Goal: Complete application form: Complete application form

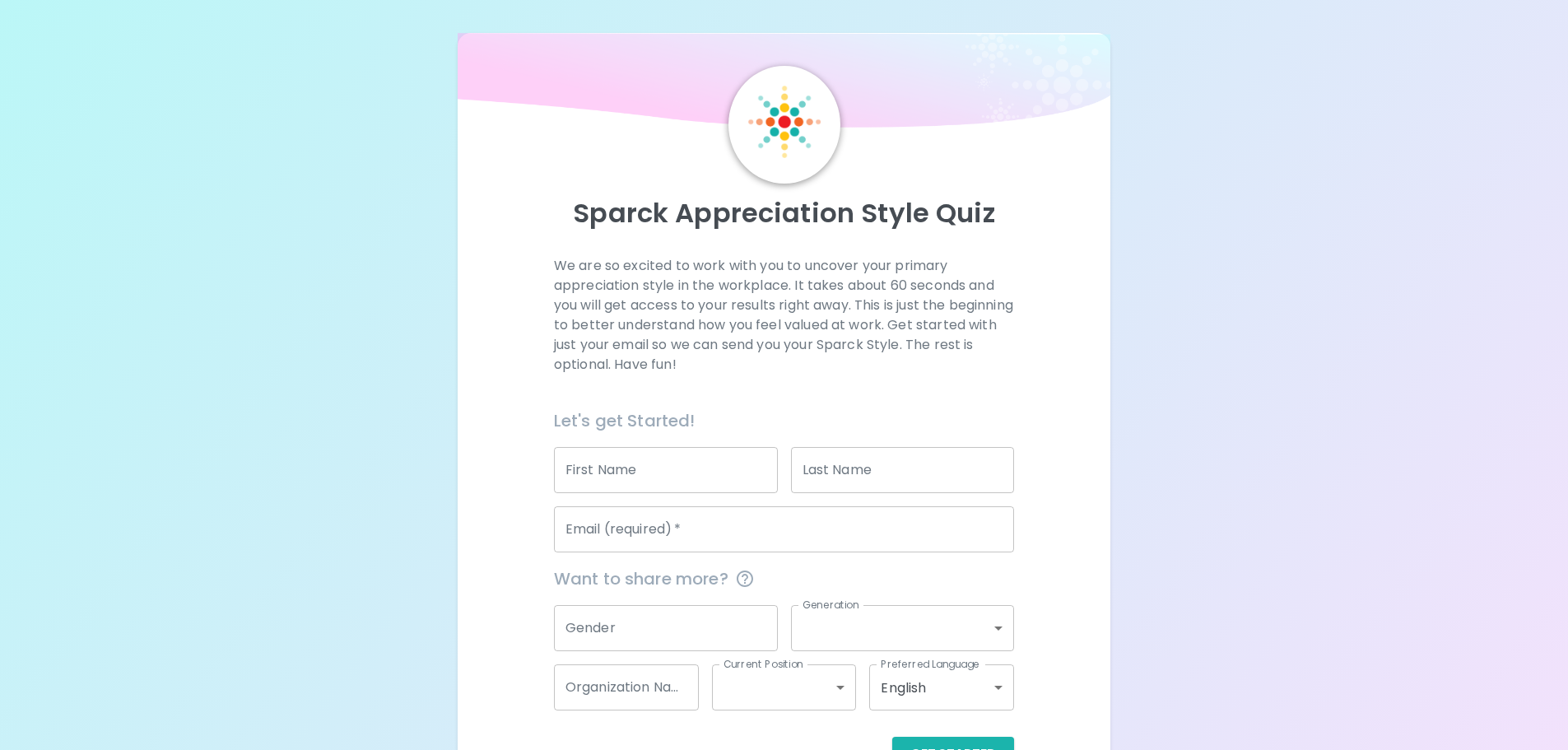
click at [649, 480] on input "First Name" at bounding box center [666, 471] width 224 height 46
type input "f"
type input "waranon"
type input "yuthamorn"
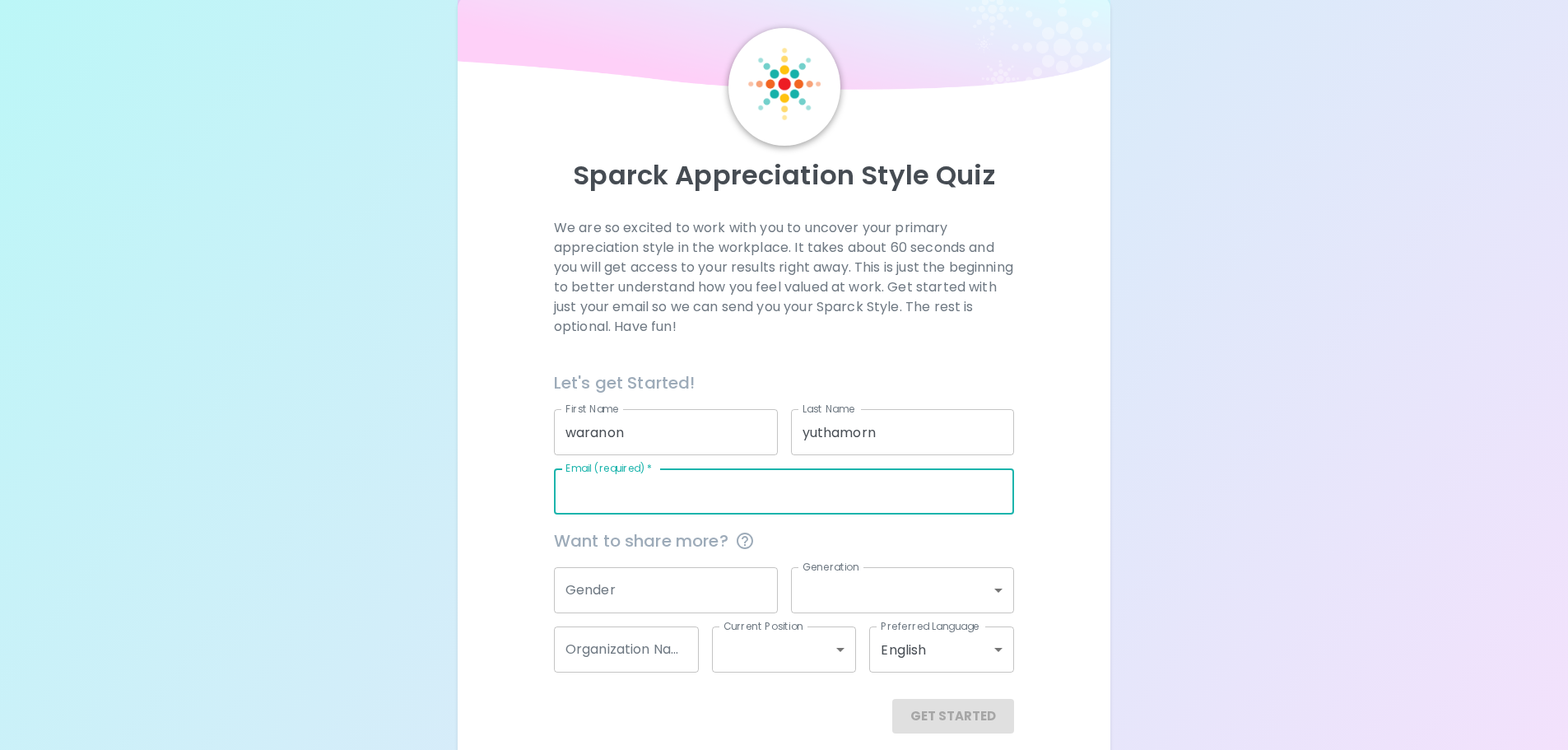
scroll to position [54, 0]
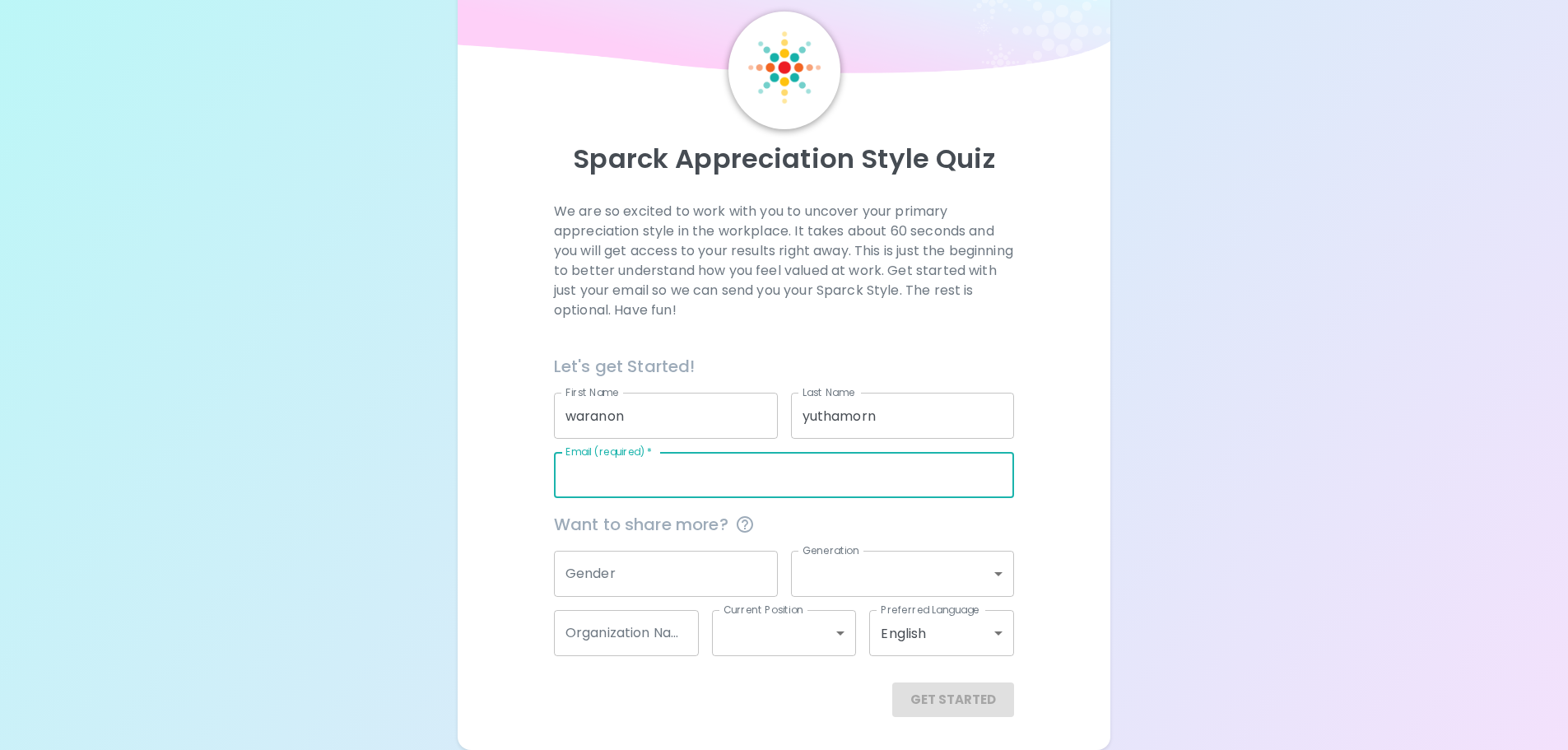
type input "w"
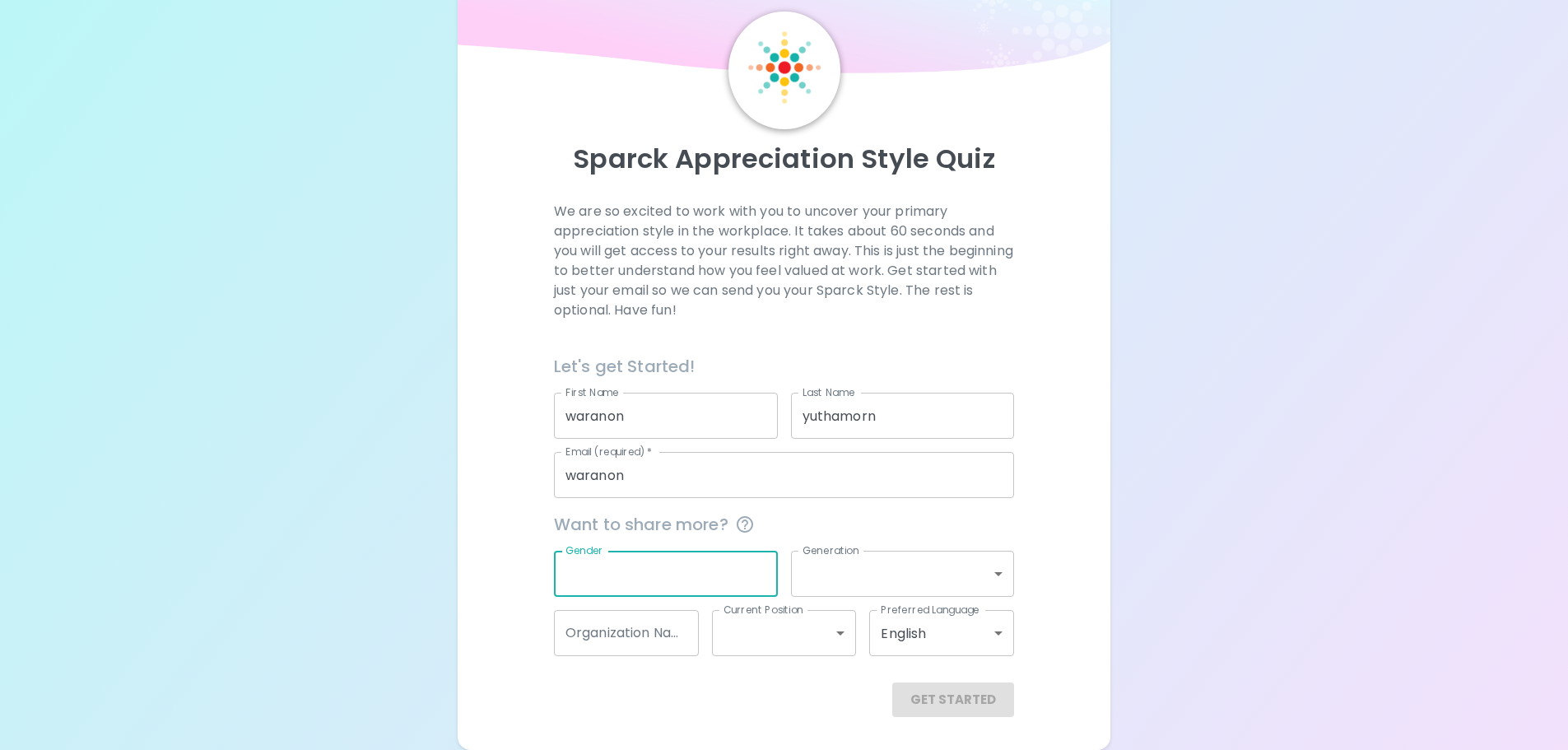
click at [641, 477] on input "waranon" at bounding box center [784, 476] width 460 height 46
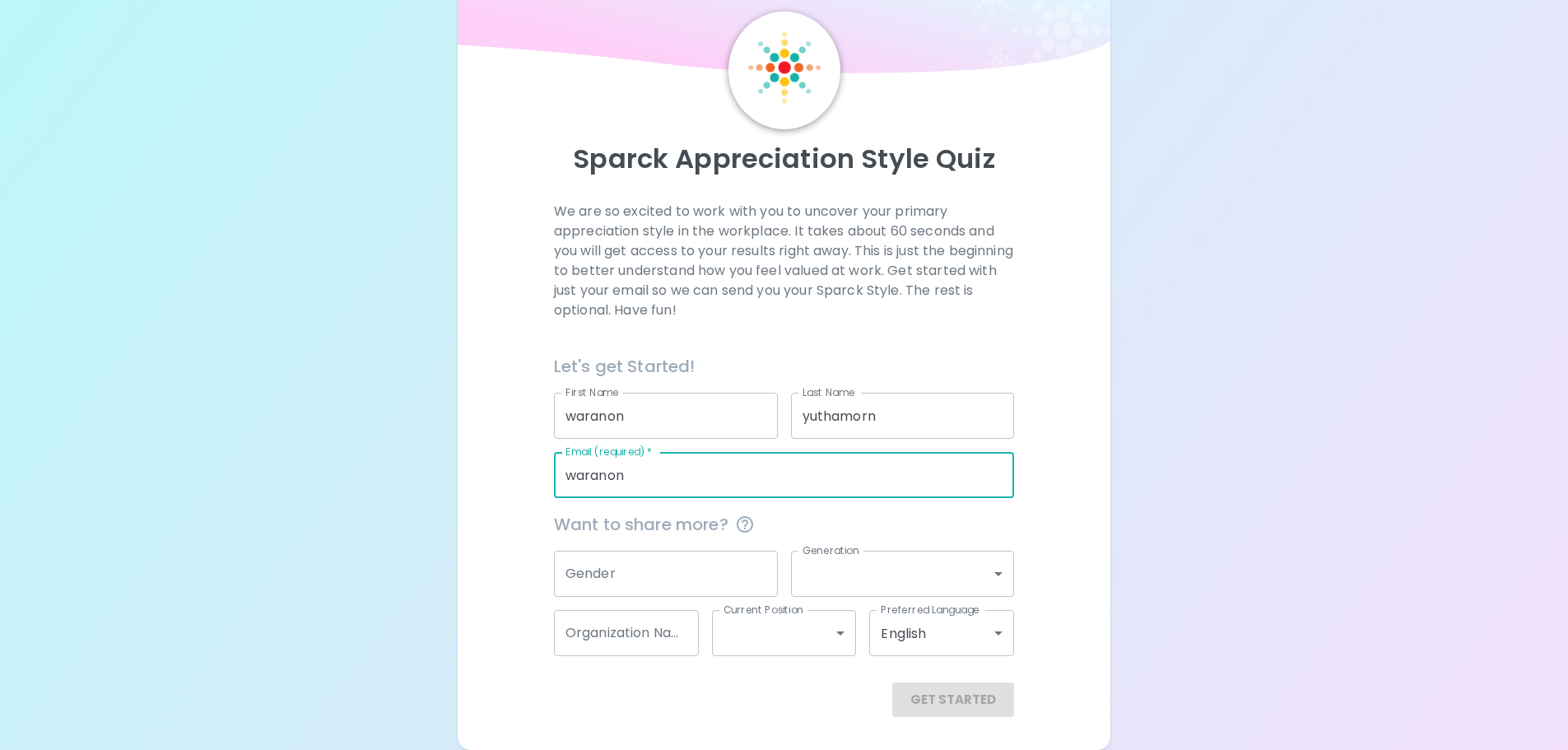
type input "[EMAIL_ADDRESS][DOMAIN_NAME]"
click at [741, 569] on input "Gender" at bounding box center [666, 574] width 224 height 46
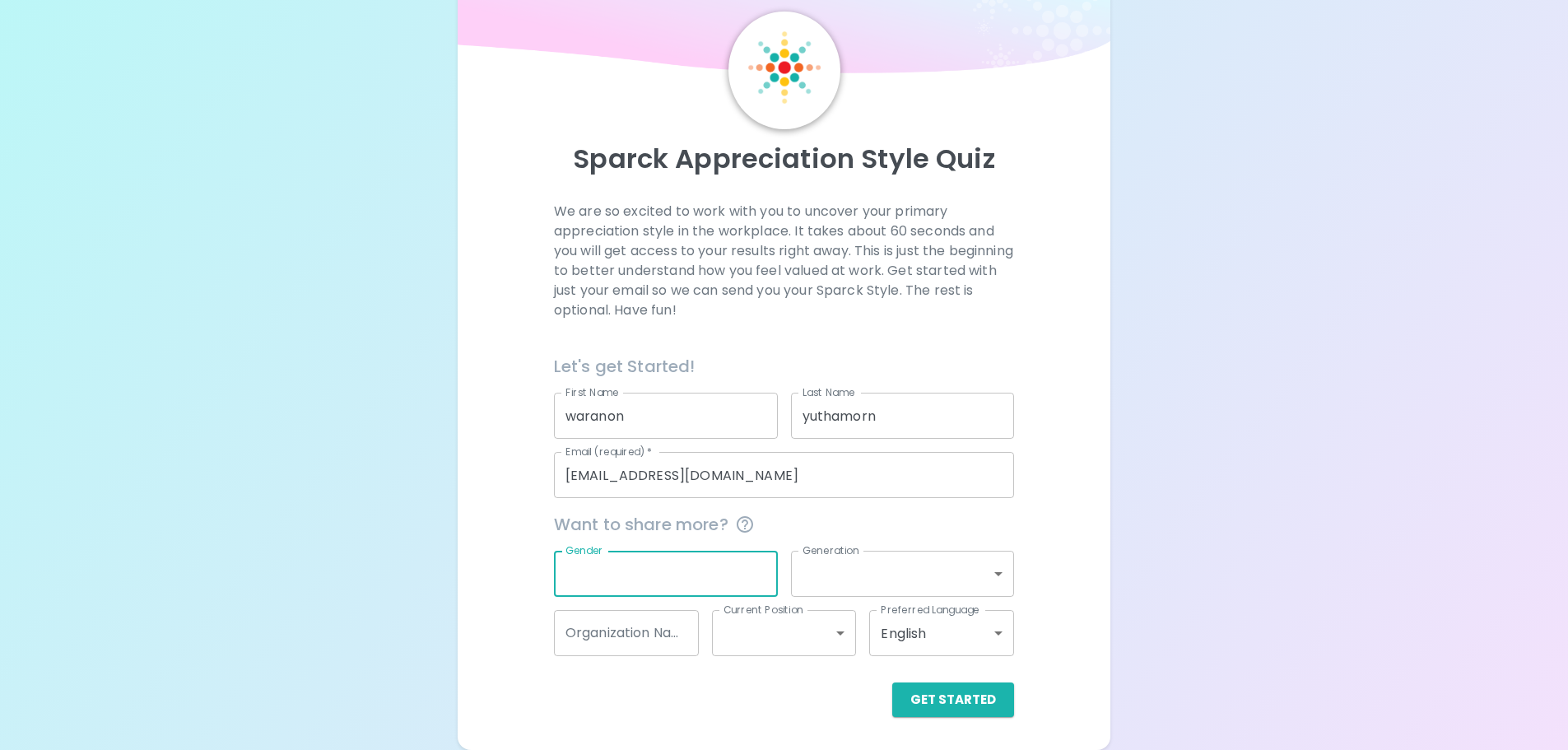
click at [741, 569] on input "Gender" at bounding box center [666, 574] width 224 height 46
click at [1282, 480] on div "Sparck Appreciation Style Quiz We are so excited to work with you to uncover yo…" at bounding box center [784, 348] width 1568 height 805
click at [675, 580] on input "Gender" at bounding box center [666, 574] width 224 height 46
type input "m"
type input "[DEMOGRAPHIC_DATA]"
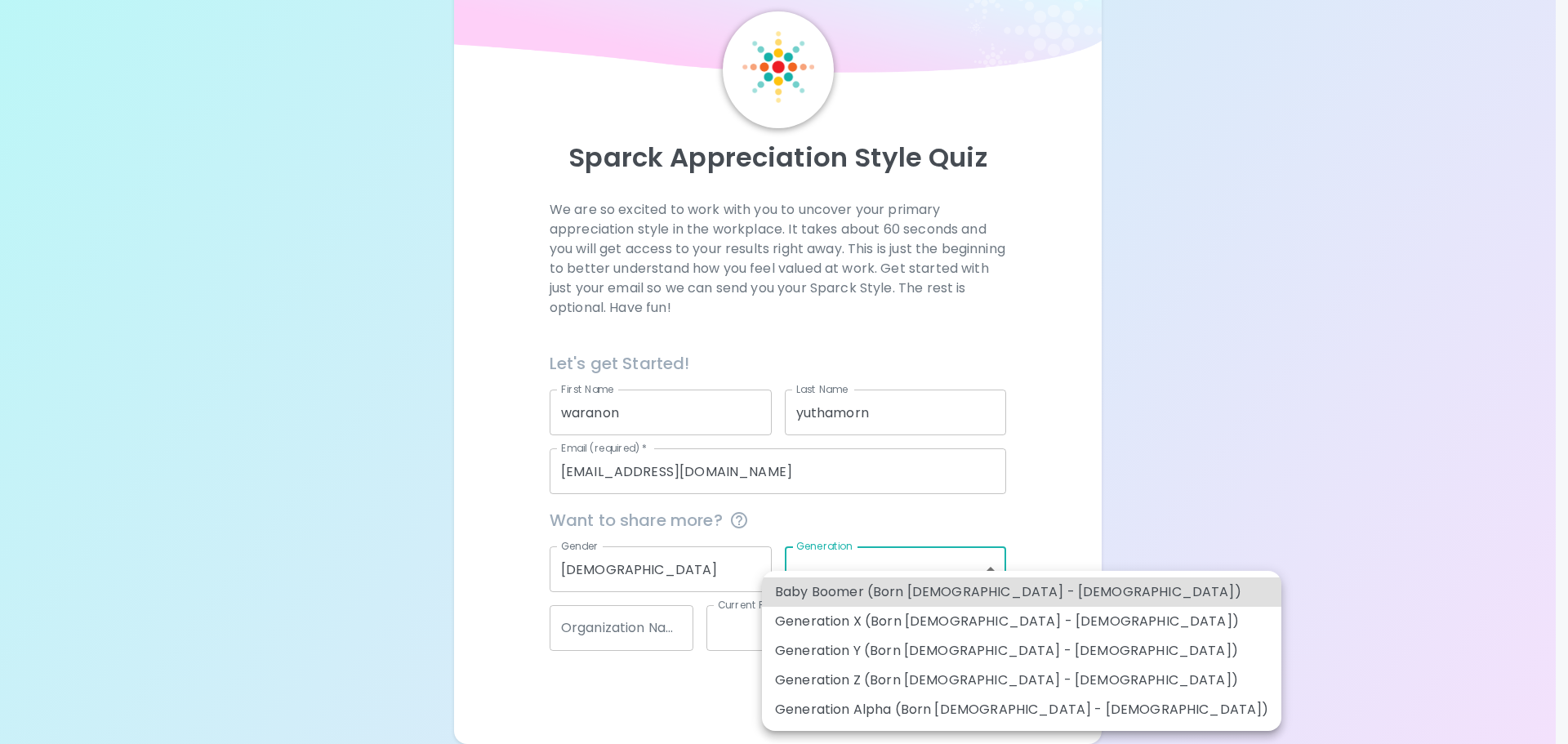
click at [900, 559] on body "Sparck Appreciation Style Quiz We are so excited to work with you to uncover yo…" at bounding box center [784, 345] width 1568 height 799
click at [966, 646] on li "Generation Y (Born [DEMOGRAPHIC_DATA] - [DEMOGRAPHIC_DATA])" at bounding box center [1022, 651] width 519 height 30
type input "generation_y"
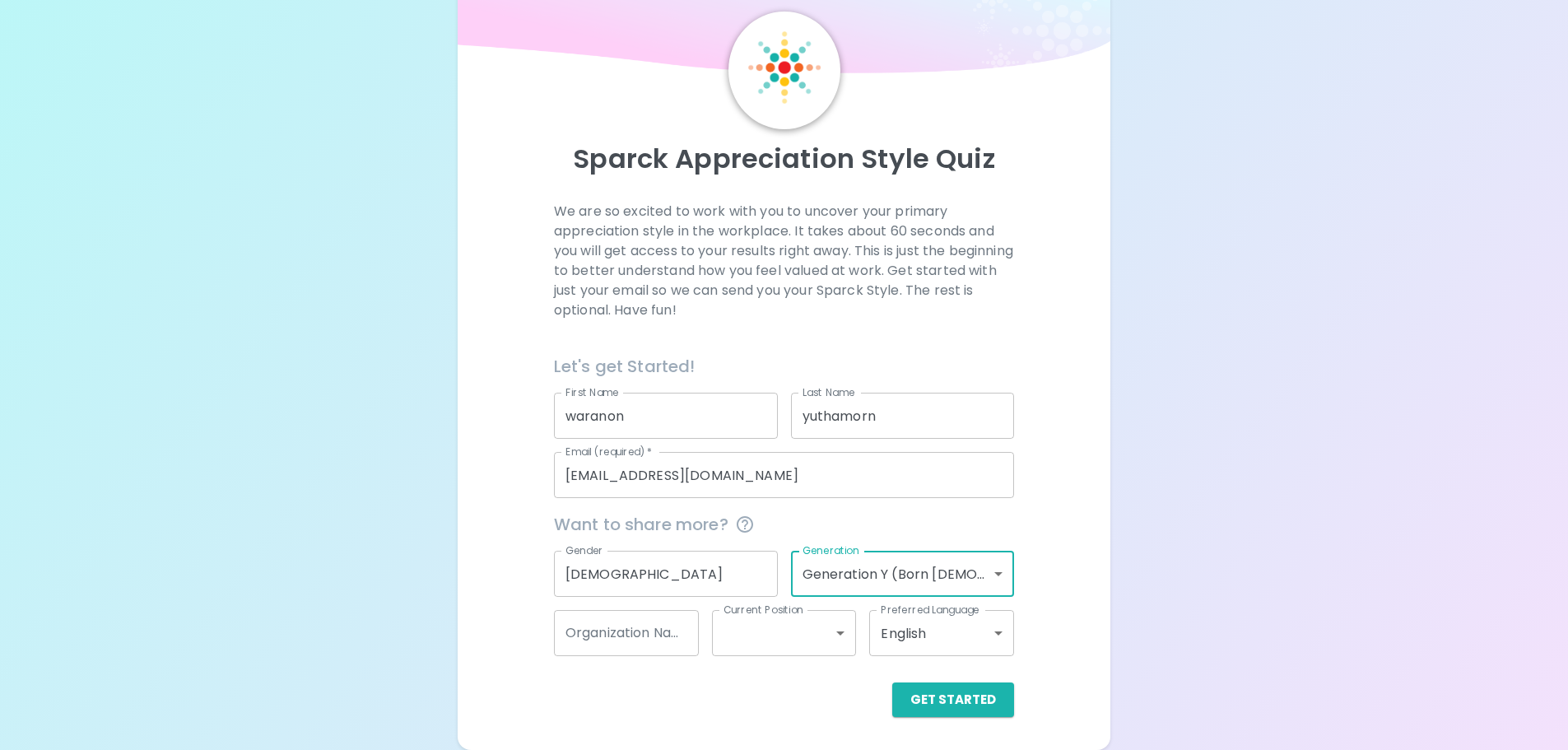
click at [603, 639] on input "Organization Name" at bounding box center [626, 633] width 145 height 46
type input "d"
type input "DME"
click at [841, 638] on body "Sparck Appreciation Style Quiz We are so excited to work with you to uncover yo…" at bounding box center [784, 348] width 1568 height 805
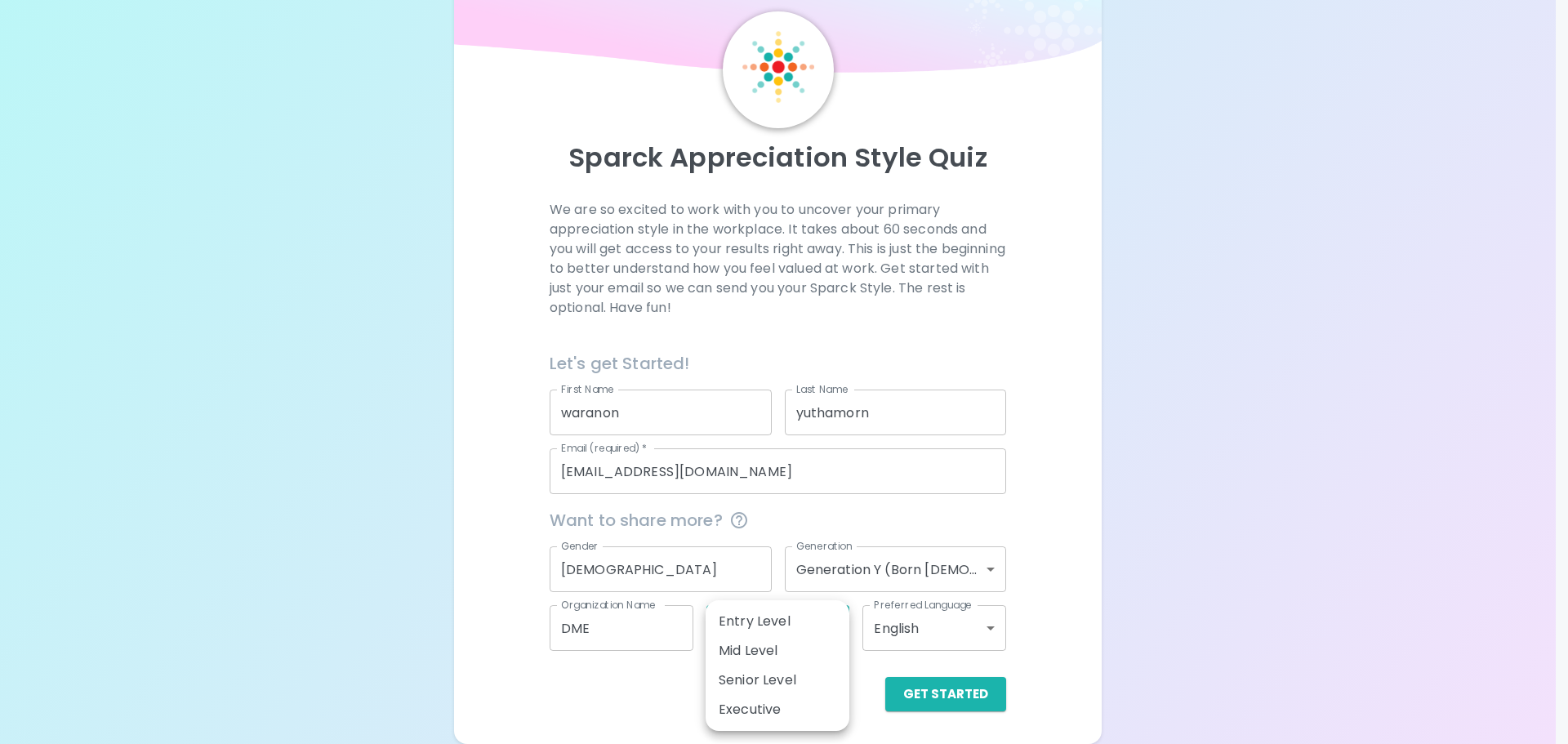
click at [615, 704] on div at bounding box center [784, 372] width 1568 height 744
click at [810, 624] on body "Sparck Appreciation Style Quiz We are so excited to work with you to uncover yo…" at bounding box center [784, 345] width 1568 height 799
click at [634, 703] on div at bounding box center [784, 372] width 1568 height 744
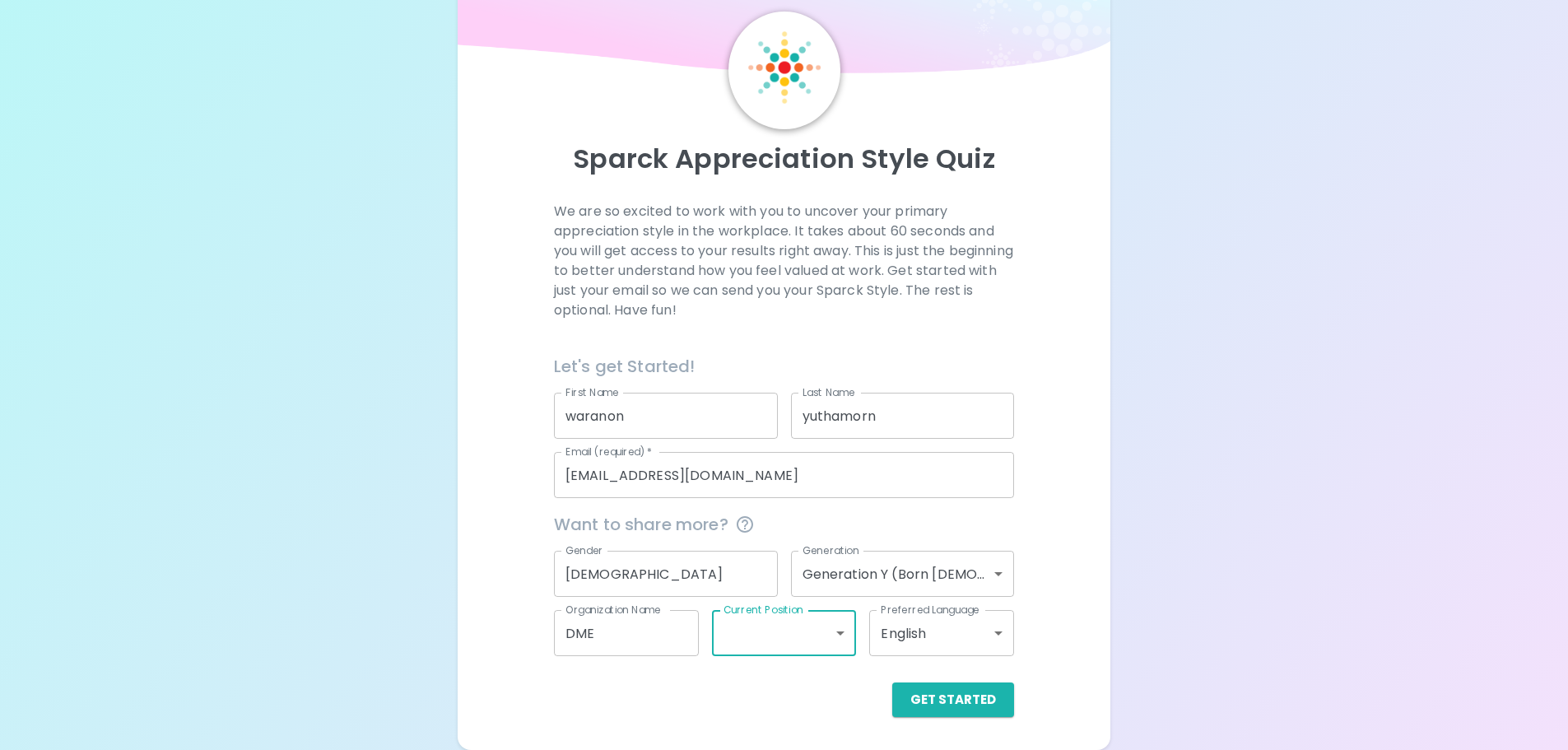
click at [806, 640] on body "Sparck Appreciation Style Quiz We are so excited to work with you to uncover yo…" at bounding box center [784, 348] width 1568 height 805
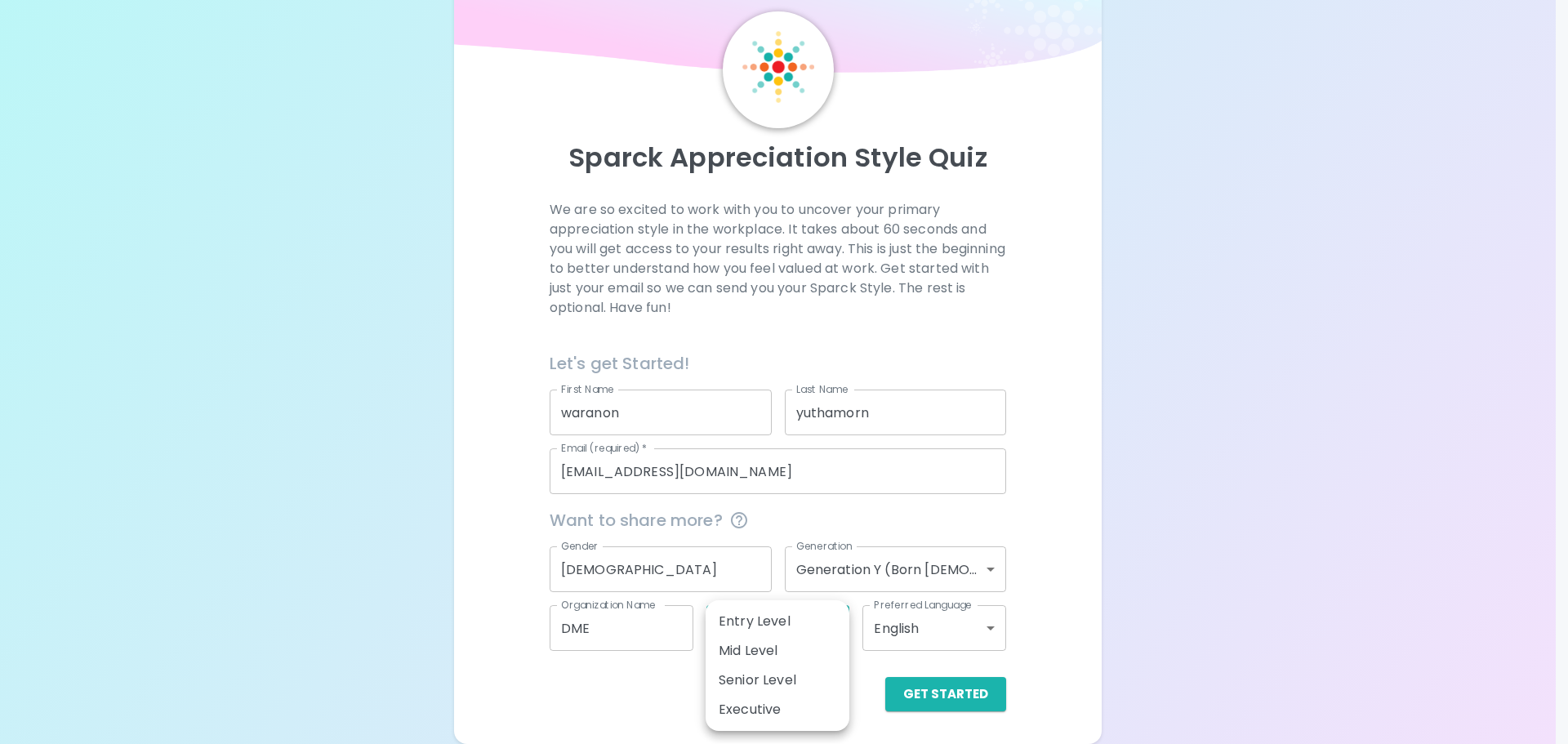
click at [781, 683] on li "Senior Level" at bounding box center [777, 680] width 144 height 30
type input "senior_level"
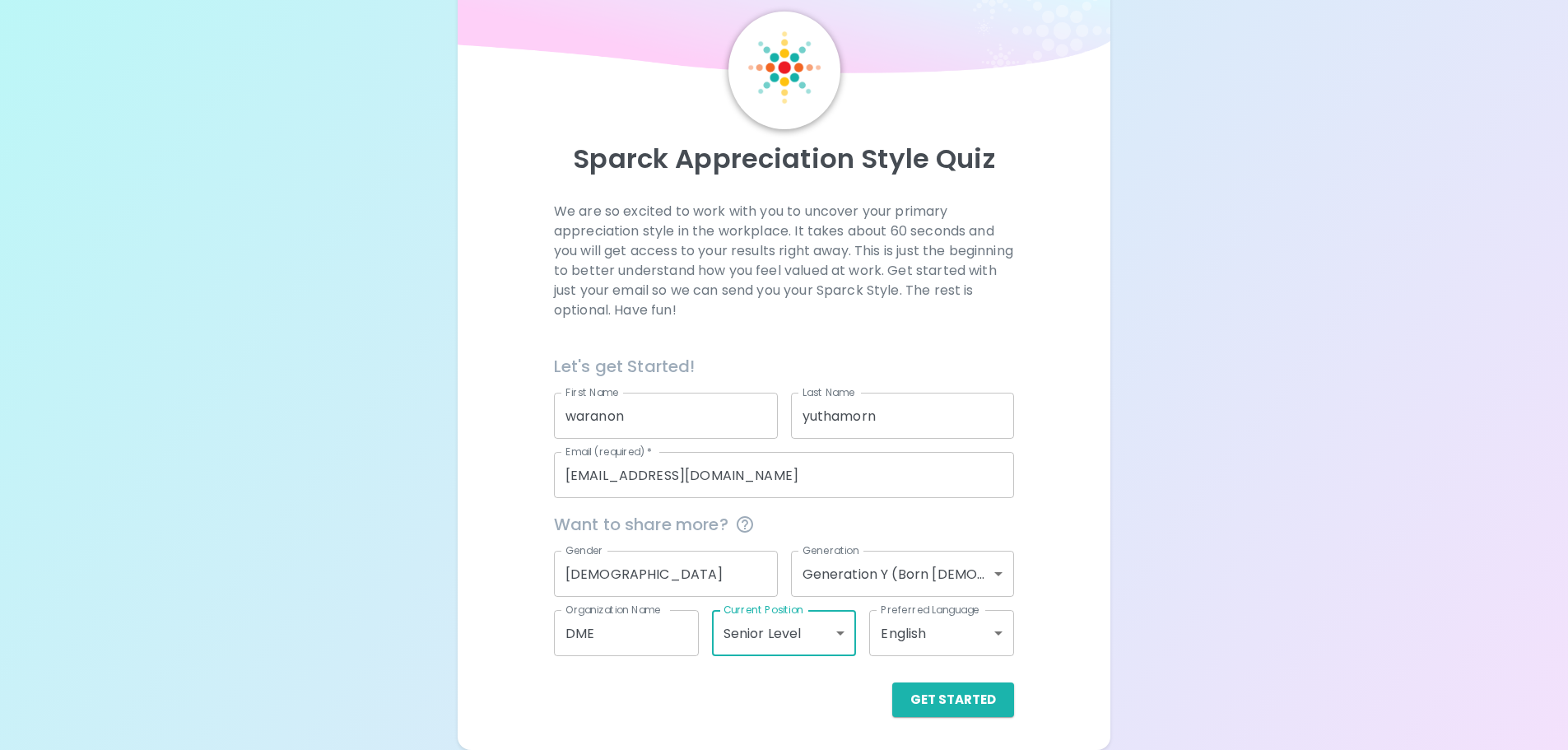
click at [819, 638] on body "Sparck Appreciation Style Quiz We are so excited to work with you to uncover yo…" at bounding box center [784, 348] width 1568 height 805
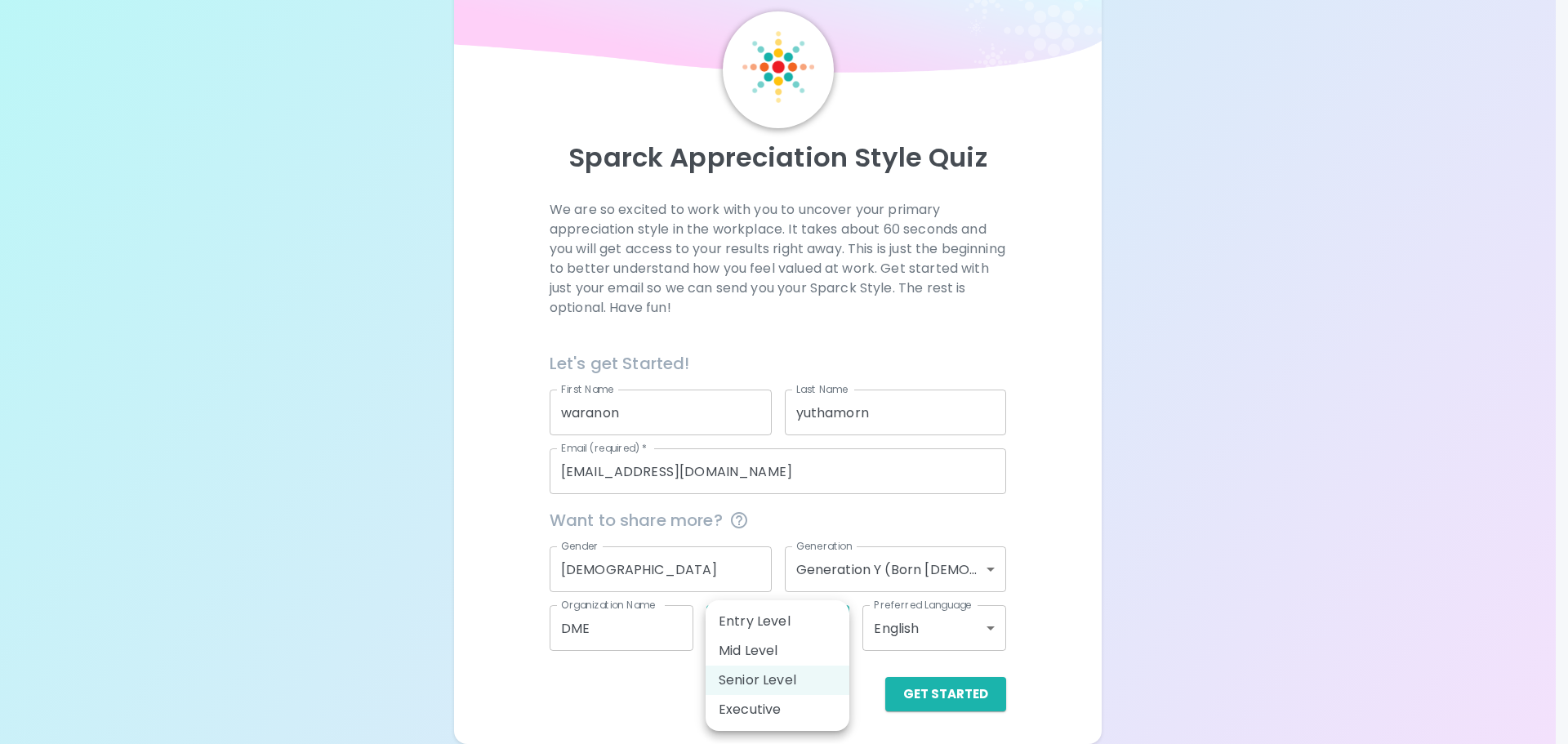
click at [914, 623] on div at bounding box center [784, 372] width 1568 height 744
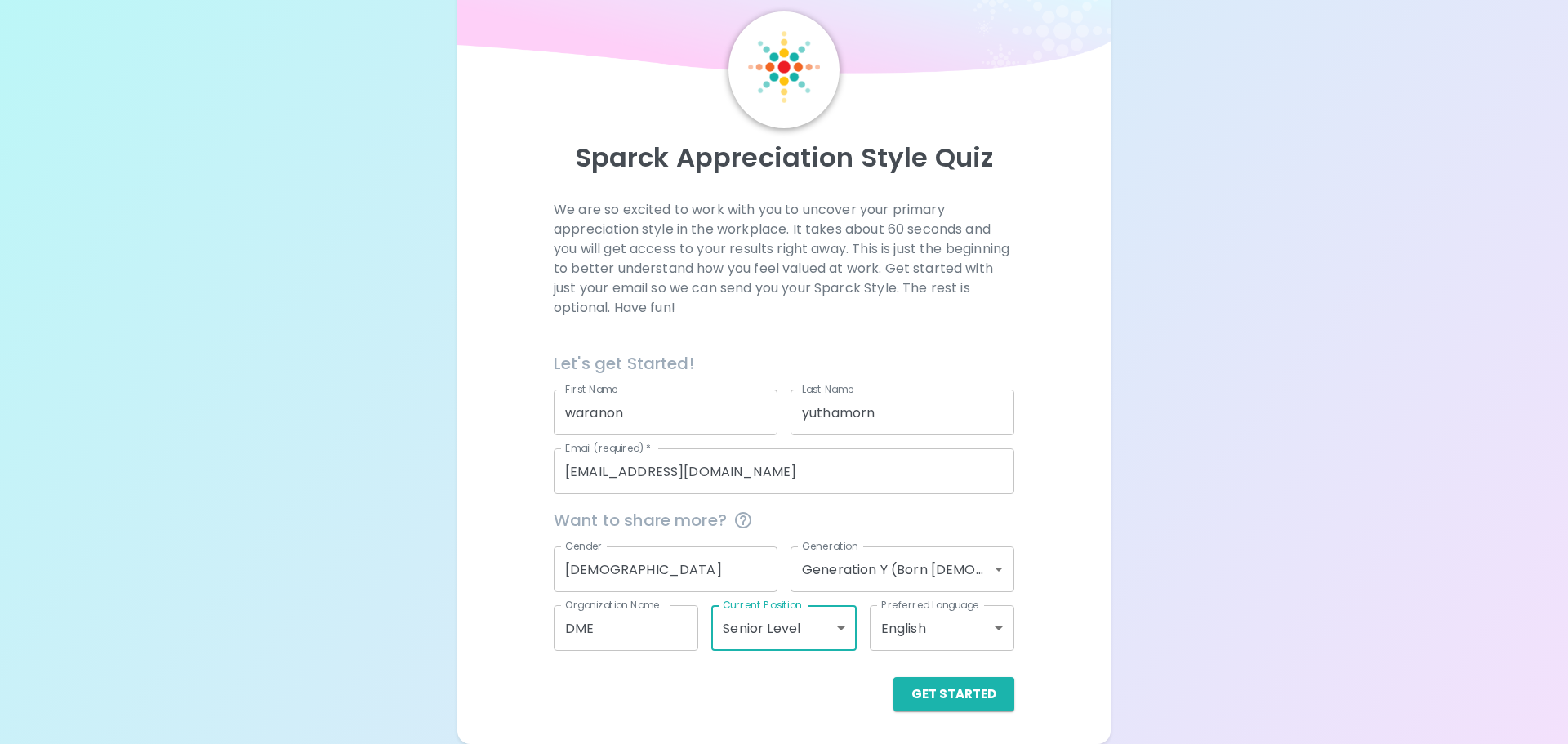
click at [919, 627] on body "Sparck Appreciation Style Quiz We are so excited to work with you to uncover yo…" at bounding box center [784, 345] width 1568 height 799
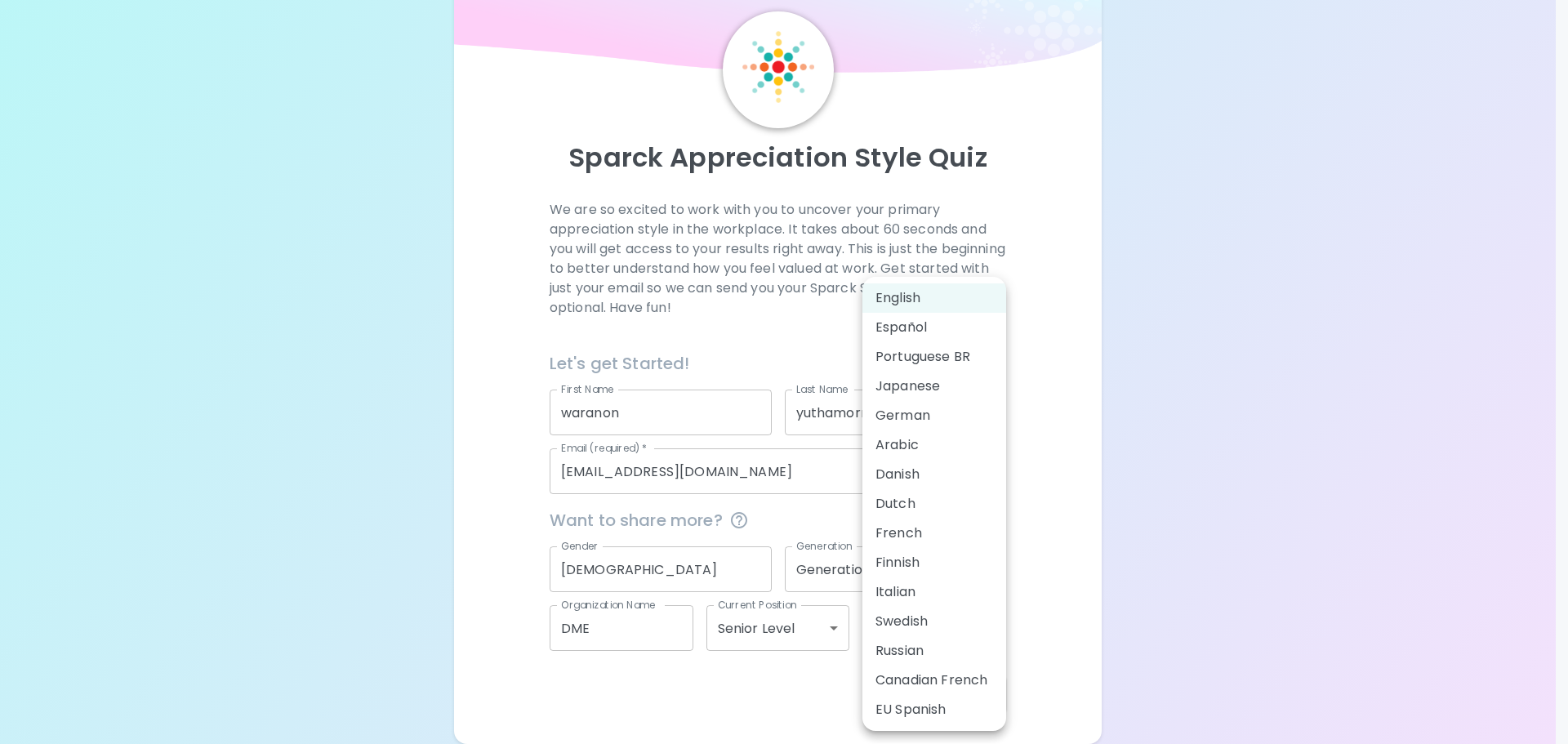
click at [1186, 523] on div at bounding box center [784, 372] width 1568 height 744
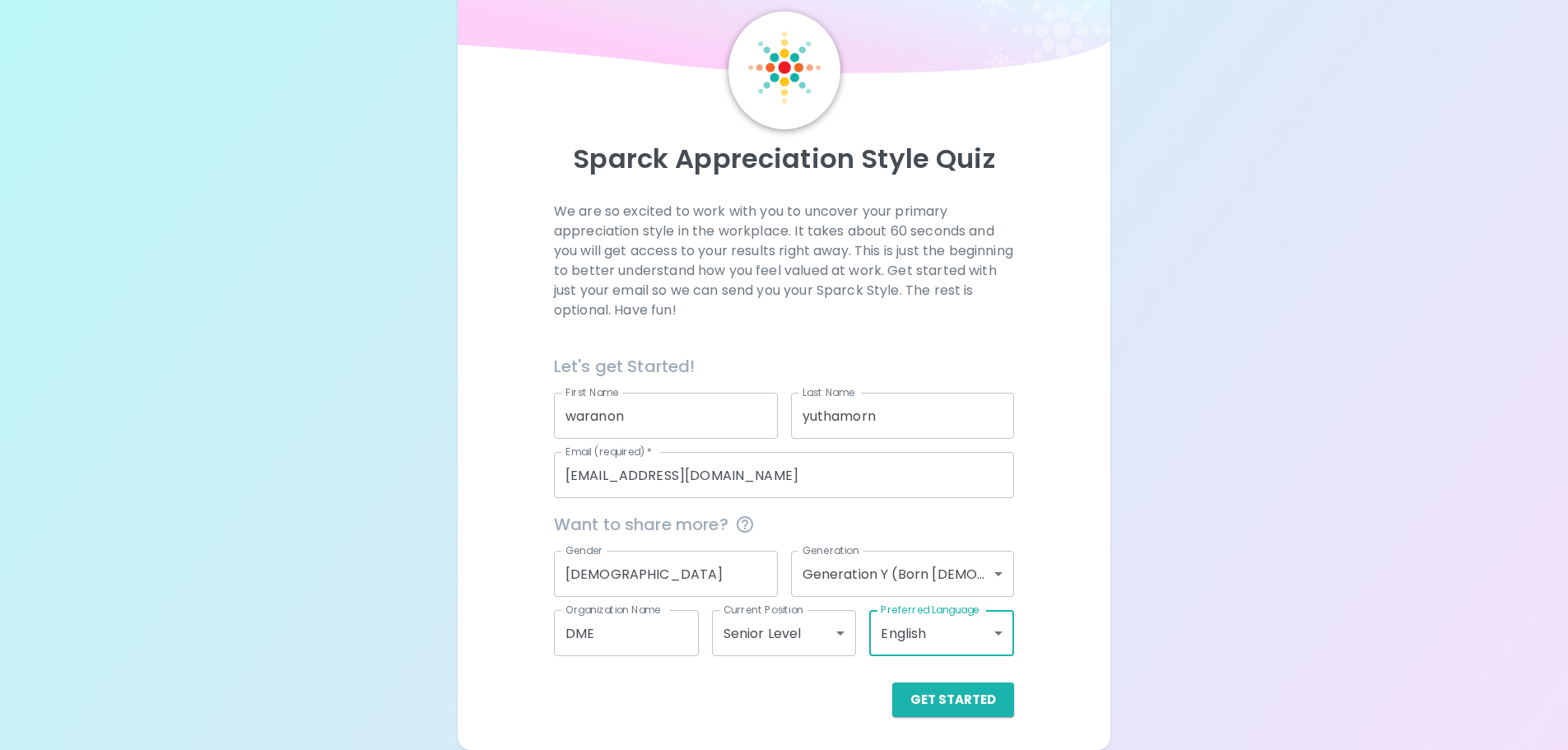
click at [988, 641] on body "Sparck Appreciation Style Quiz We are so excited to work with you to uncover yo…" at bounding box center [784, 348] width 1568 height 805
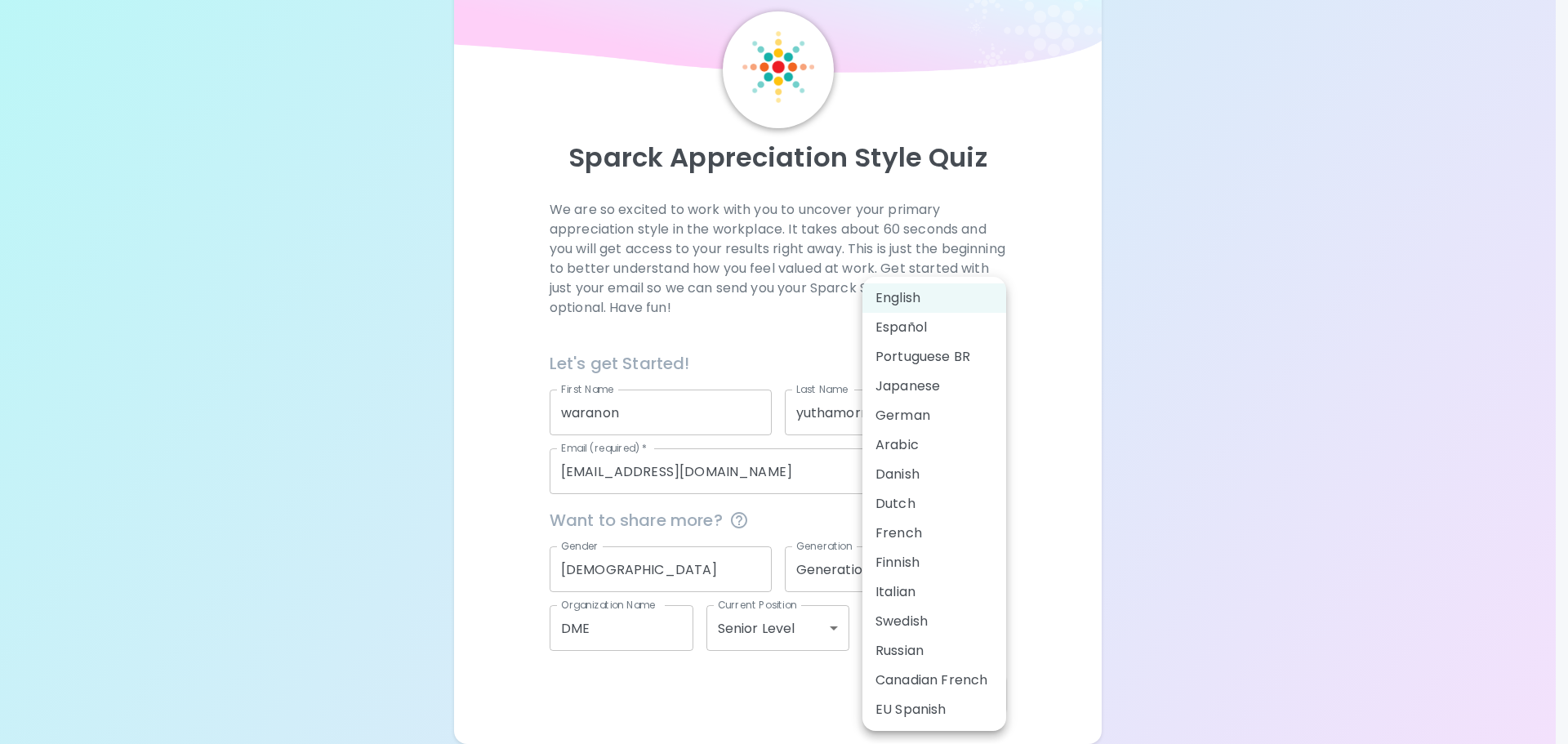
click at [1154, 632] on div at bounding box center [784, 372] width 1568 height 744
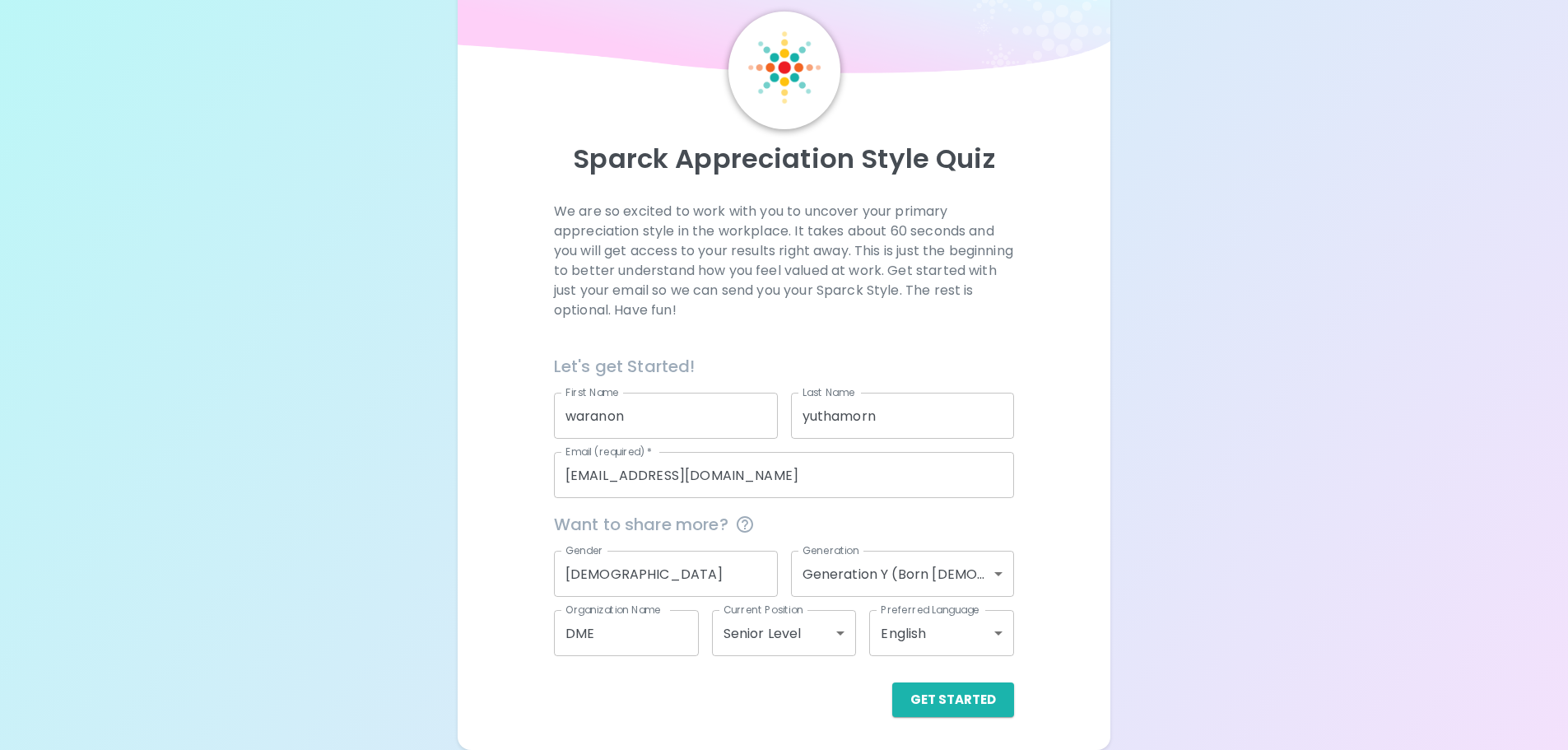
click at [787, 656] on div "Get Started" at bounding box center [778, 686] width 473 height 61
click at [798, 636] on body "Sparck Appreciation Style Quiz We are so excited to work with you to uncover yo…" at bounding box center [790, 348] width 1581 height 805
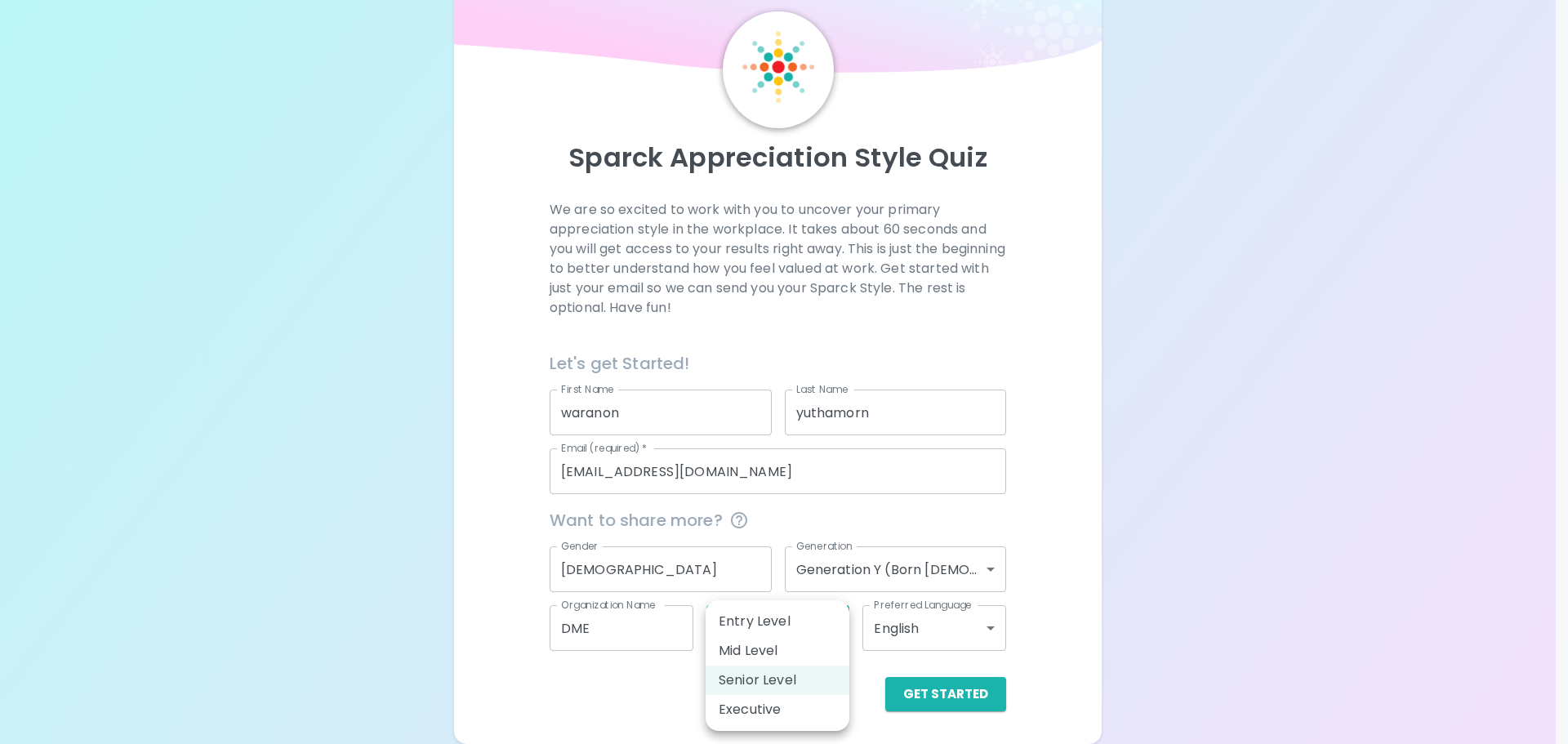
click at [1082, 658] on div at bounding box center [784, 372] width 1568 height 744
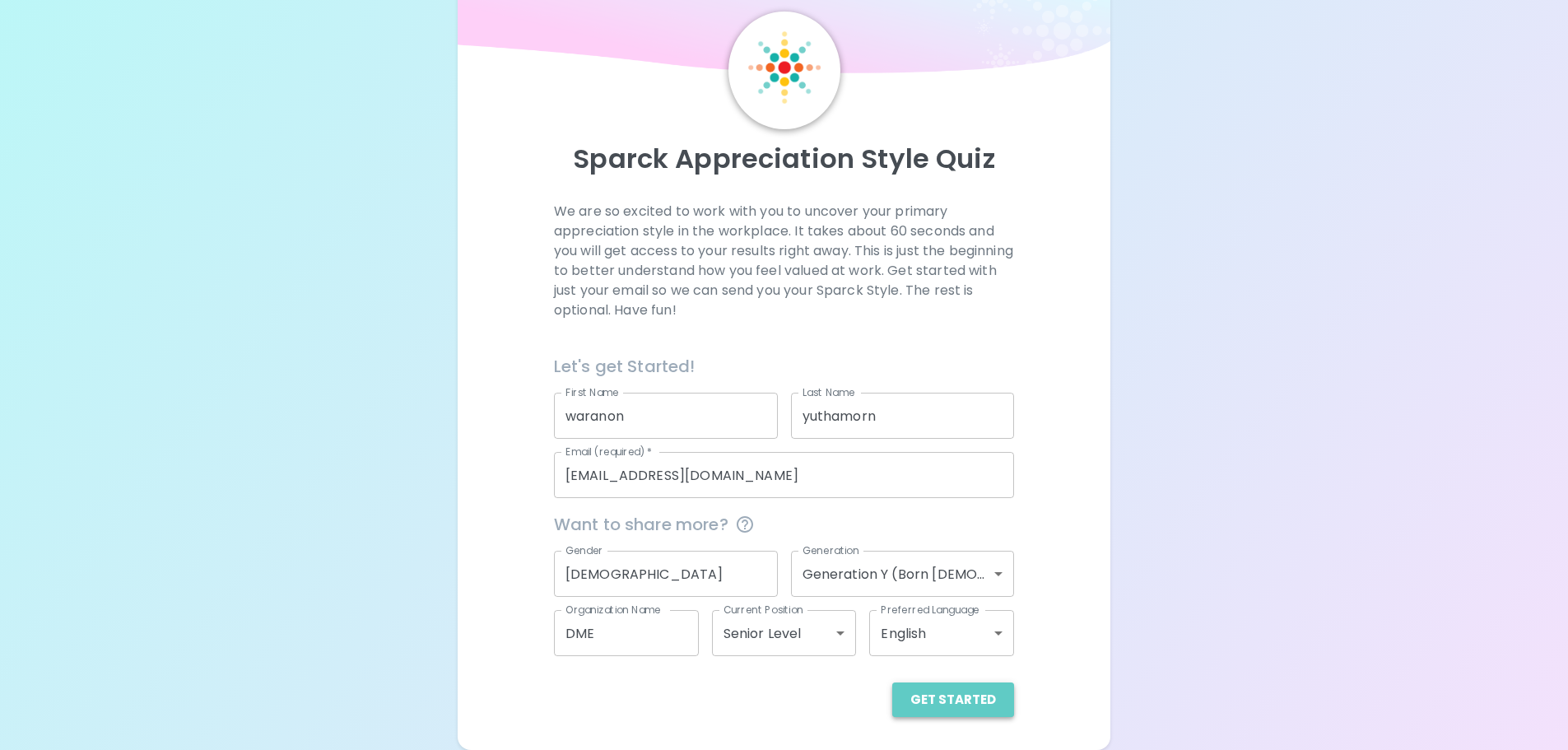
click at [978, 697] on button "Get Started" at bounding box center [954, 700] width 122 height 35
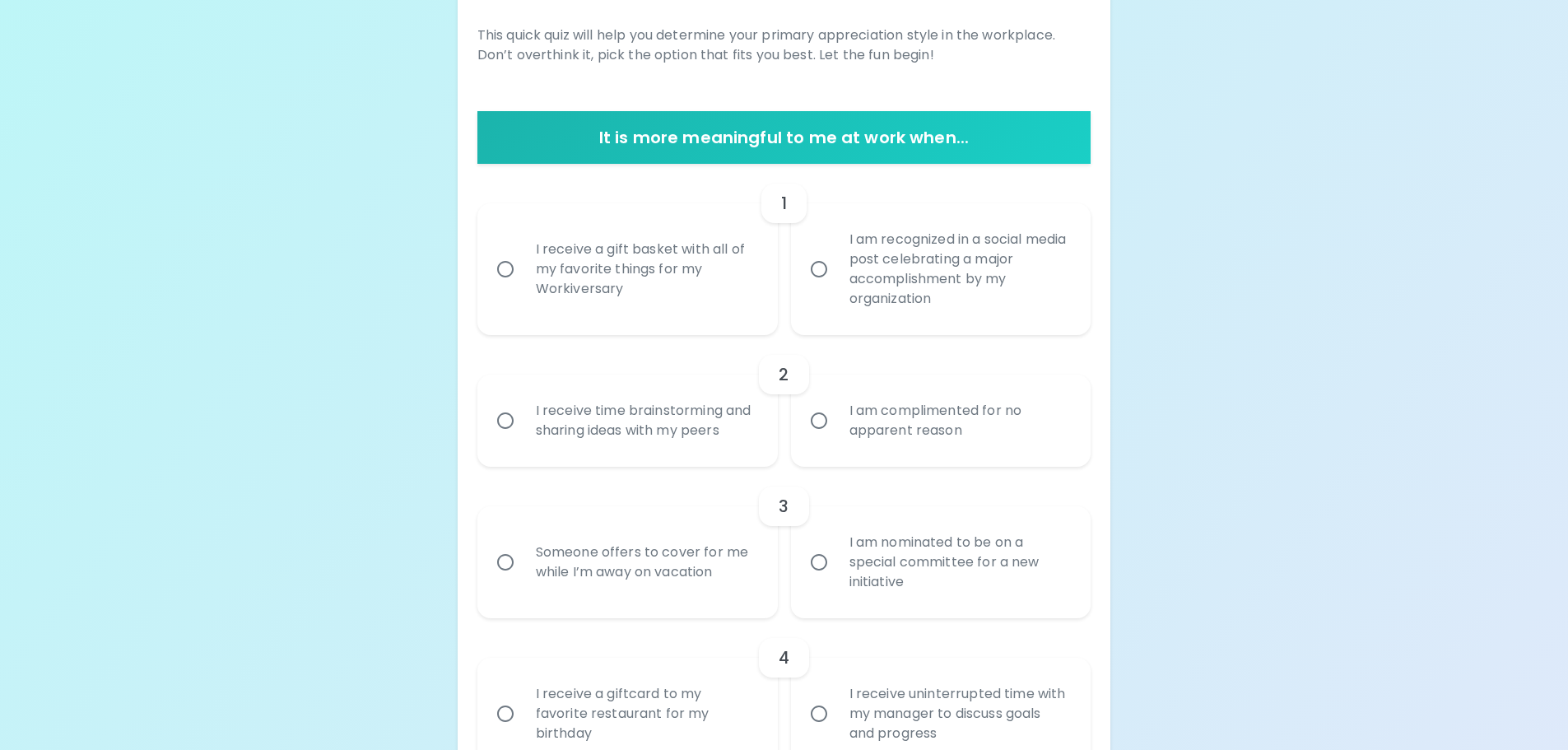
scroll to position [0, 0]
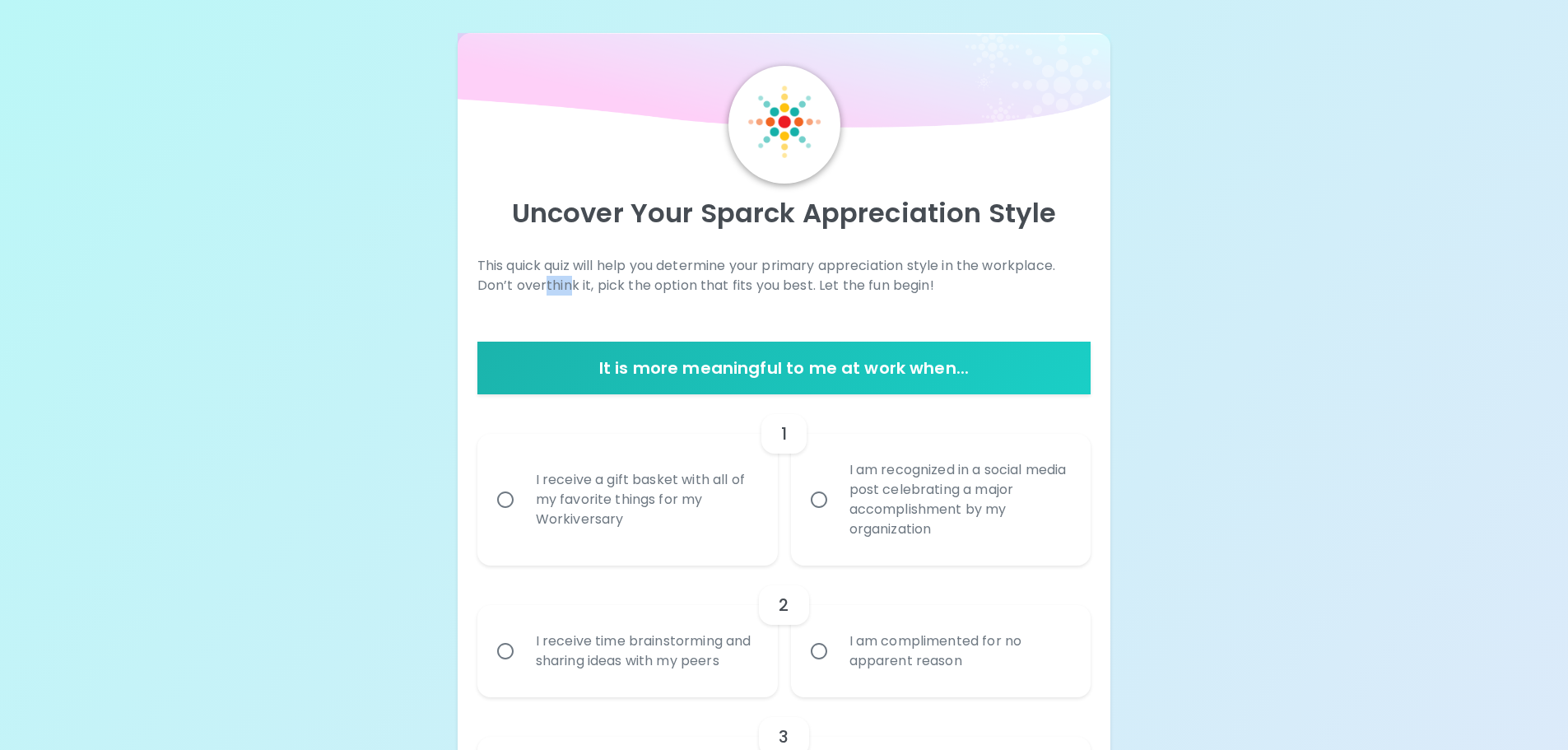
drag, startPoint x: 571, startPoint y: 287, endPoint x: 544, endPoint y: 291, distance: 27.3
click at [544, 291] on p "This quick quiz will help you determine your primary appreciation style in the …" at bounding box center [784, 275] width 614 height 40
click at [541, 292] on p "This quick quiz will help you determine your primary appreciation style in the …" at bounding box center [784, 275] width 614 height 40
drag, startPoint x: 518, startPoint y: 287, endPoint x: 575, endPoint y: 281, distance: 57.3
click at [575, 281] on p "This quick quiz will help you determine your primary appreciation style in the …" at bounding box center [784, 275] width 614 height 40
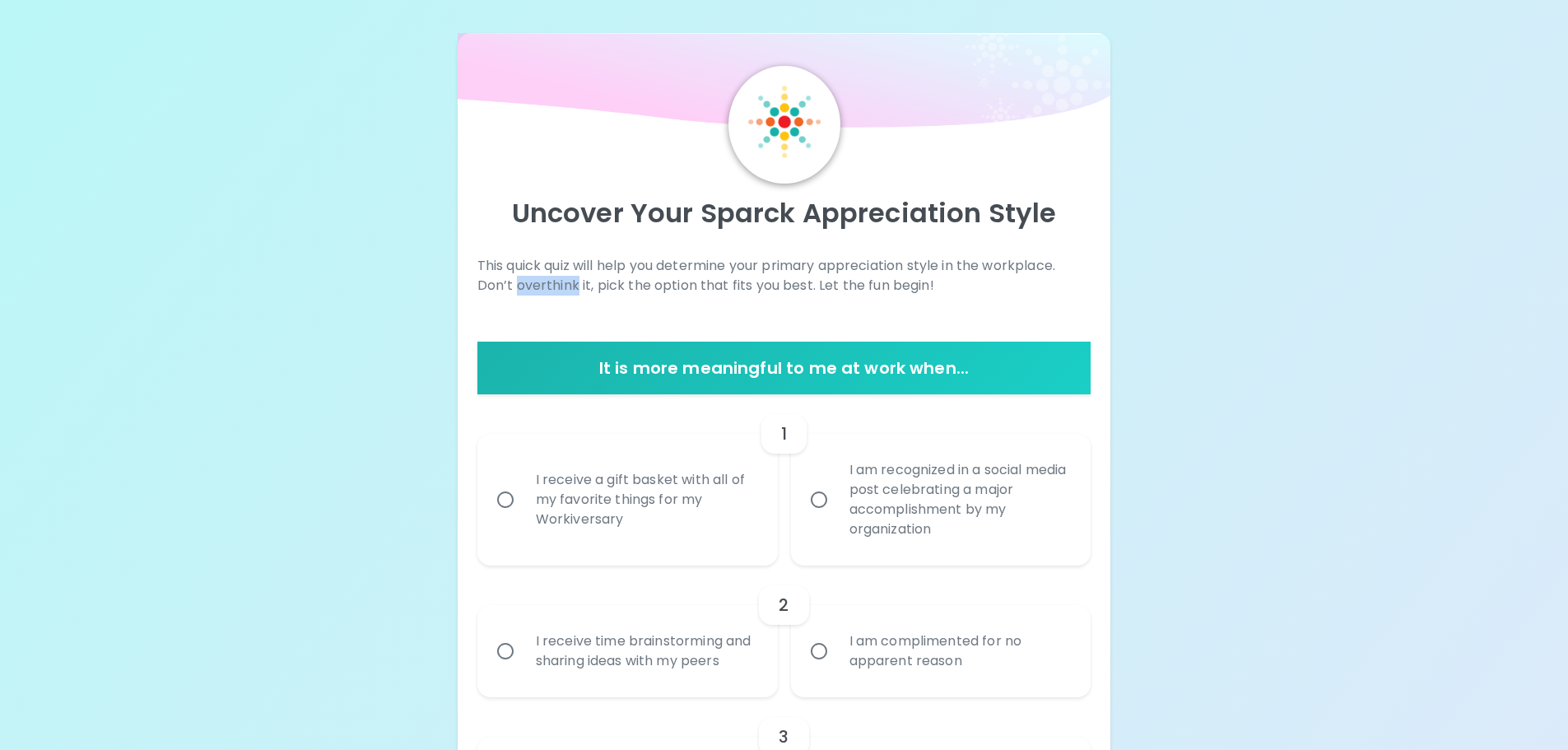
copy p "overthink"
click at [580, 291] on p "This quick quiz will help you determine your primary appreciation style in the …" at bounding box center [784, 275] width 614 height 40
drag, startPoint x: 595, startPoint y: 286, endPoint x: 668, endPoint y: 284, distance: 73.0
click at [643, 287] on p "This quick quiz will help you determine your primary appreciation style in the …" at bounding box center [784, 275] width 614 height 40
click at [695, 284] on p "This quick quiz will help you determine your primary appreciation style in the …" at bounding box center [784, 275] width 614 height 40
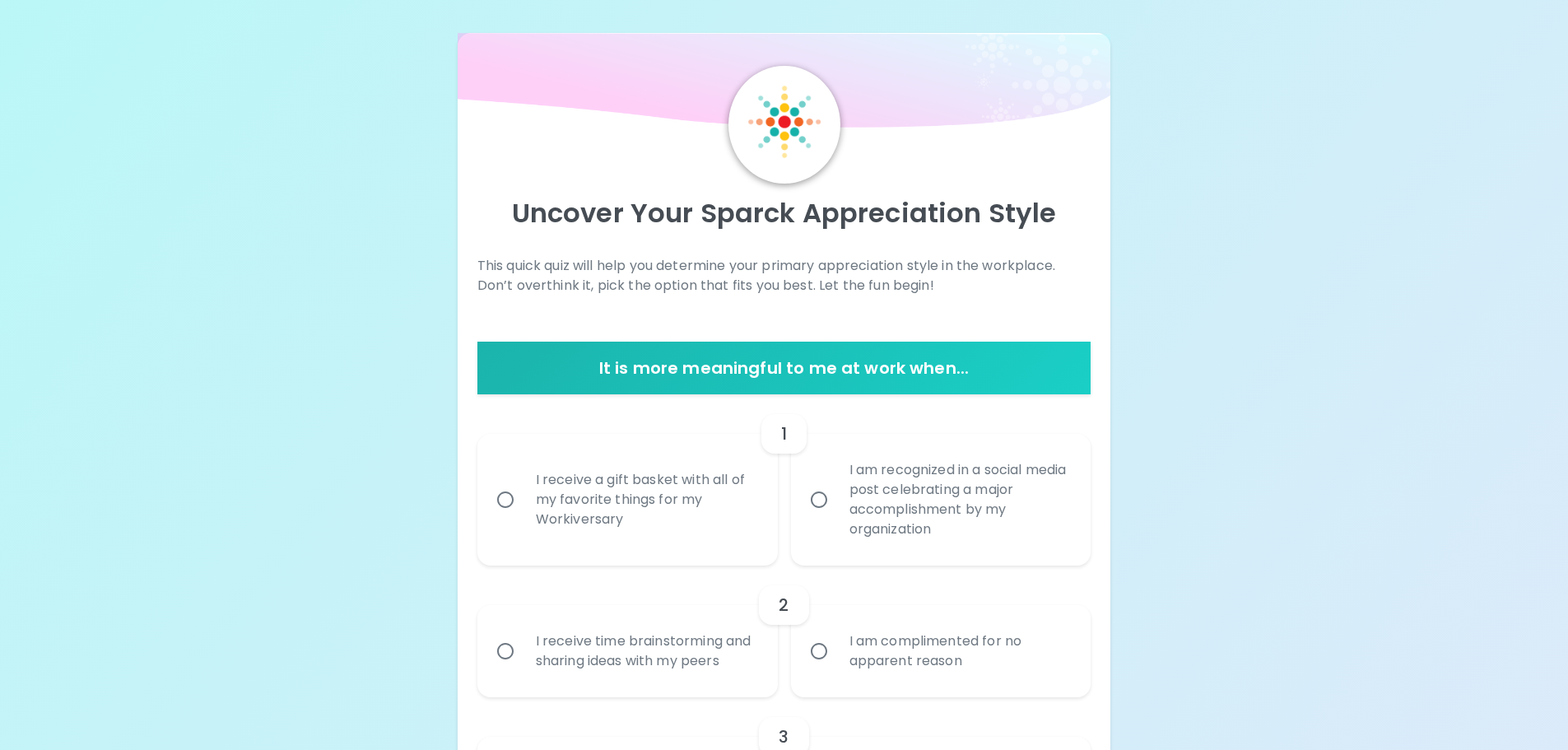
drag, startPoint x: 631, startPoint y: 522, endPoint x: 533, endPoint y: 530, distance: 98.3
click at [533, 530] on div "I receive a gift basket with all of my favorite things for my Workiversary" at bounding box center [645, 500] width 246 height 99
copy div "Workiversary"
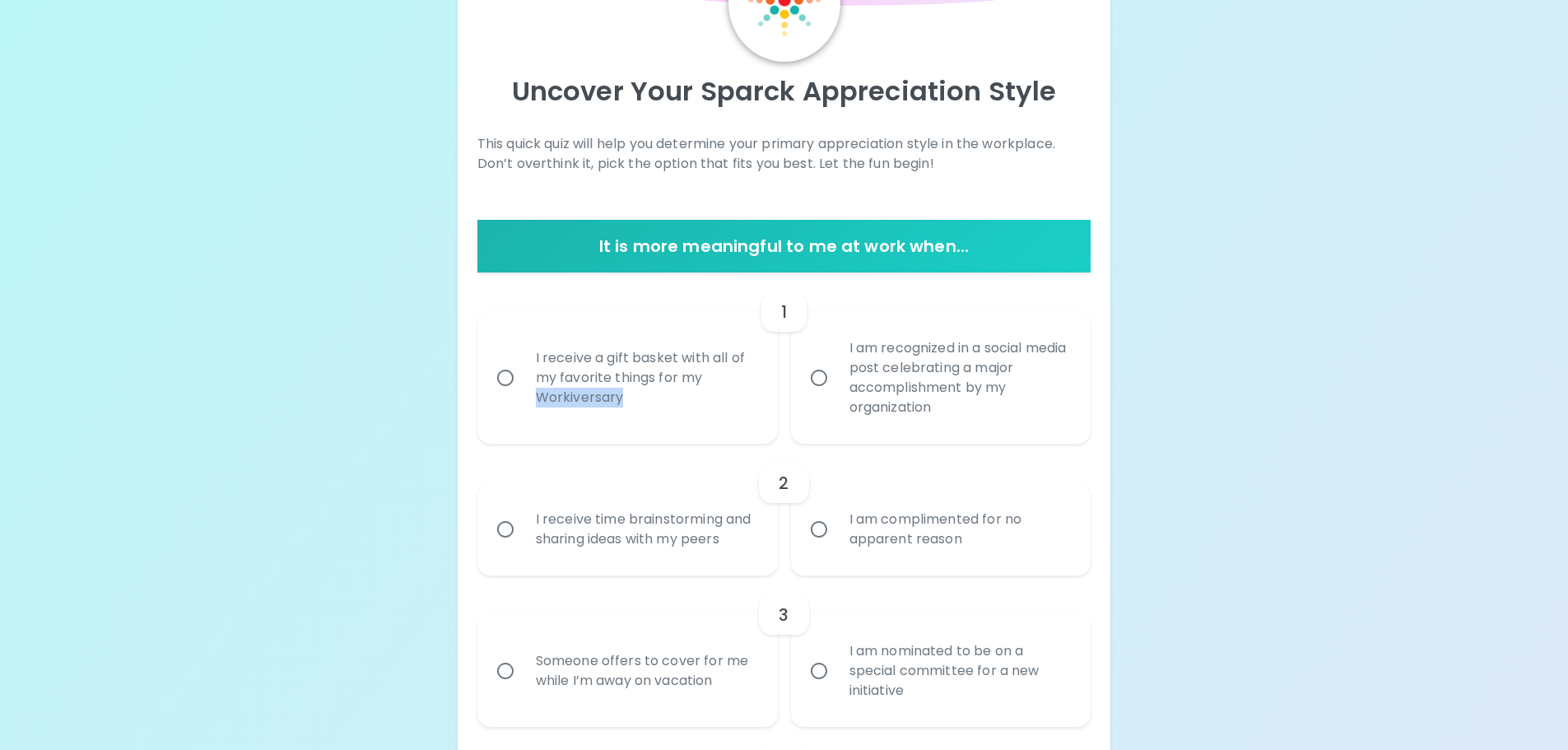
scroll to position [103, 0]
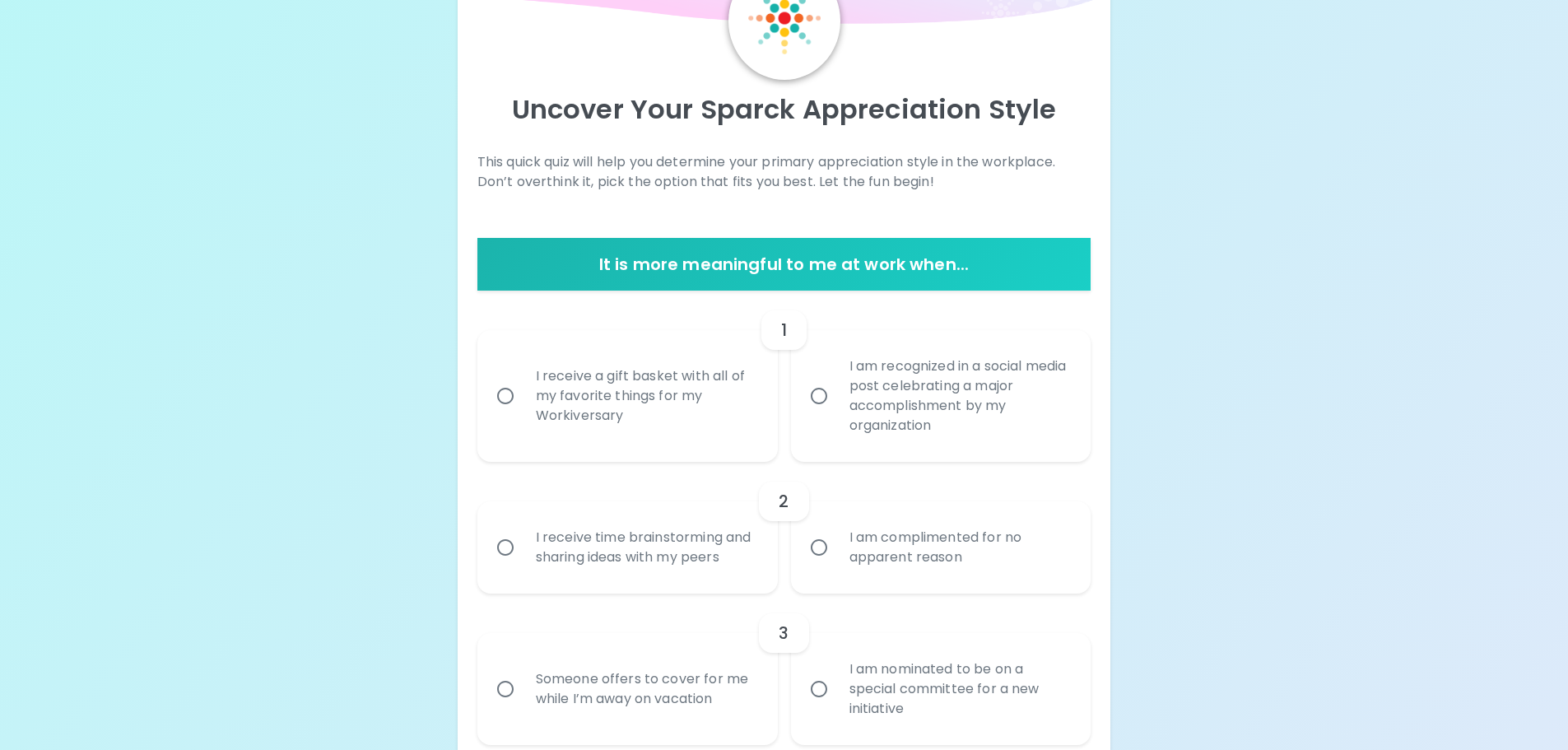
click at [698, 398] on div "I receive a gift basket with all of my favorite things for my Workiversary" at bounding box center [645, 396] width 246 height 99
click at [523, 398] on input "I receive a gift basket with all of my favorite things for my Workiversary" at bounding box center [505, 396] width 35 height 35
radio input "true"
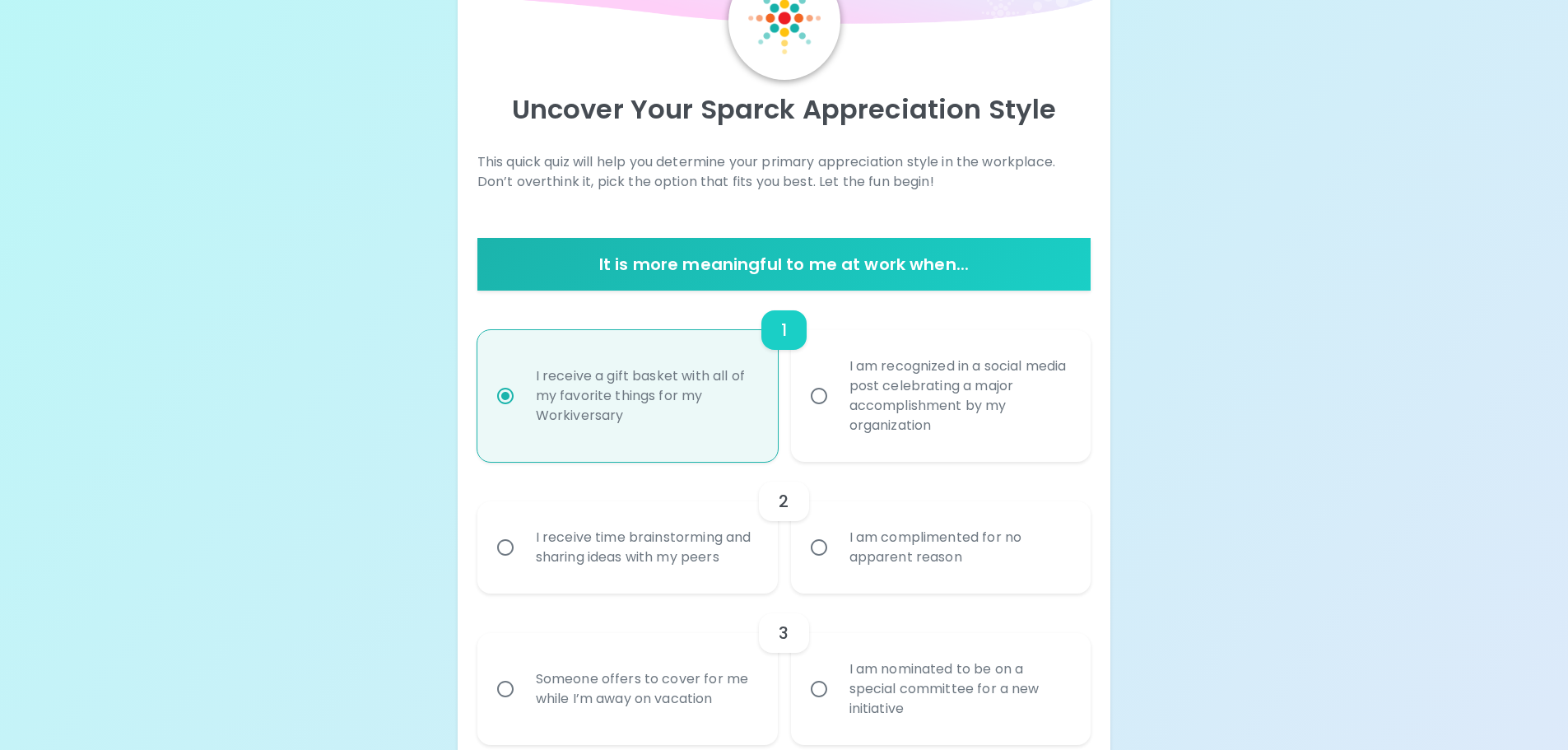
scroll to position [236, 0]
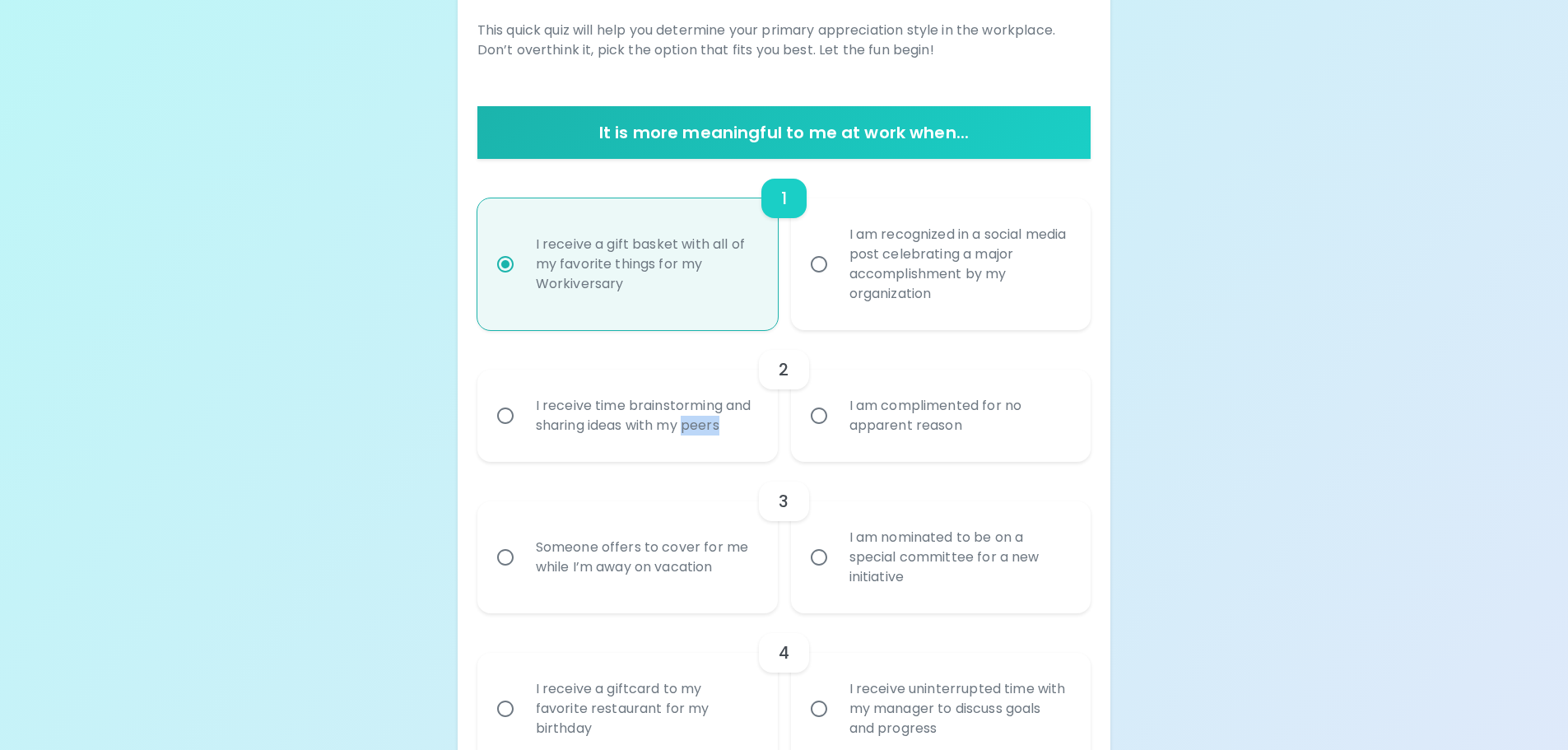
drag, startPoint x: 725, startPoint y: 426, endPoint x: 687, endPoint y: 426, distance: 38.0
click at [687, 426] on div "I receive time brainstorming and sharing ideas with my peers" at bounding box center [645, 416] width 246 height 79
copy div "peers"
drag, startPoint x: 850, startPoint y: 405, endPoint x: 983, endPoint y: 428, distance: 135.0
click at [983, 428] on div "I am complimented for no apparent reason" at bounding box center [959, 416] width 246 height 79
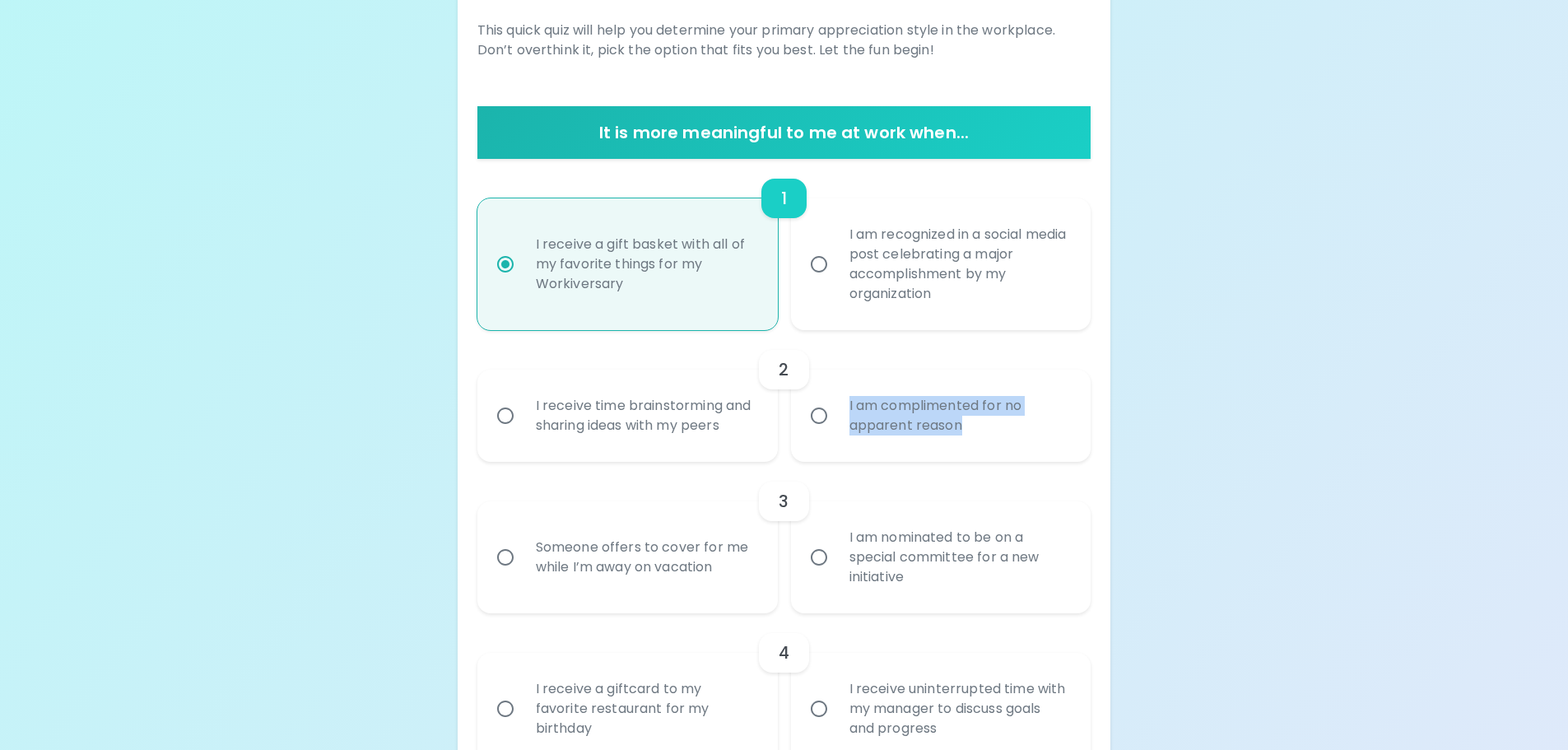
copy div "I am complimented for no apparent reason"
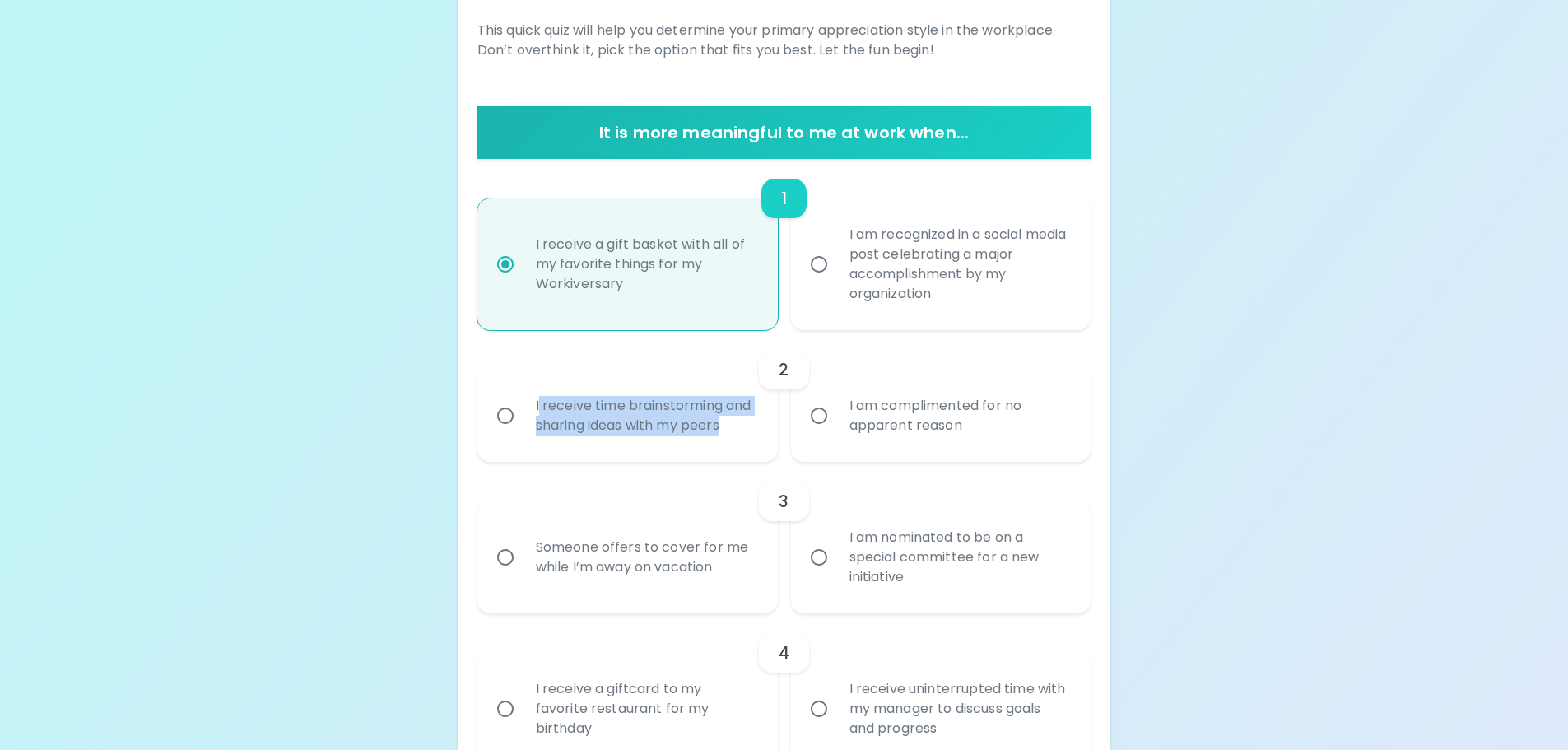
drag, startPoint x: 537, startPoint y: 406, endPoint x: 755, endPoint y: 426, distance: 218.9
click at [755, 426] on div "I receive time brainstorming and sharing ideas with my peers" at bounding box center [645, 416] width 246 height 79
click at [619, 417] on div "I receive time brainstorming and sharing ideas with my peers" at bounding box center [645, 416] width 246 height 79
click at [523, 417] on input "I receive time brainstorming and sharing ideas with my peers" at bounding box center [505, 416] width 35 height 35
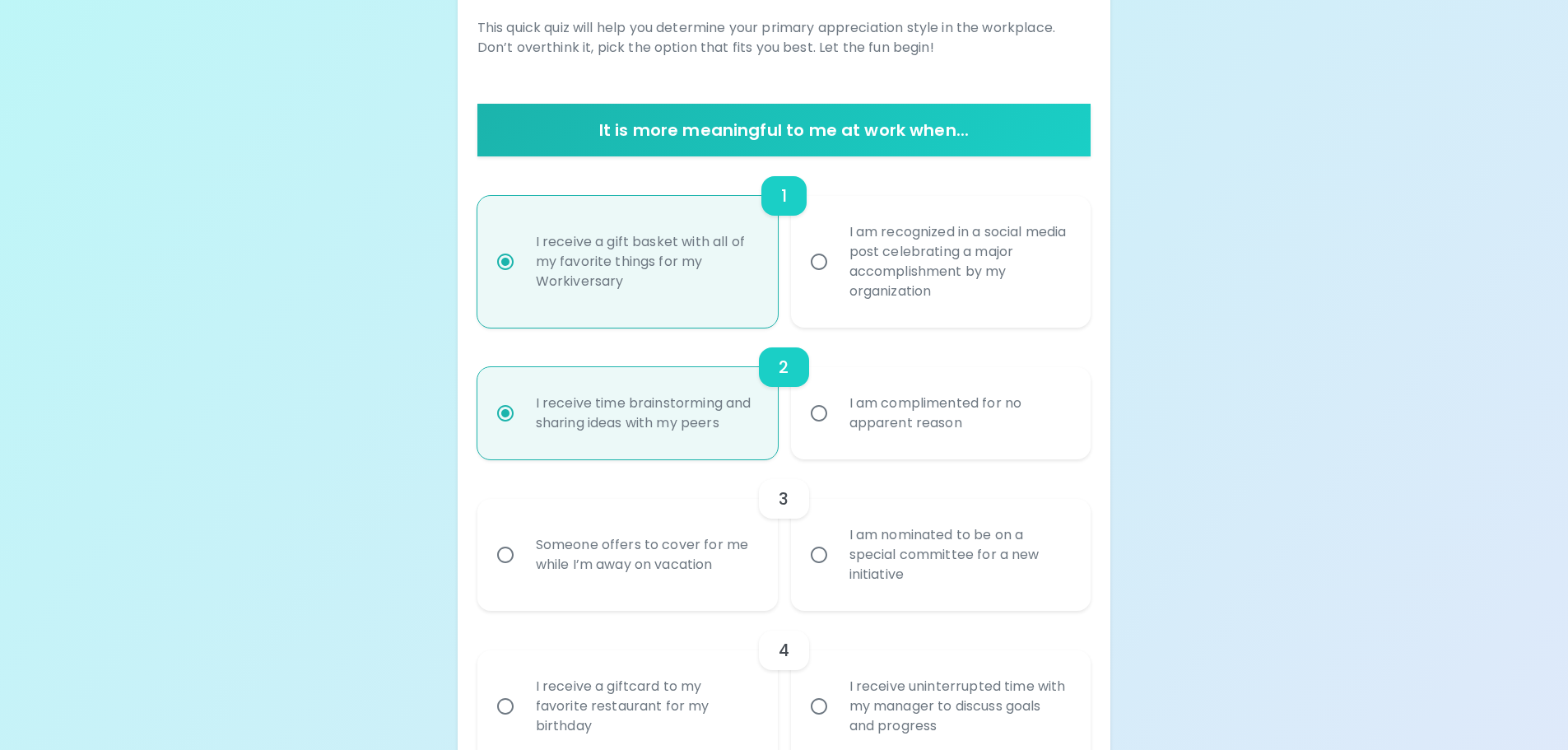
scroll to position [367, 0]
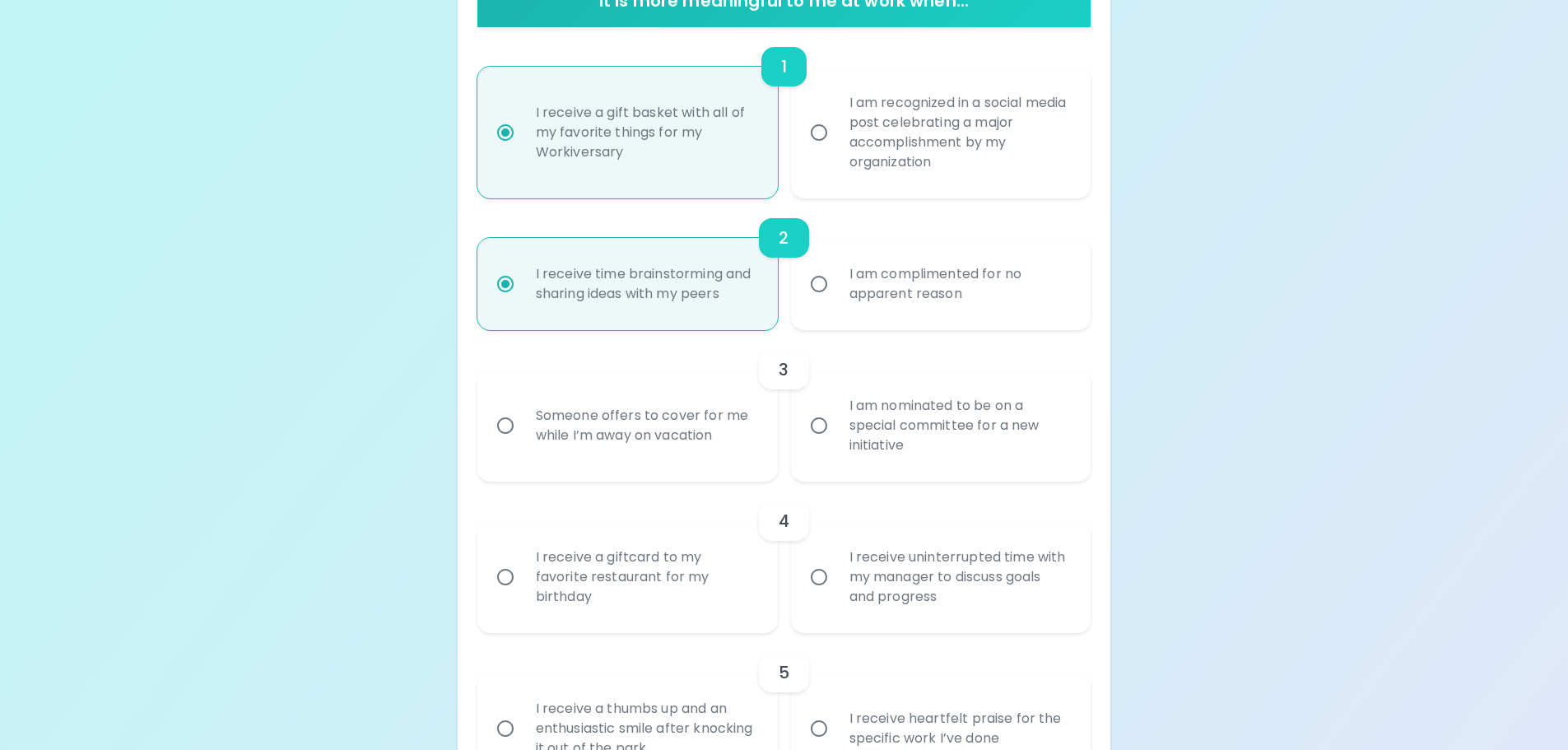
radio input "true"
drag, startPoint x: 536, startPoint y: 270, endPoint x: 742, endPoint y: 305, distance: 209.0
click at [742, 305] on div "I receive time brainstorming and sharing ideas with my peers" at bounding box center [645, 284] width 246 height 79
click at [660, 350] on div "3" at bounding box center [784, 369] width 614 height 40
click at [883, 282] on div "I am complimented for no apparent reason" at bounding box center [959, 284] width 246 height 79
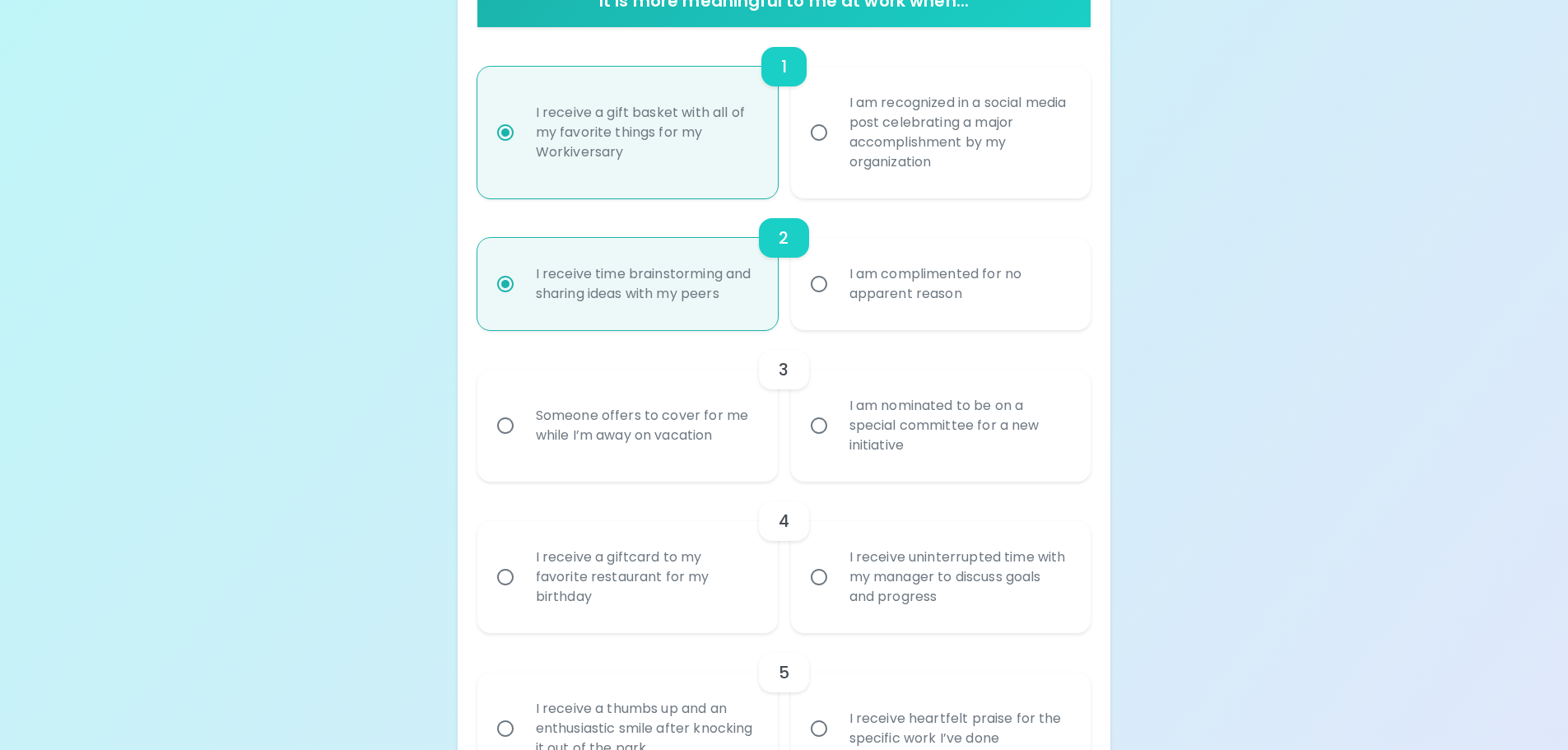
click at [837, 282] on input "I am complimented for no apparent reason" at bounding box center [819, 284] width 35 height 35
radio input "true"
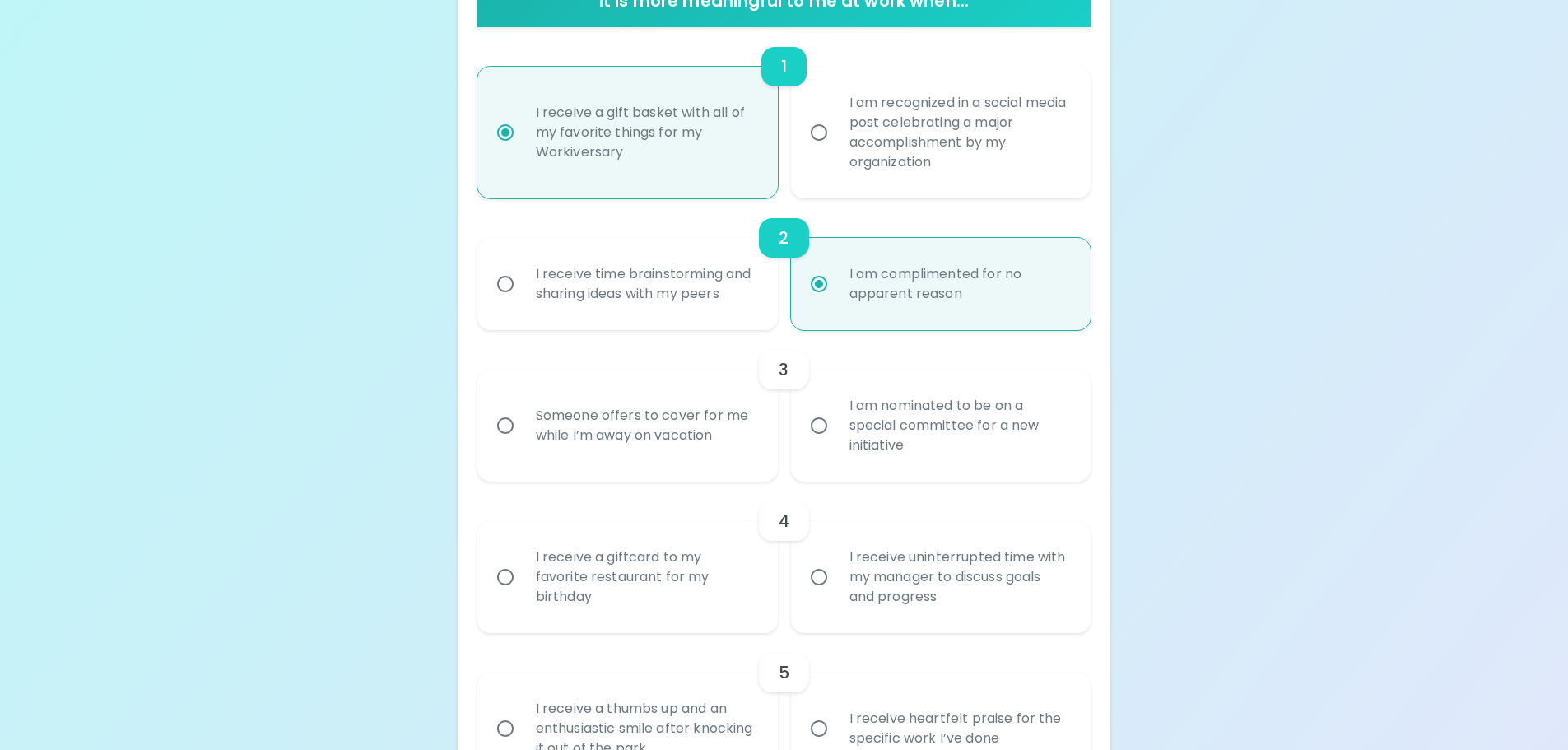
radio input "true"
click at [631, 428] on div "Someone offers to cover for me while I’m away on vacation" at bounding box center [645, 426] width 246 height 79
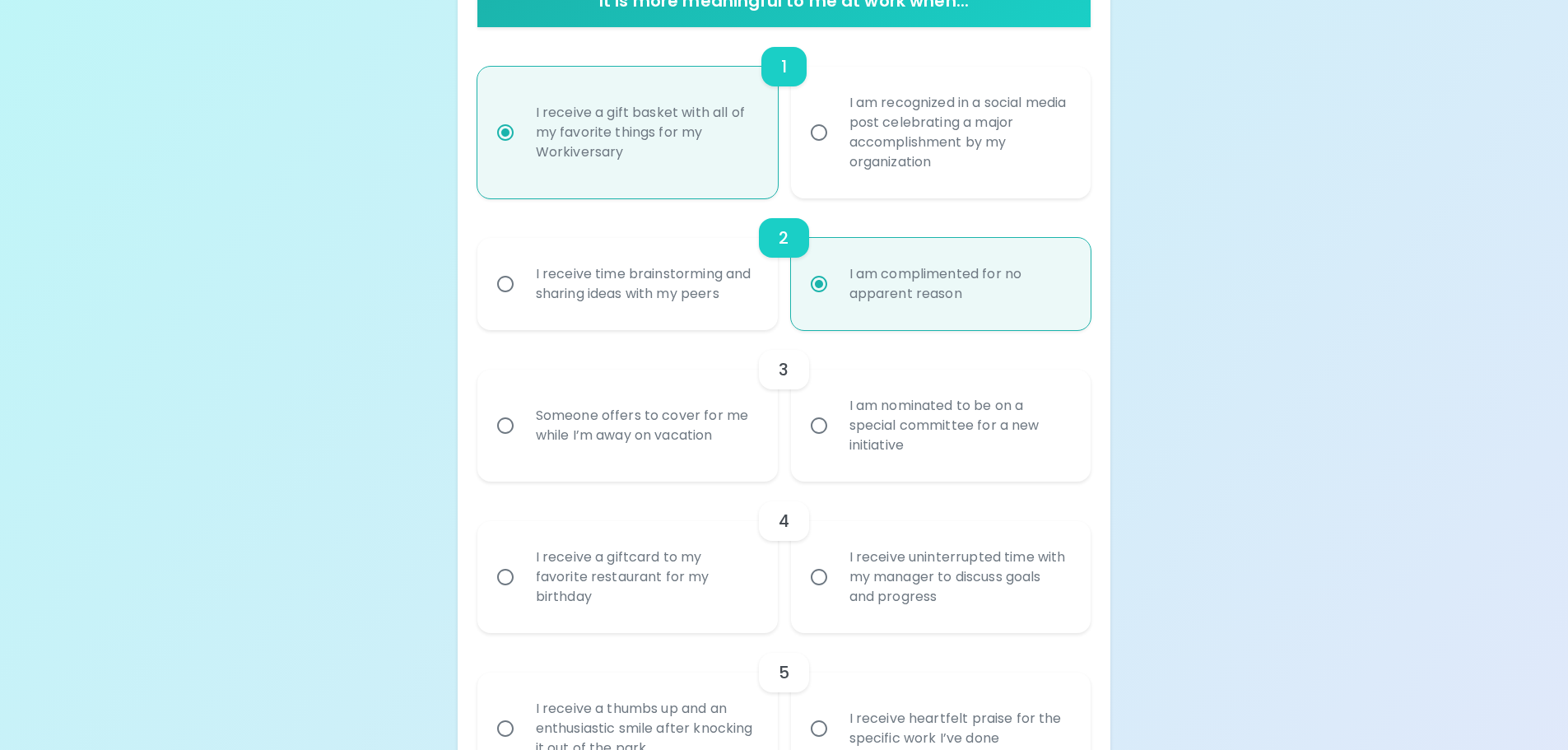
click at [523, 428] on input "Someone offers to cover for me while I’m away on vacation" at bounding box center [505, 426] width 35 height 35
radio input "false"
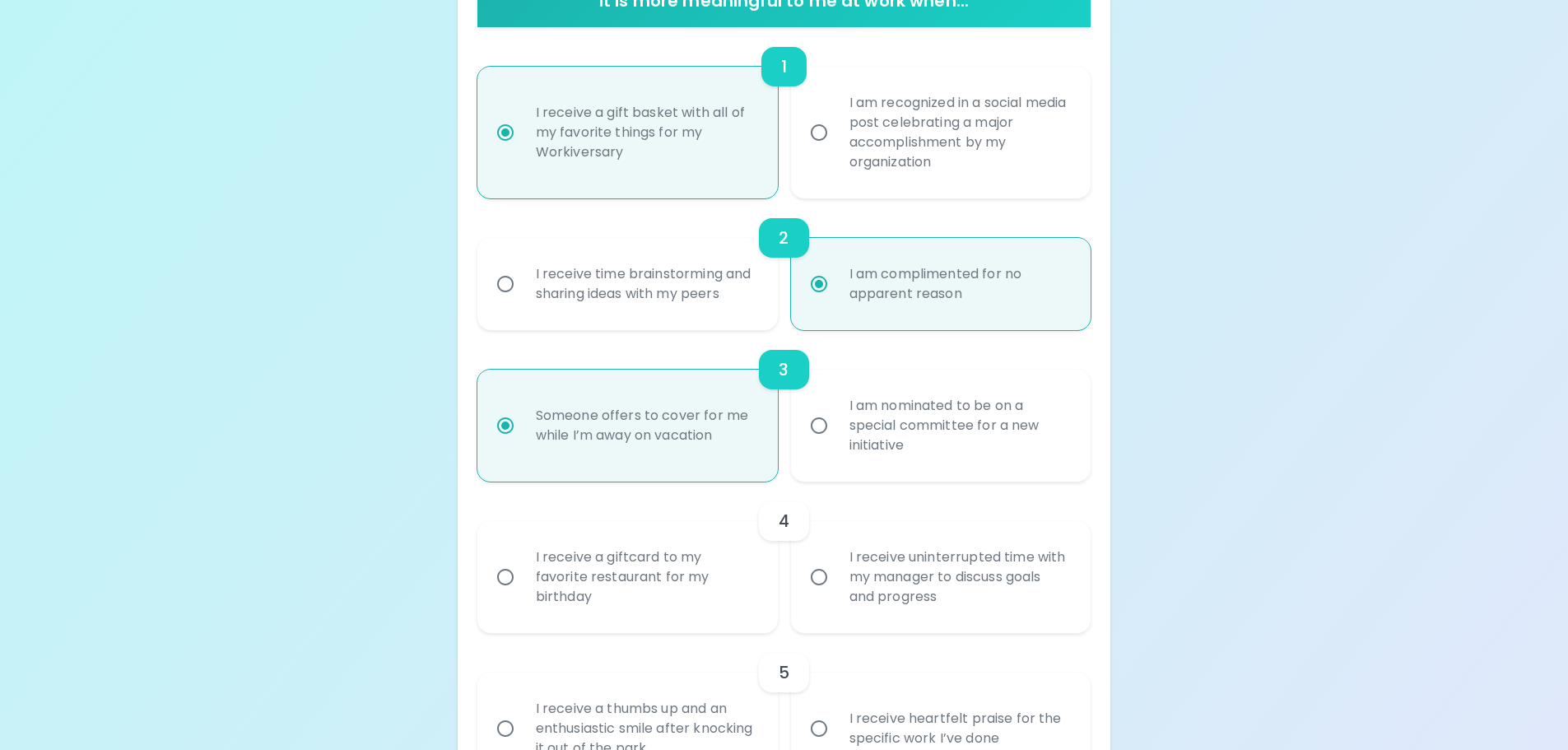
scroll to position [499, 0]
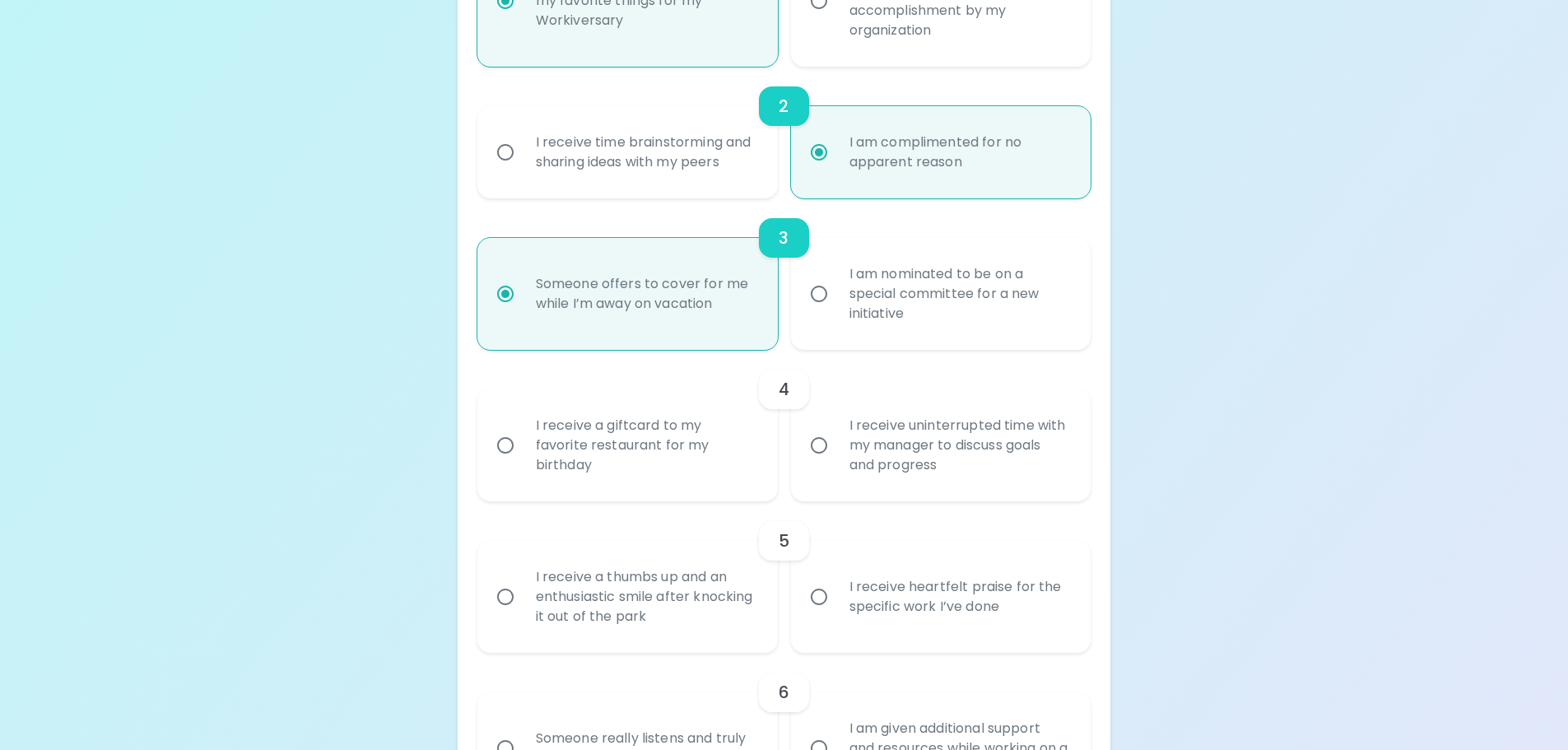
radio input "true"
drag, startPoint x: 846, startPoint y: 271, endPoint x: 962, endPoint y: 311, distance: 122.7
click at [962, 309] on div "I am nominated to be on a special committee for a new initiative" at bounding box center [959, 294] width 246 height 99
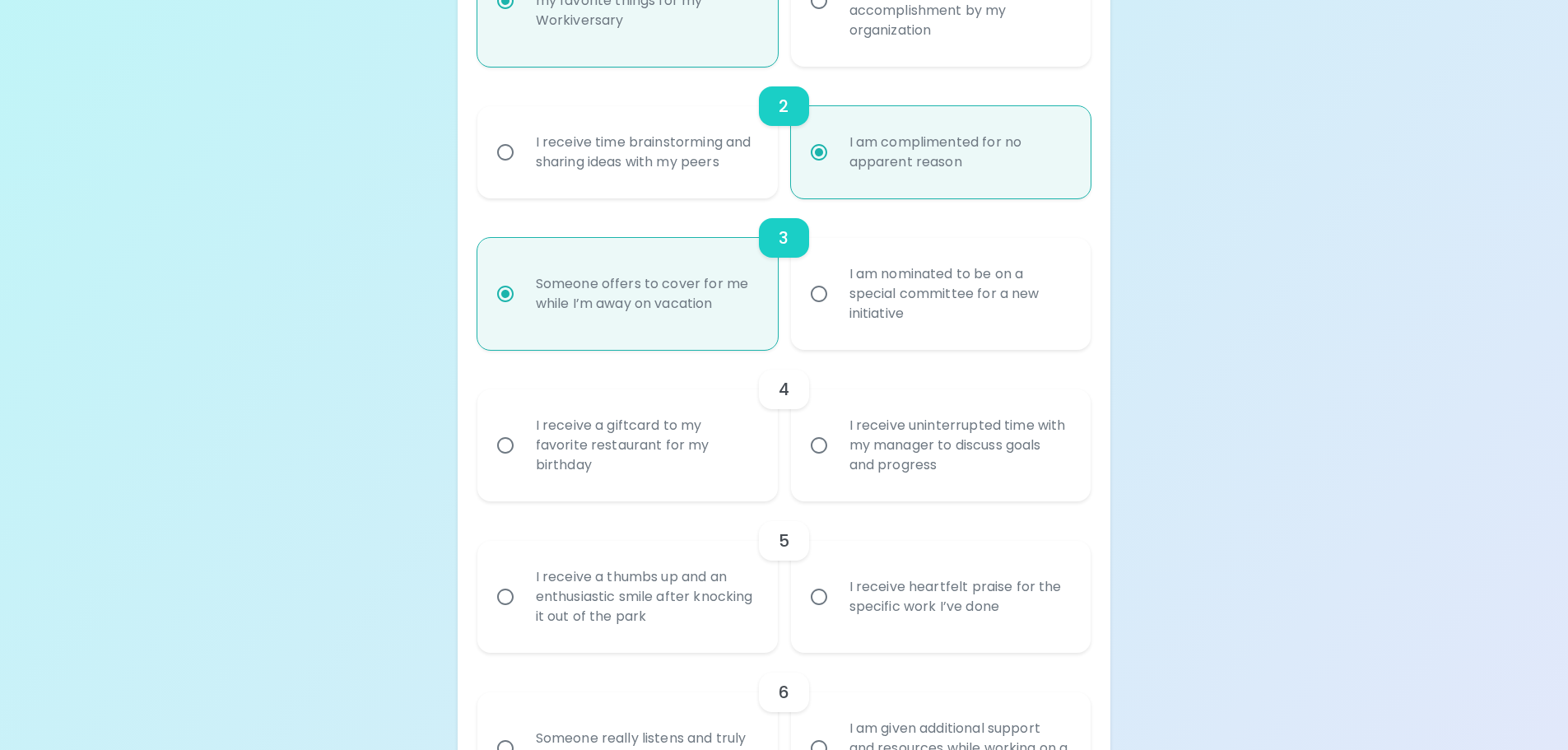
drag, startPoint x: 869, startPoint y: 420, endPoint x: 1060, endPoint y: 465, distance: 196.2
click at [1059, 465] on div "I receive uninterrupted time with my manager to discuss goals and progress" at bounding box center [959, 446] width 246 height 99
click at [634, 435] on div "I receive a giftcard to my favorite restaurant for my birthday" at bounding box center [645, 446] width 246 height 99
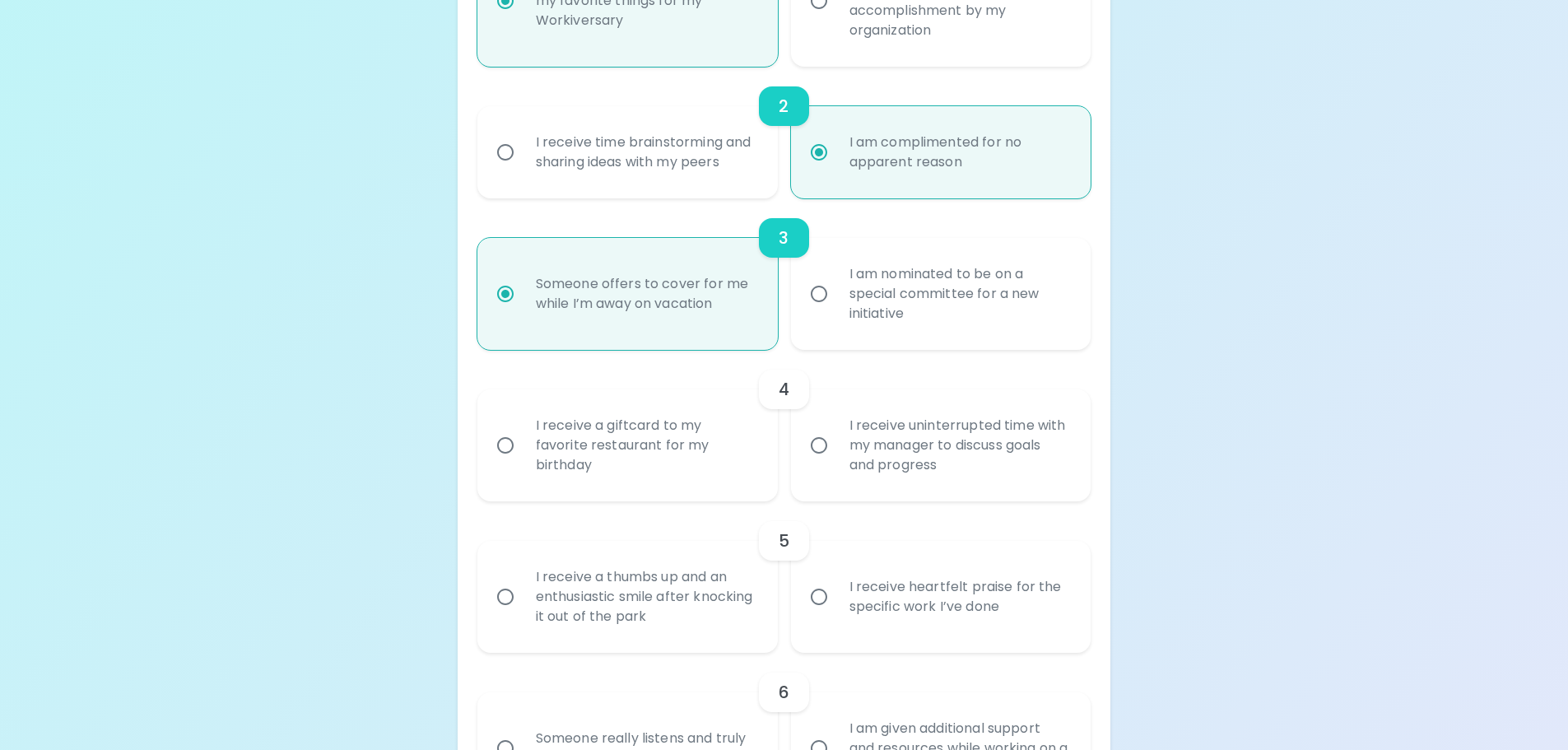
click at [523, 435] on input "I receive a giftcard to my favorite restaurant for my birthday" at bounding box center [505, 446] width 35 height 35
radio input "false"
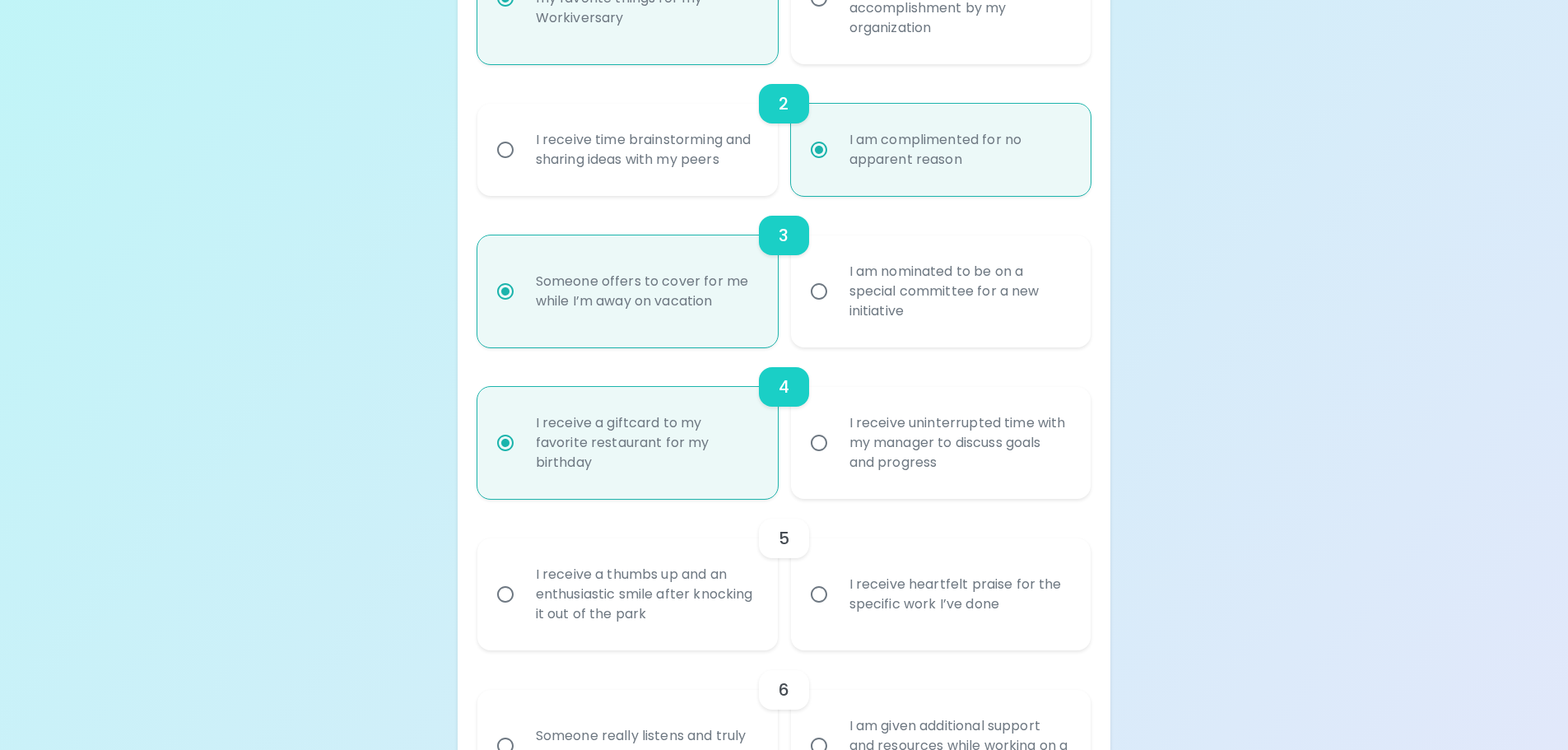
scroll to position [631, 0]
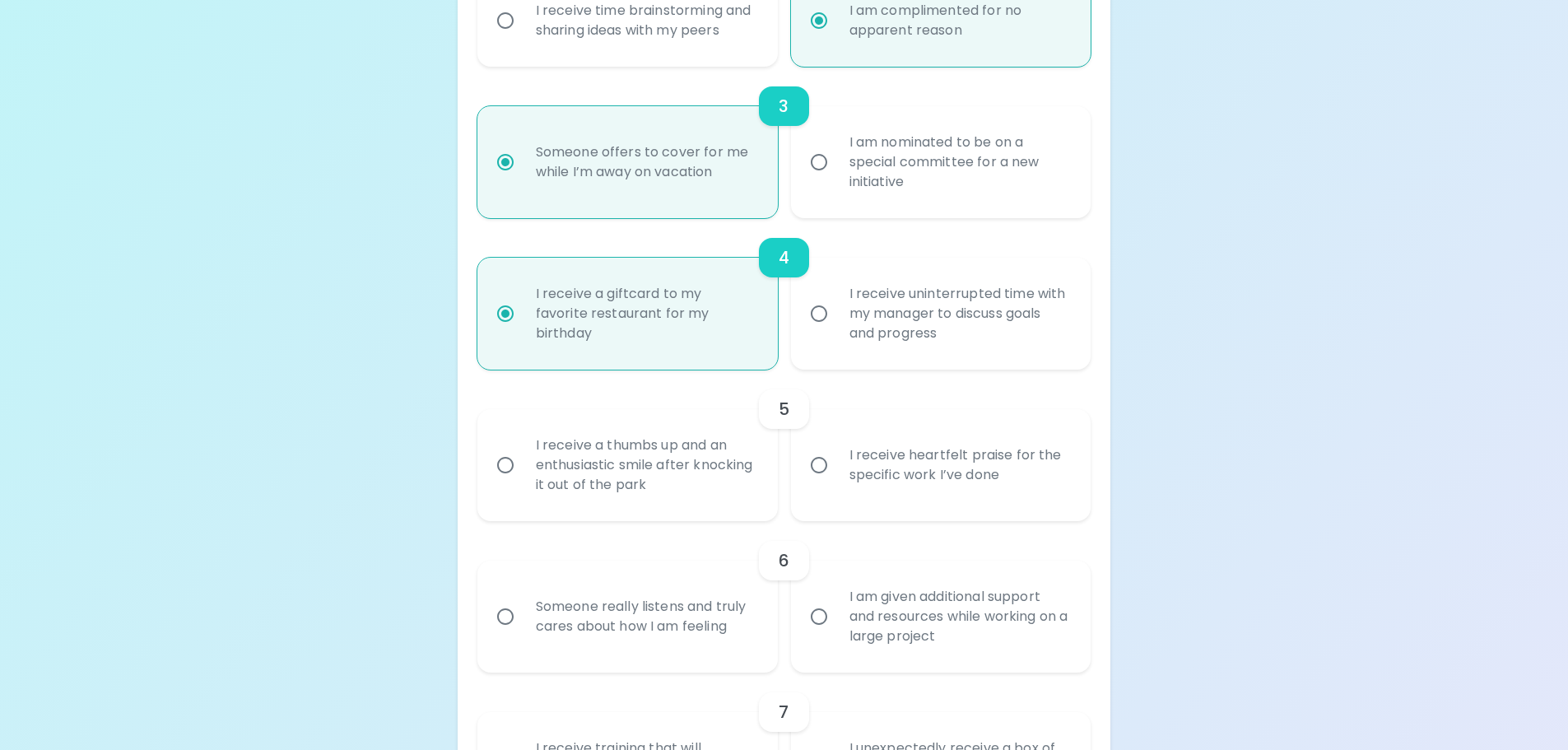
radio input "true"
click at [1261, 393] on div "Uncover Your Sparck Appreciation Style This quick quiz will help you determine …" at bounding box center [784, 742] width 1568 height 2748
drag, startPoint x: 534, startPoint y: 462, endPoint x: 648, endPoint y: 471, distance: 114.4
click at [648, 471] on div "I receive a thumbs up and an enthusiastic smile after knocking it out of the pa…" at bounding box center [645, 465] width 246 height 99
click at [660, 472] on div "I receive a thumbs up and an enthusiastic smile after knocking it out of the pa…" at bounding box center [645, 465] width 246 height 99
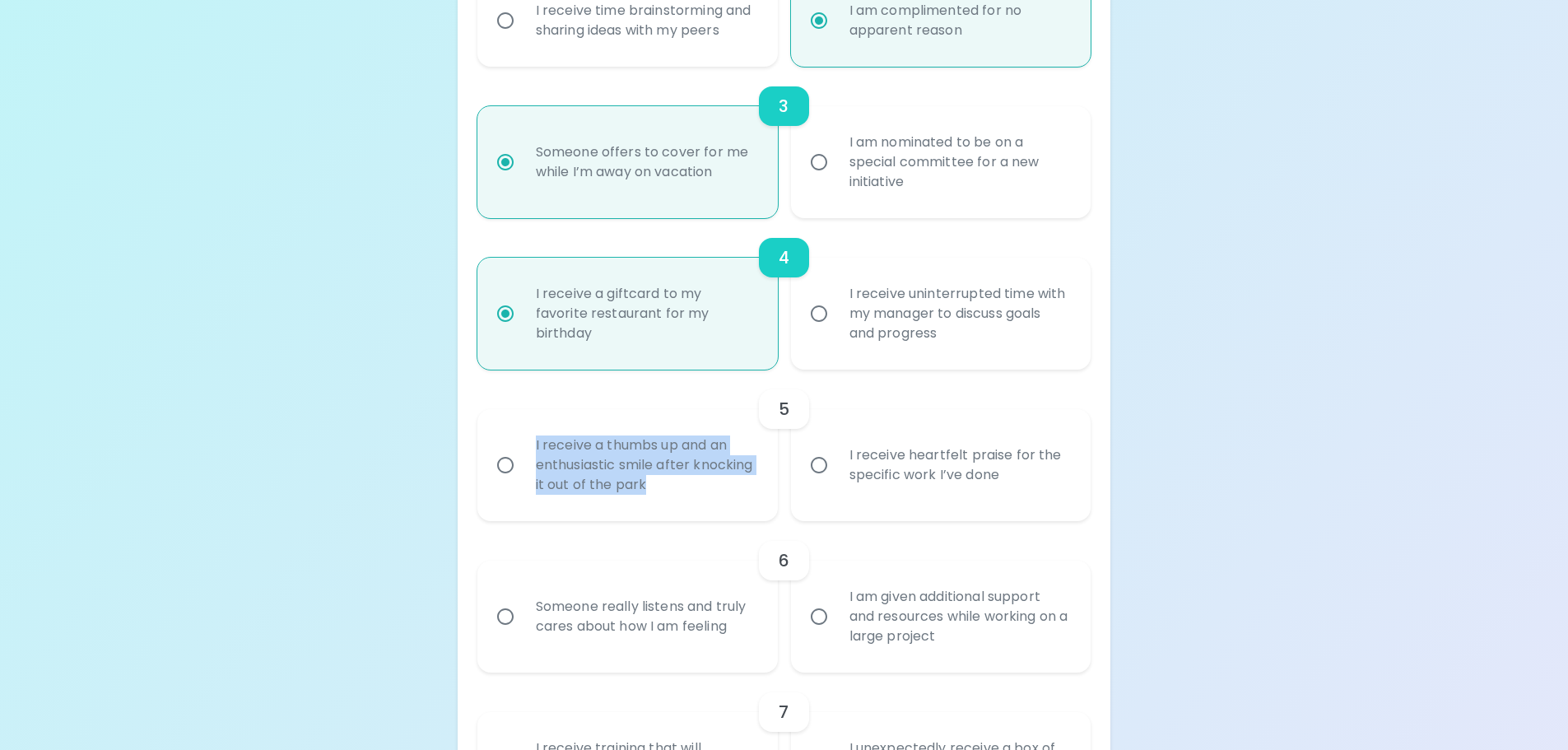
drag, startPoint x: 535, startPoint y: 439, endPoint x: 747, endPoint y: 481, distance: 216.1
click at [747, 481] on div "I receive a thumbs up and an enthusiastic smile after knocking it out of the pa…" at bounding box center [645, 465] width 246 height 99
copy div "I receive a thumbs up and an enthusiastic smile after knocking it out of the pa…"
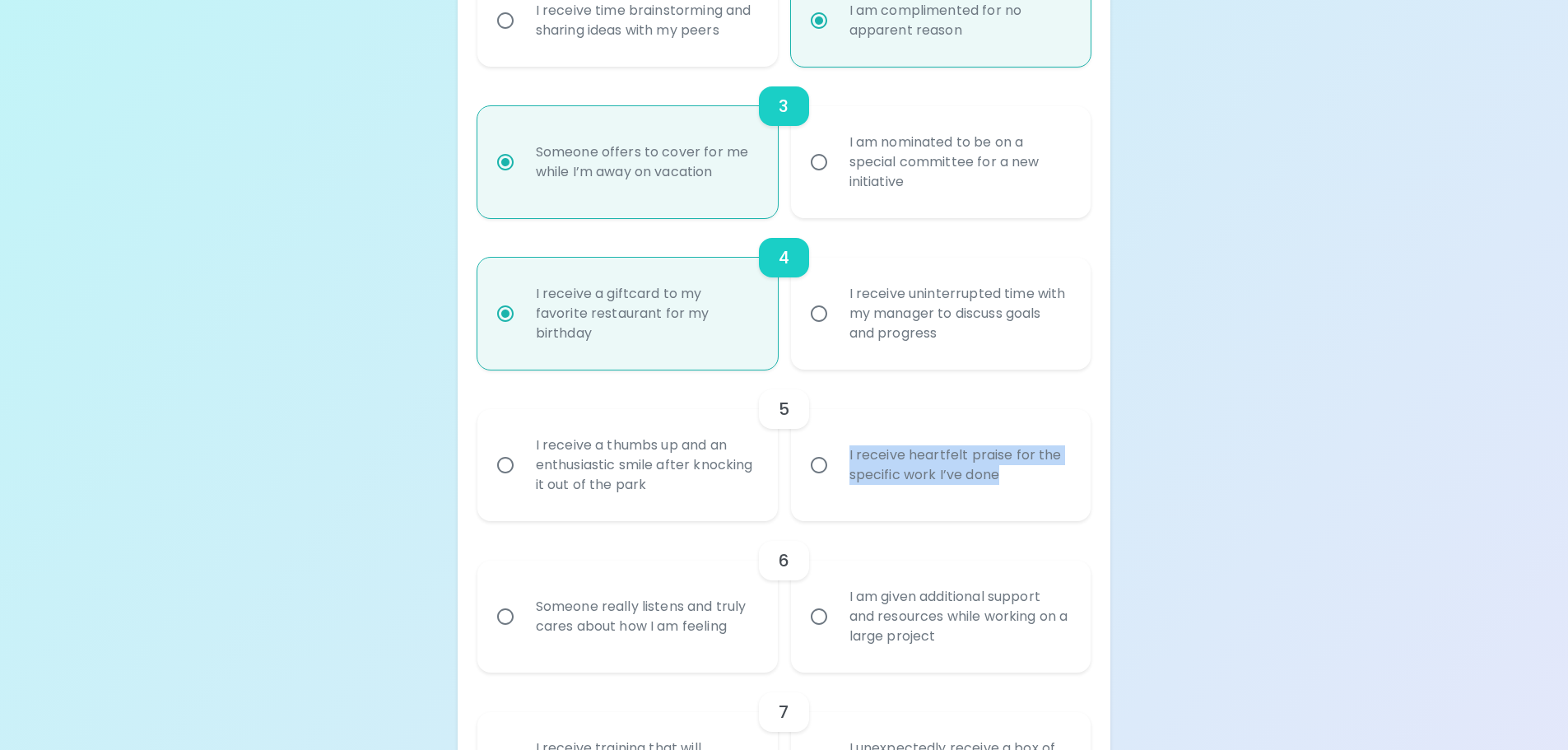
drag, startPoint x: 849, startPoint y: 449, endPoint x: 1029, endPoint y: 473, distance: 181.6
click at [1032, 475] on div "I receive heartfelt praise for the specific work I’ve done" at bounding box center [959, 466] width 246 height 79
copy div "I receive heartfelt praise for the specific work I’ve done"
click at [814, 458] on input "I receive heartfelt praise for the specific work I’ve done" at bounding box center [819, 466] width 35 height 35
radio input "false"
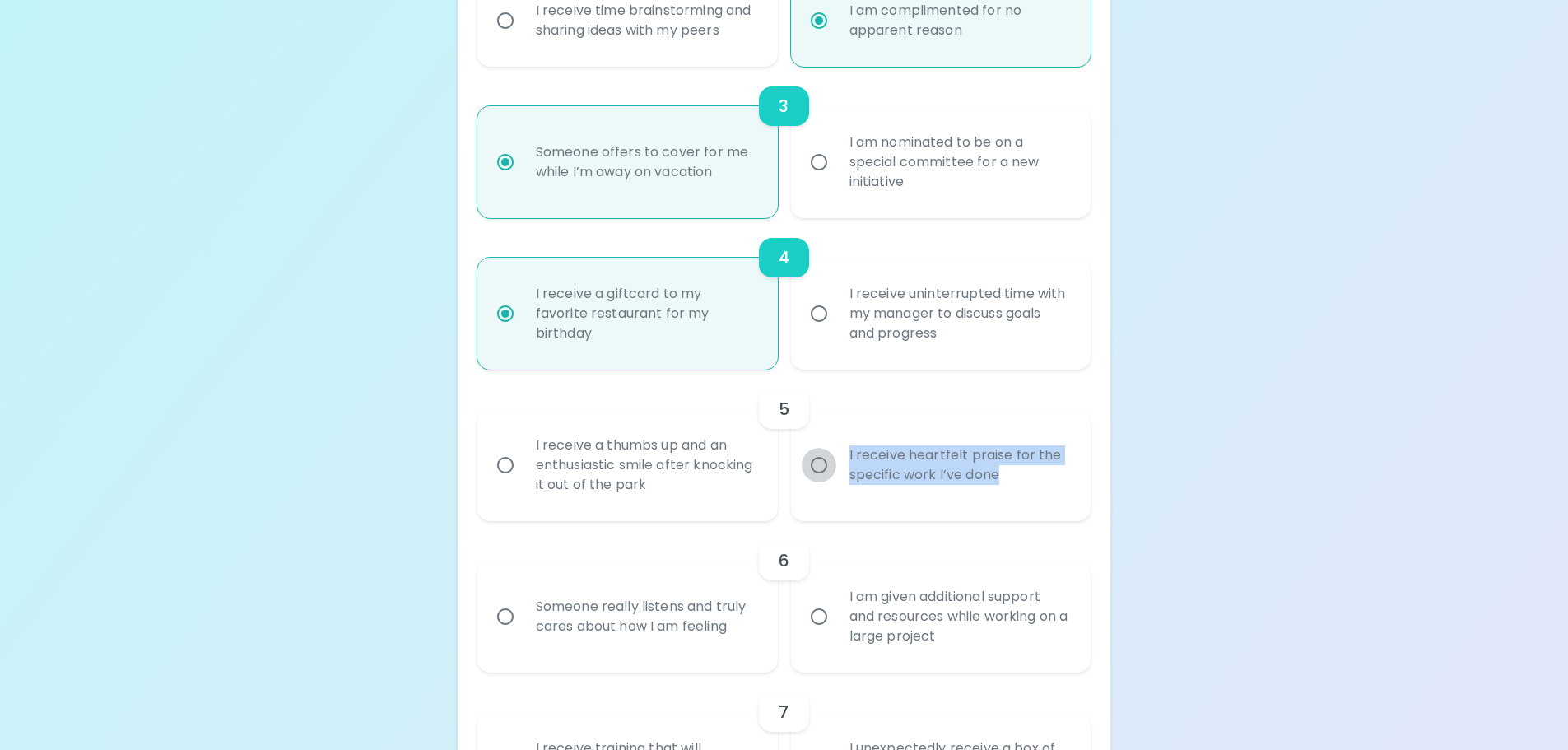
radio input "false"
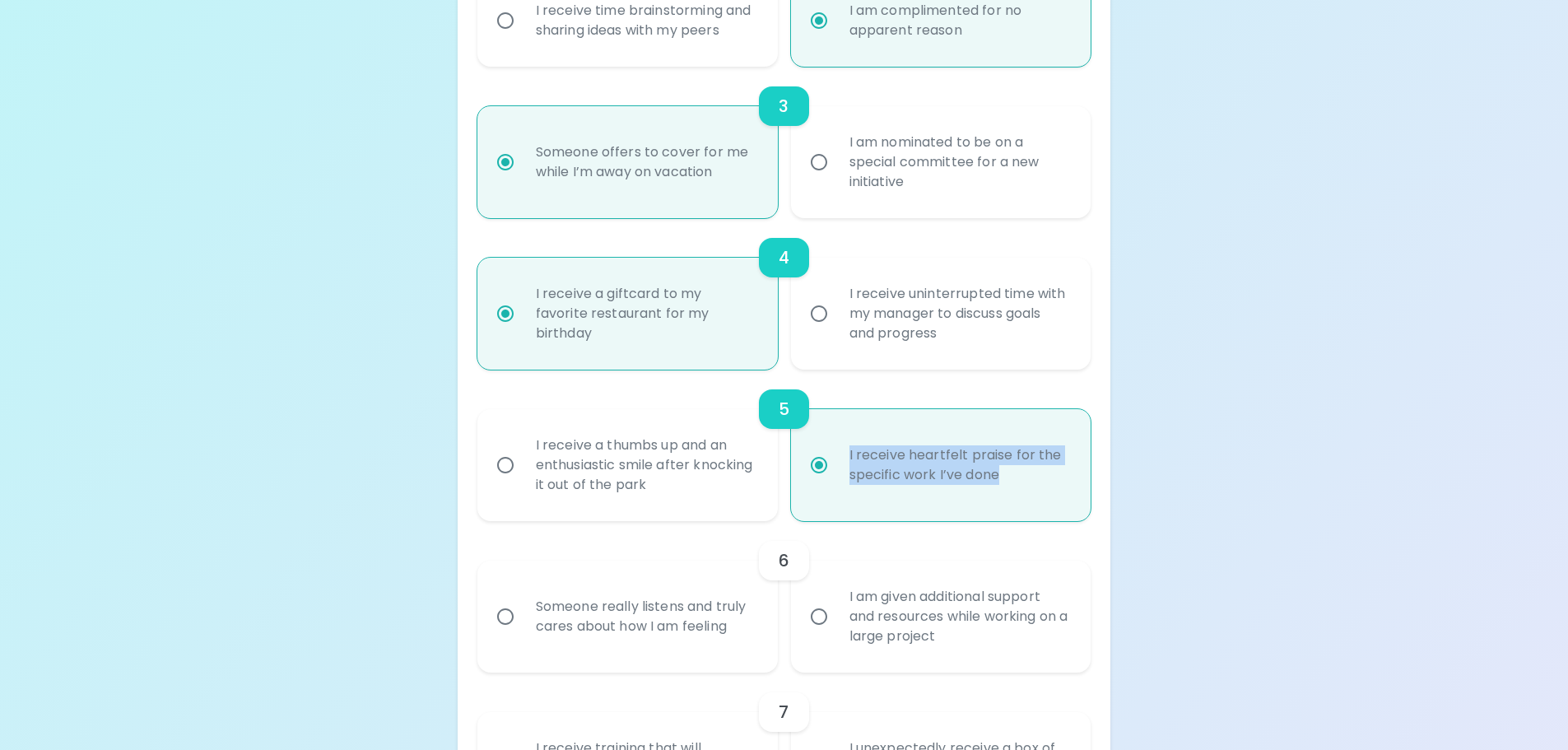
scroll to position [763, 0]
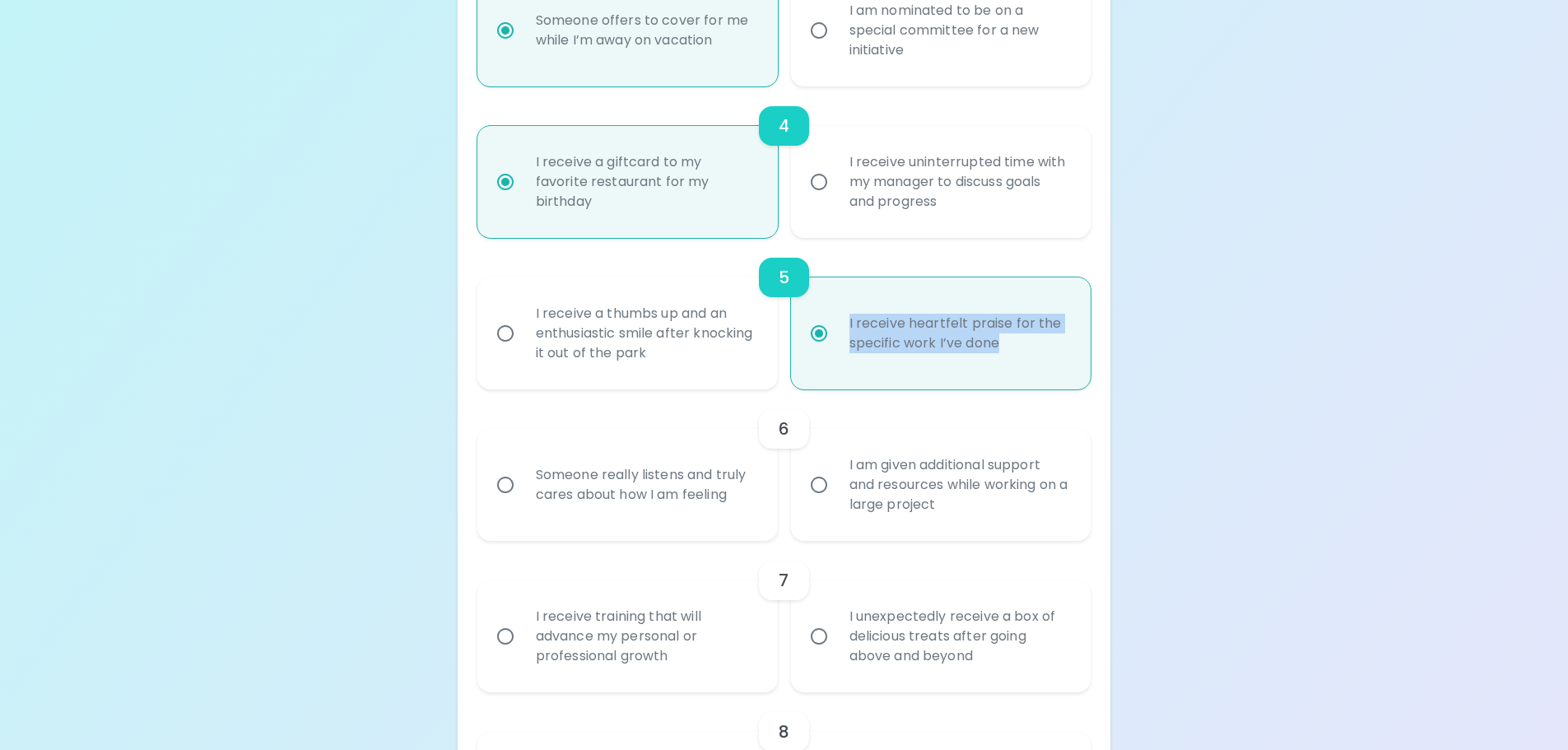
radio input "true"
click at [1370, 348] on div "Uncover Your Sparck Appreciation Style This quick quiz will help you determine …" at bounding box center [784, 611] width 1568 height 2748
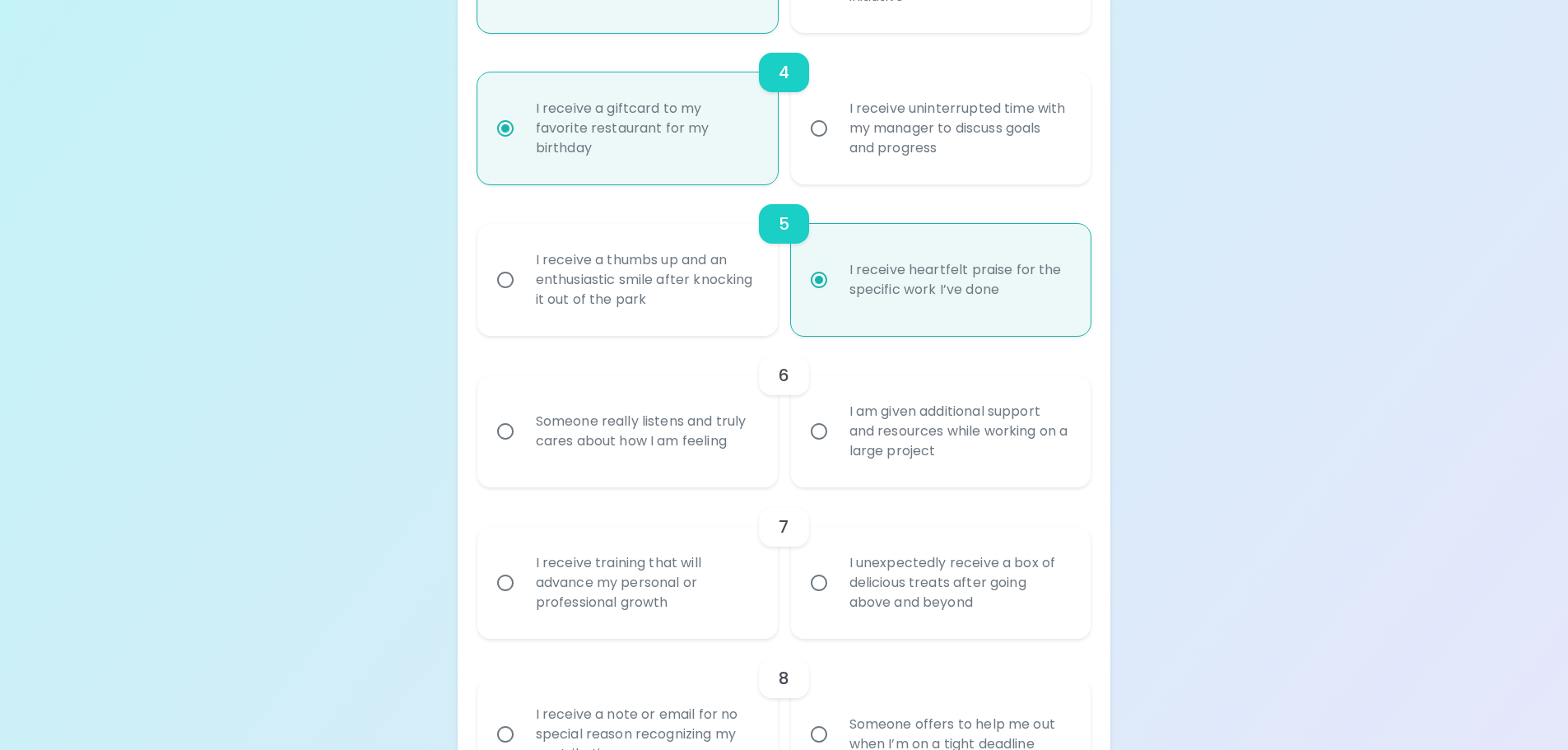
scroll to position [845, 0]
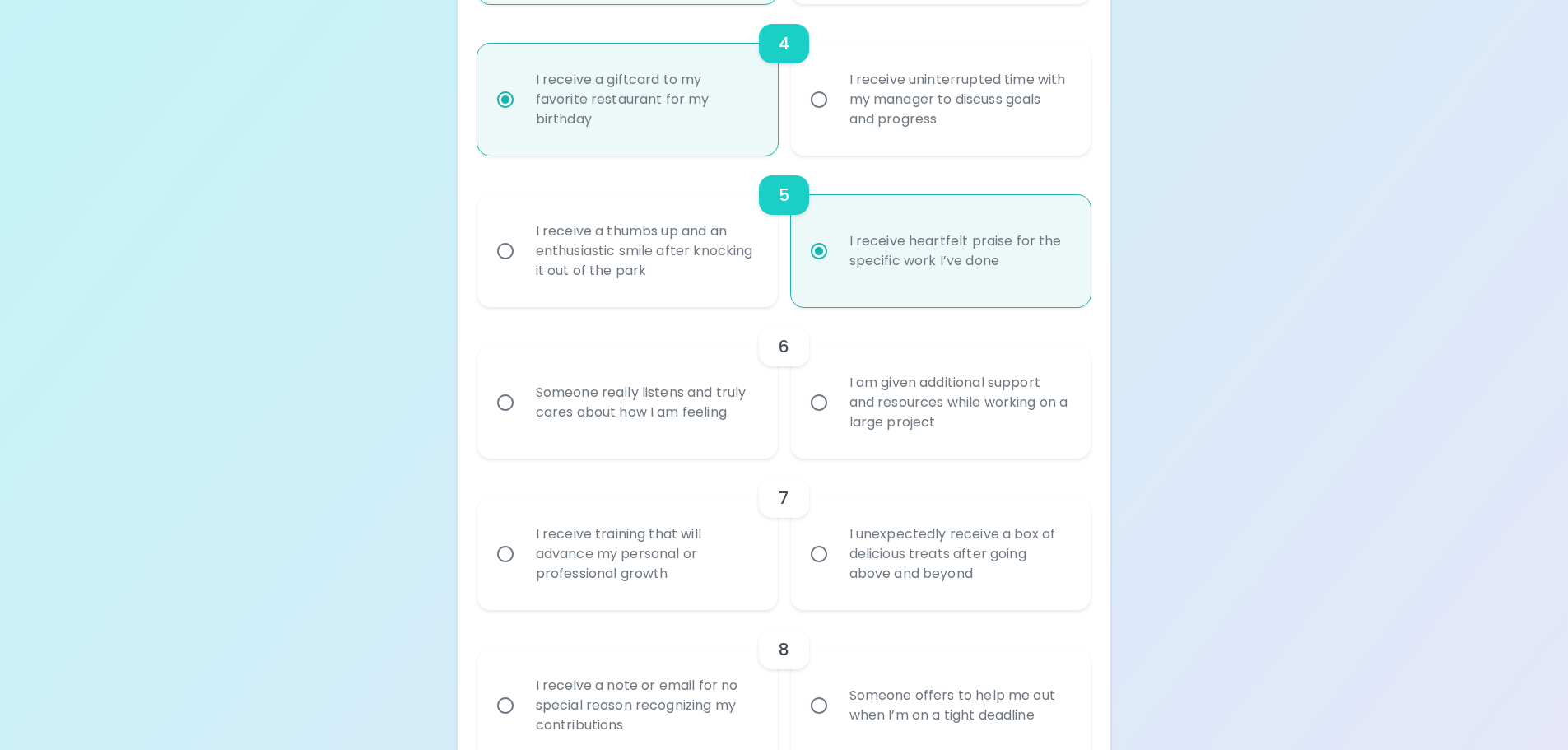
click at [688, 418] on div "Someone really listens and truly cares about how I am feeling" at bounding box center [645, 403] width 246 height 79
click at [523, 418] on input "Someone really listens and truly cares about how I am feeling" at bounding box center [505, 403] width 35 height 35
radio input "false"
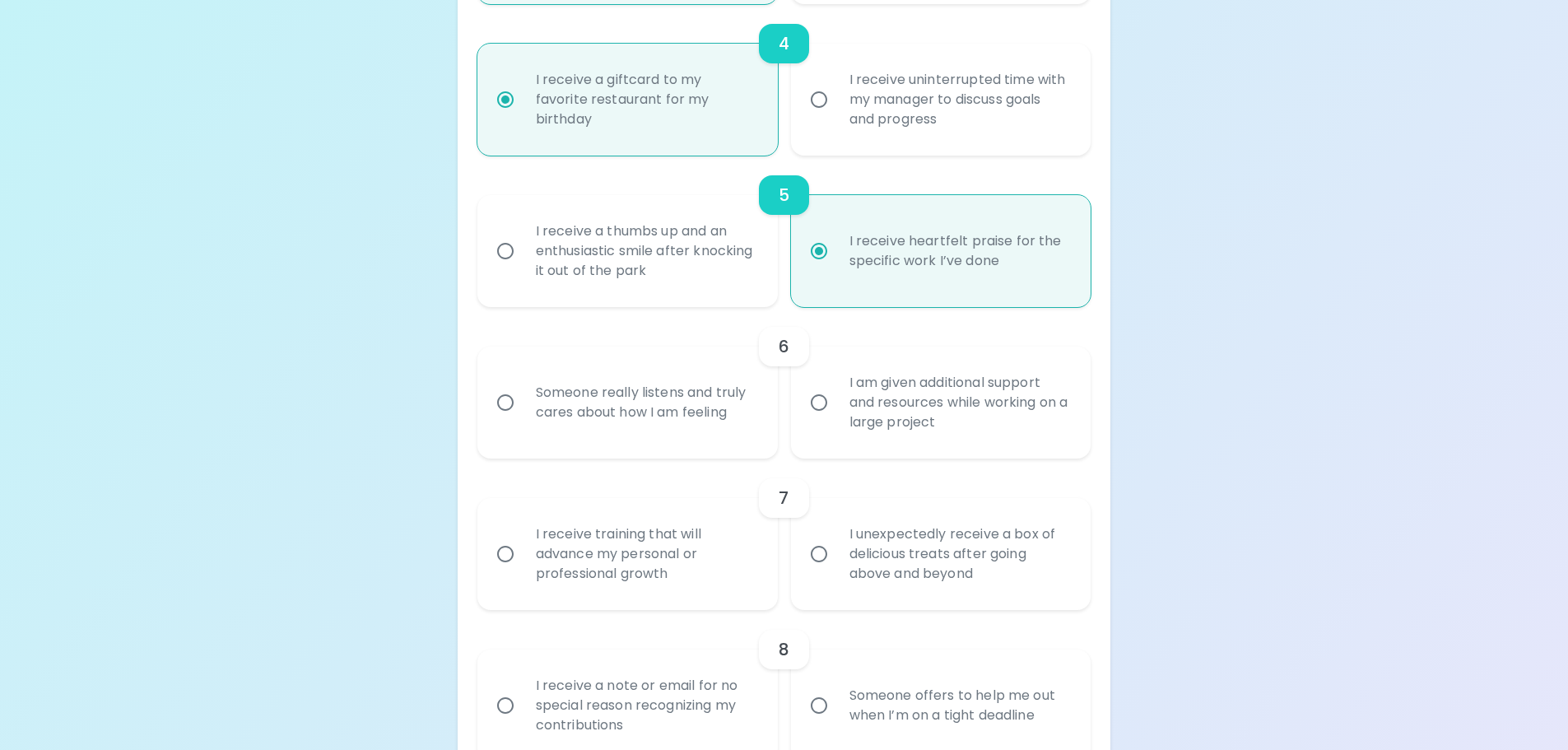
radio input "false"
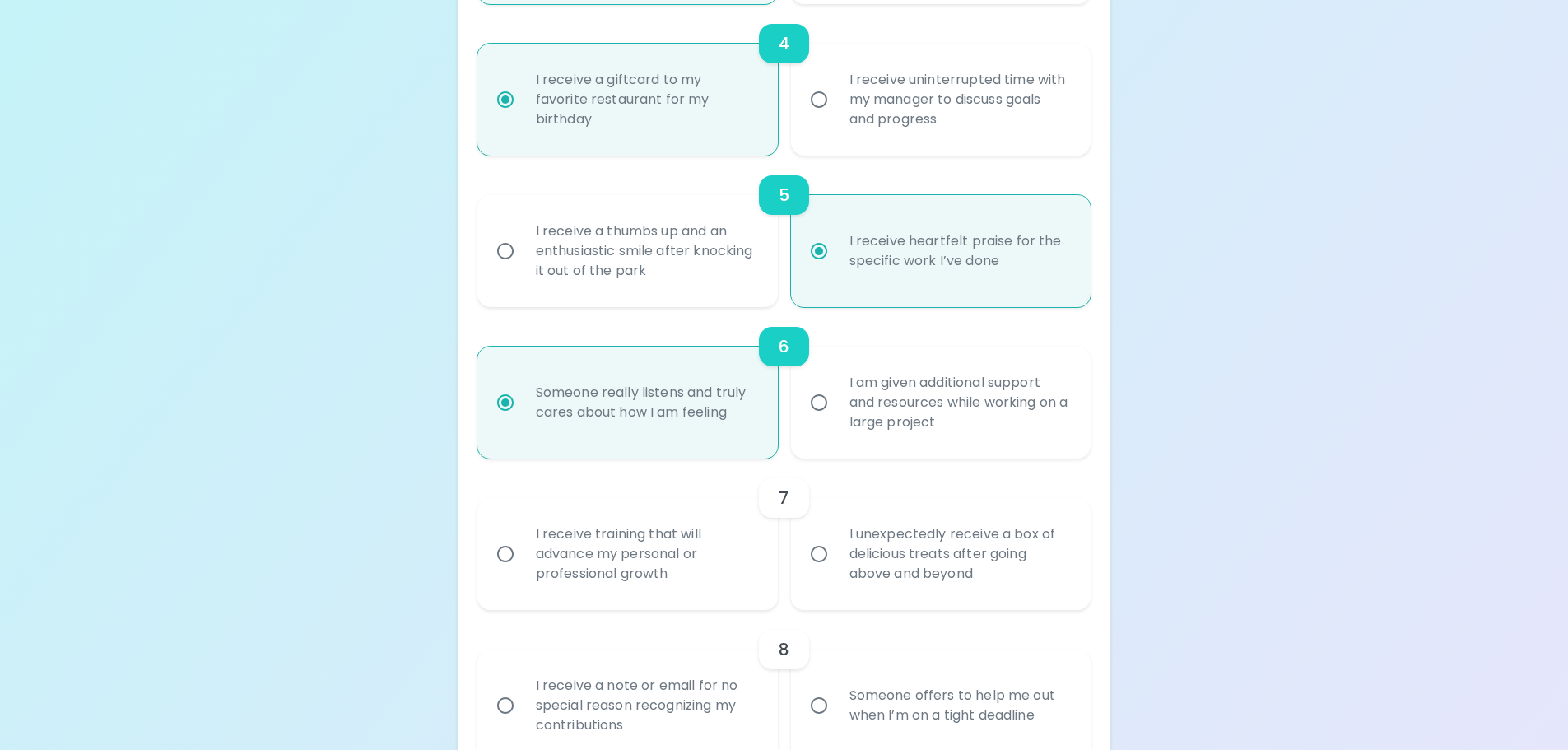
scroll to position [977, 0]
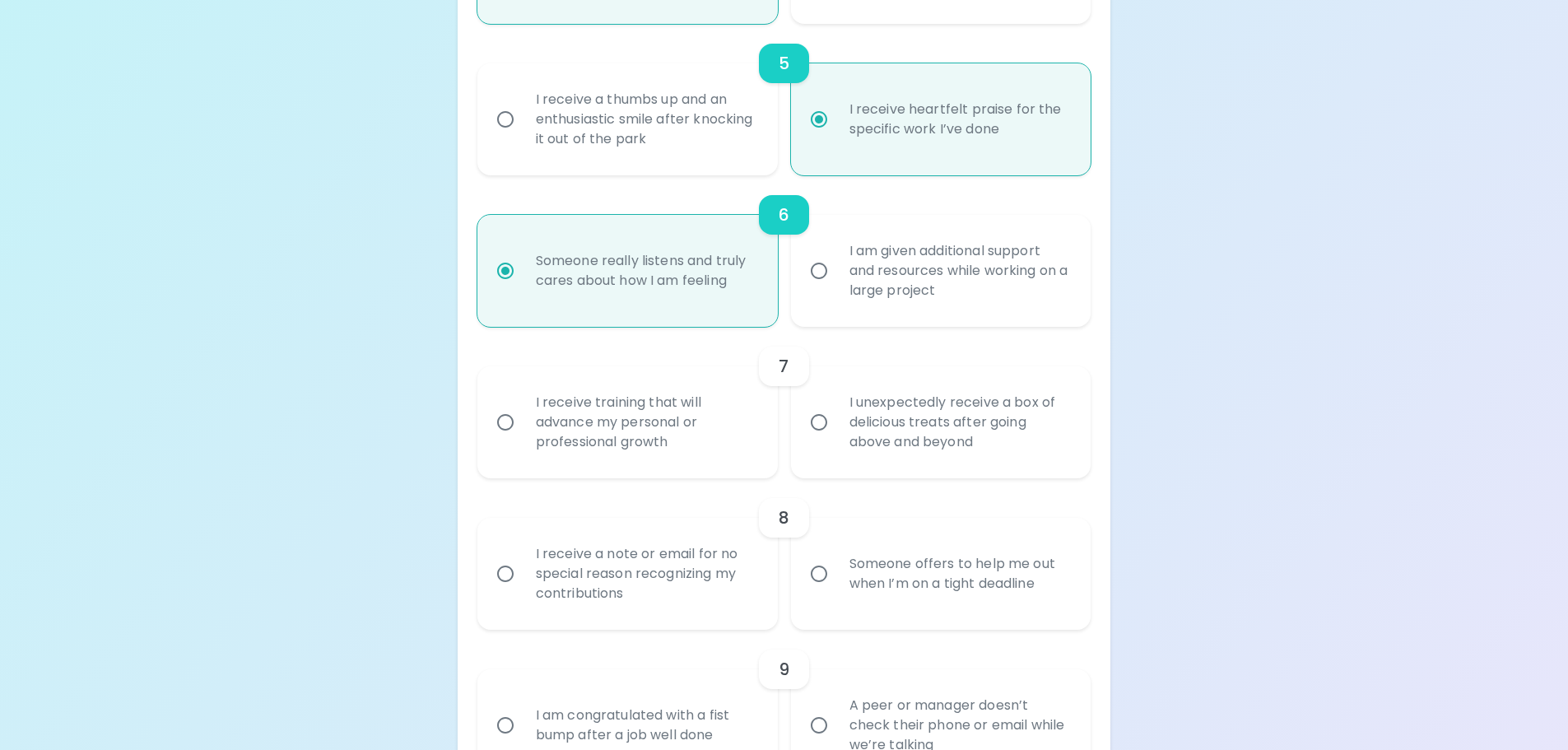
radio input "true"
click at [977, 422] on div "I unexpectedly receive a box of delicious treats after going above and beyond" at bounding box center [959, 422] width 246 height 99
click at [837, 422] on input "I unexpectedly receive a box of delicious treats after going above and beyond" at bounding box center [819, 422] width 35 height 35
radio input "false"
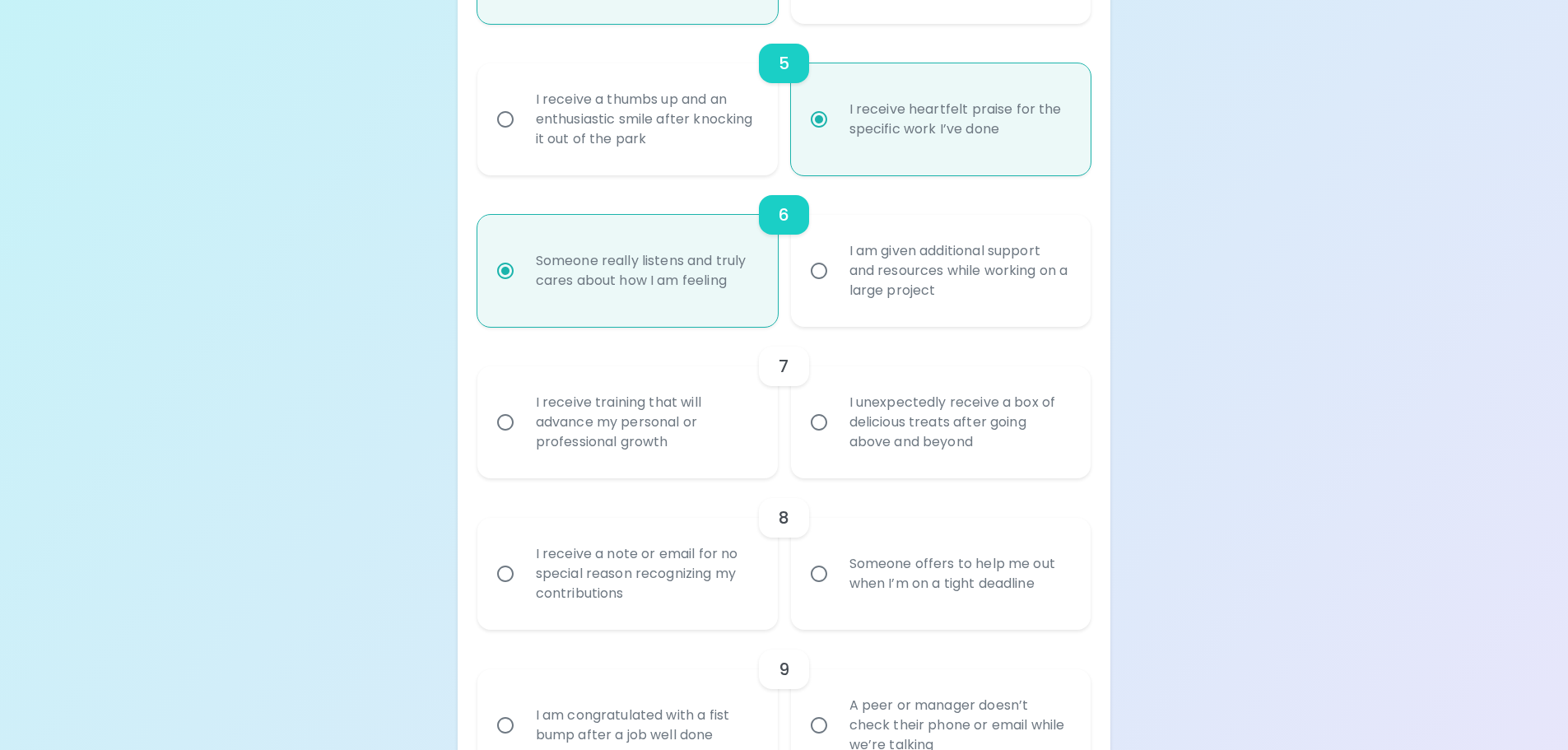
radio input "false"
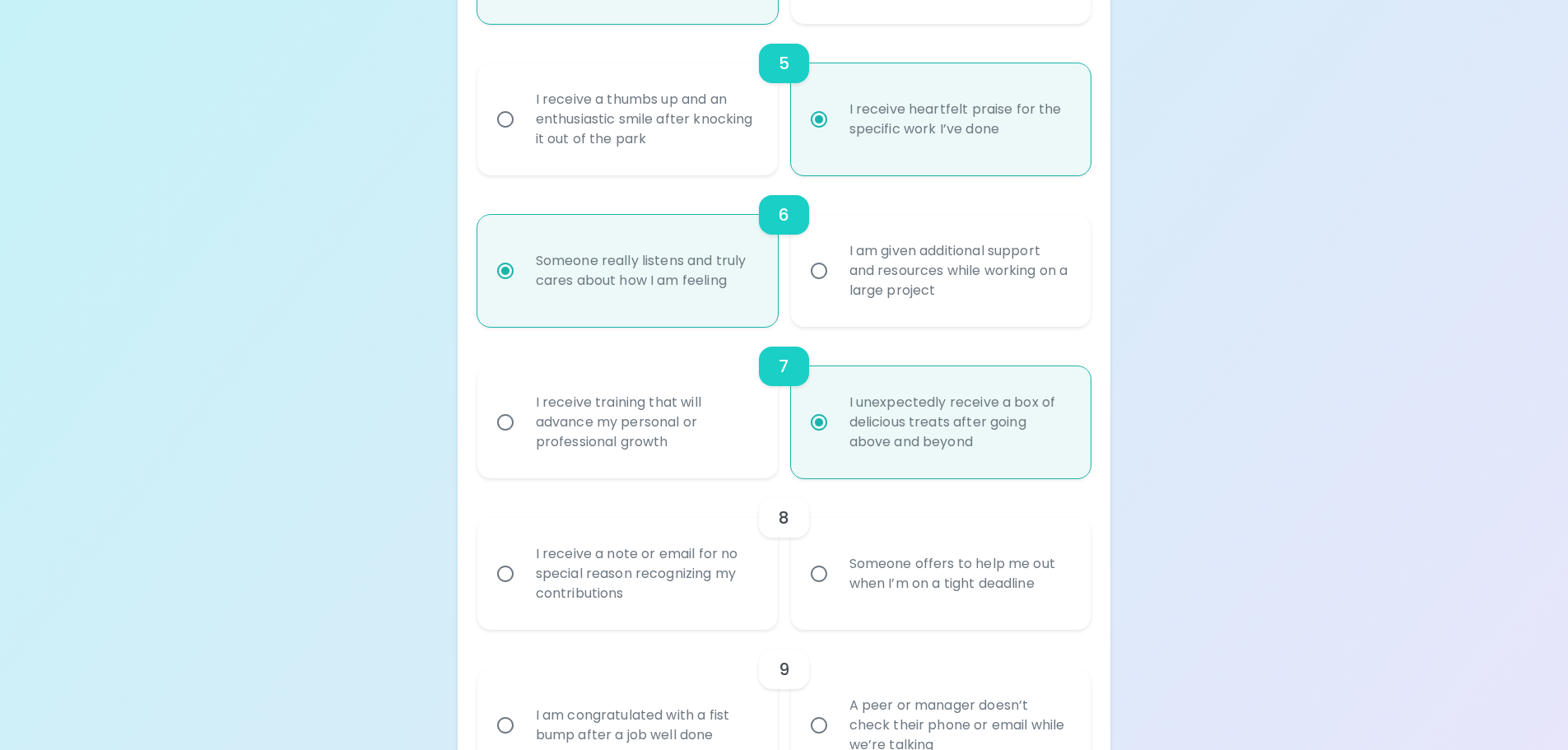
scroll to position [1109, 0]
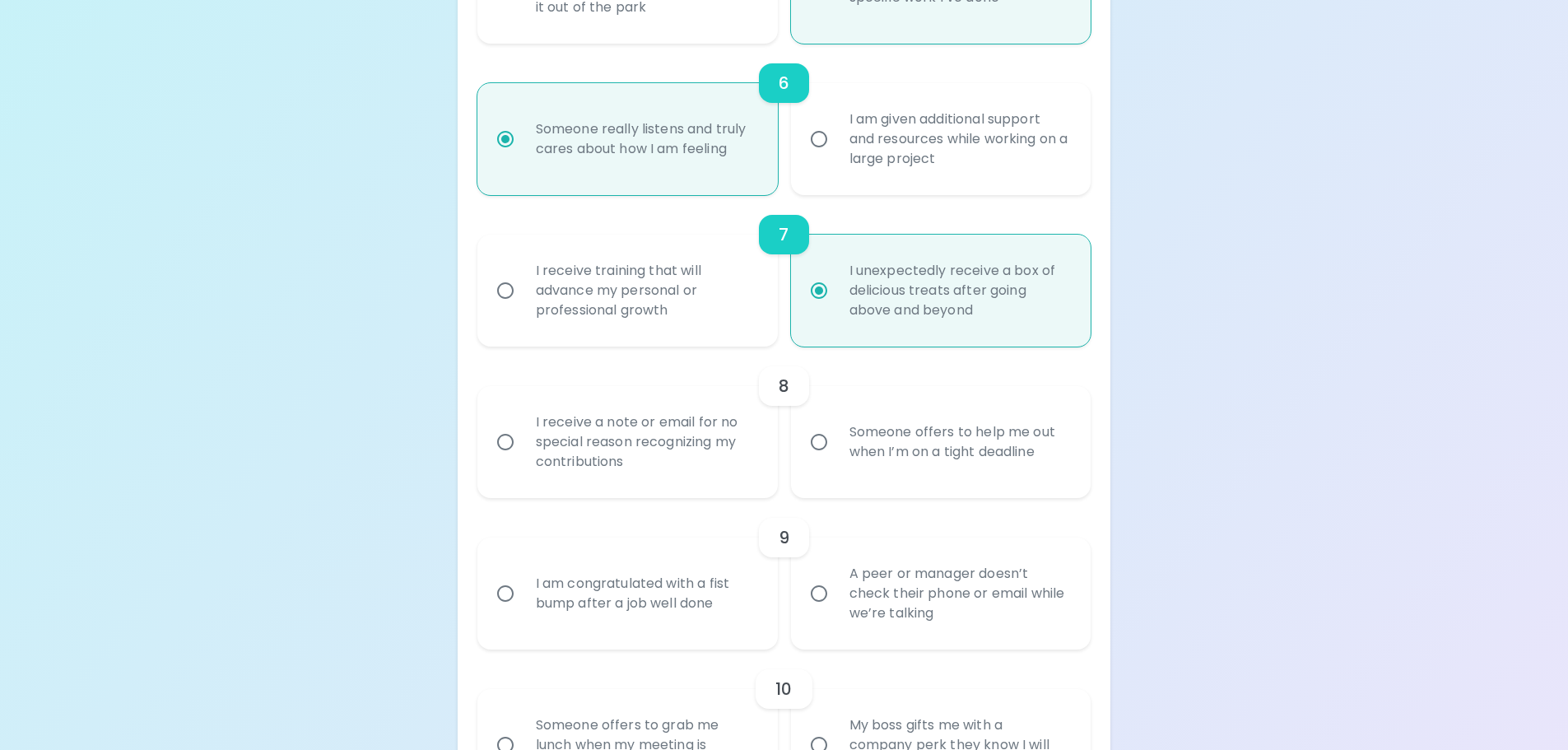
radio input "true"
drag, startPoint x: 671, startPoint y: 459, endPoint x: 641, endPoint y: 436, distance: 37.8
click at [641, 436] on div "I receive a note or email for no special reason recognizing my contributions" at bounding box center [645, 442] width 246 height 99
click at [1178, 444] on div "Uncover Your Sparck Appreciation Style This quick quiz will help you determine …" at bounding box center [784, 265] width 1568 height 2748
click at [1239, 385] on div "Uncover Your Sparck Appreciation Style This quick quiz will help you determine …" at bounding box center [784, 265] width 1568 height 2748
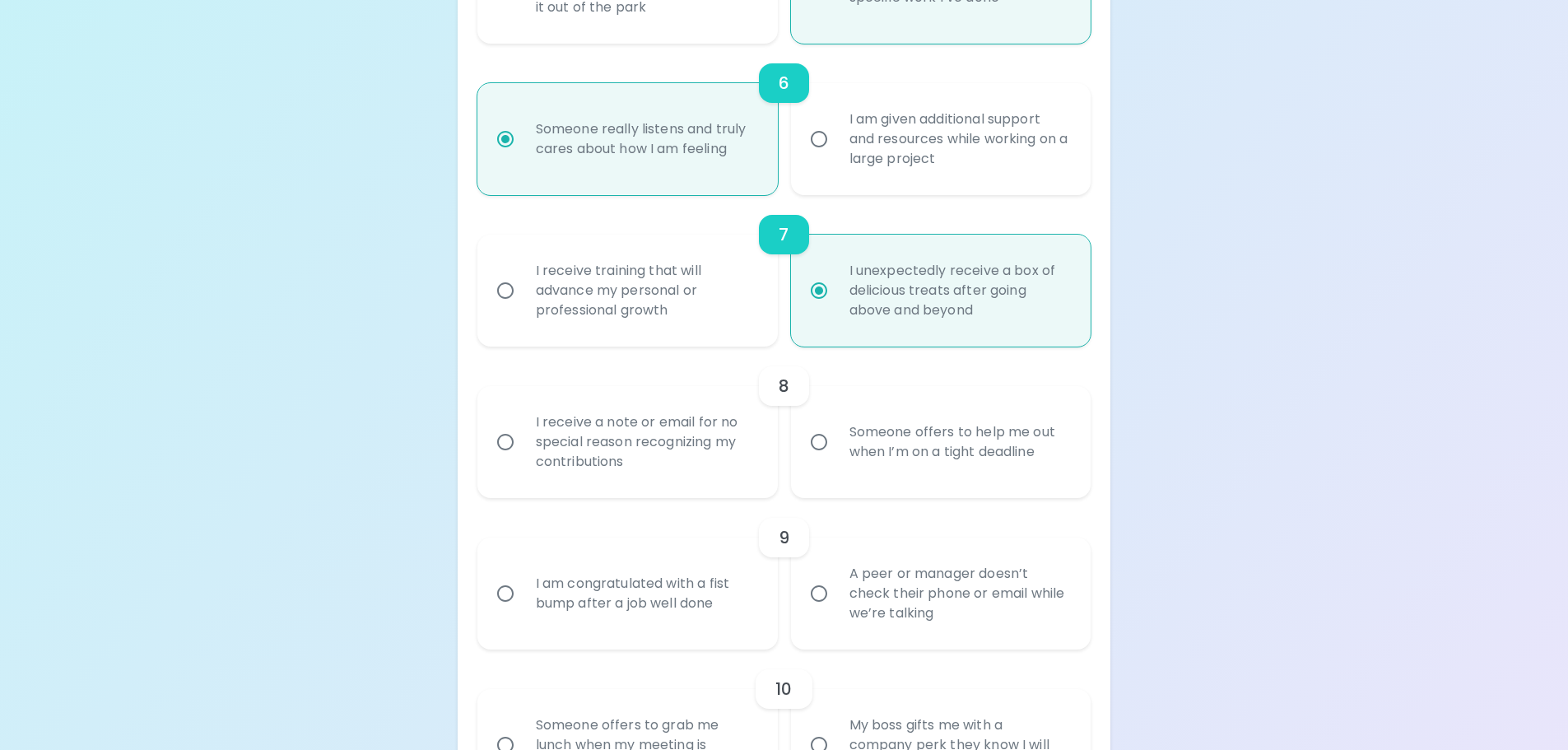
scroll to position [1191, 0]
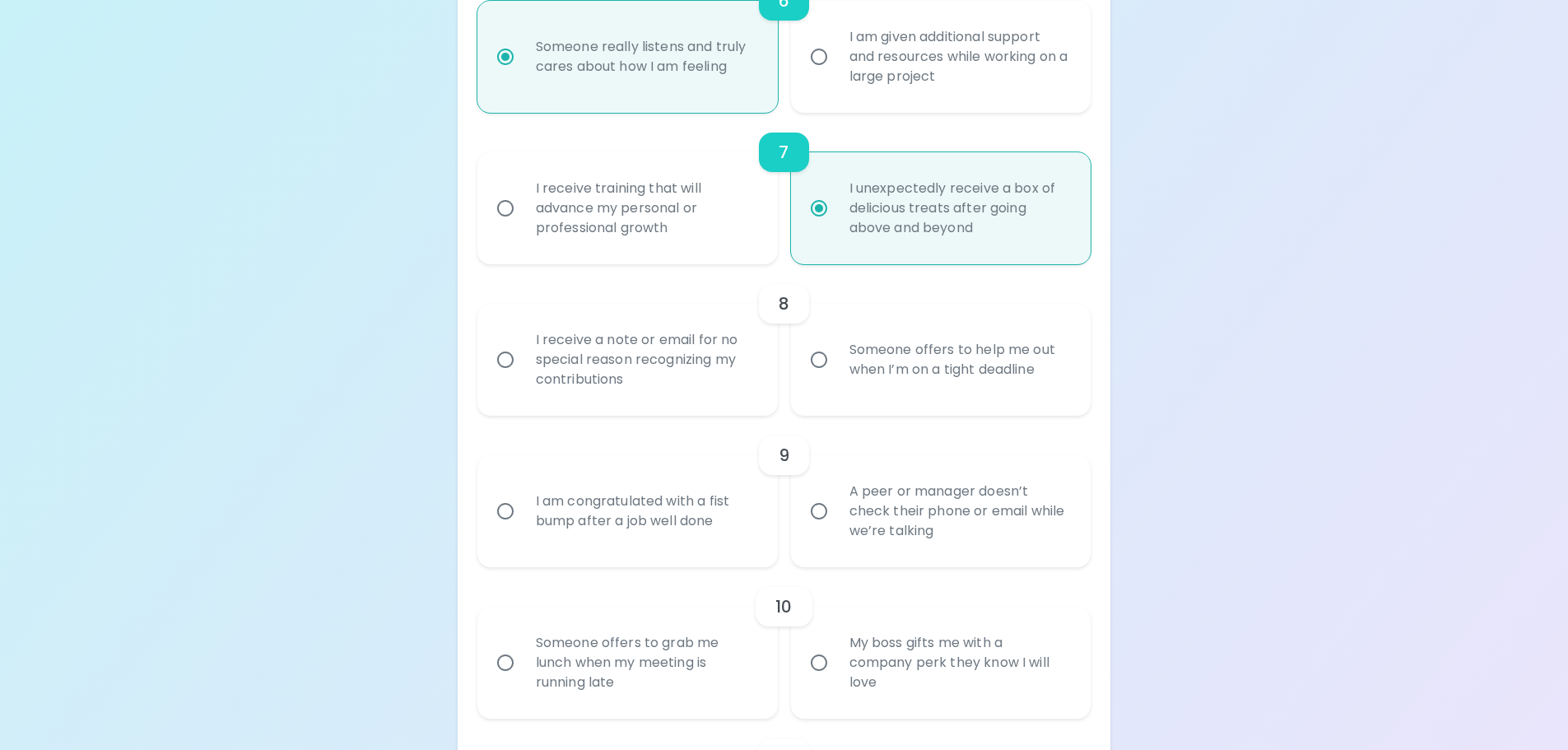
click at [705, 347] on div "I receive a note or email for no special reason recognizing my contributions" at bounding box center [645, 360] width 246 height 99
click at [523, 347] on input "I receive a note or email for no special reason recognizing my contributions" at bounding box center [505, 360] width 35 height 35
radio input "false"
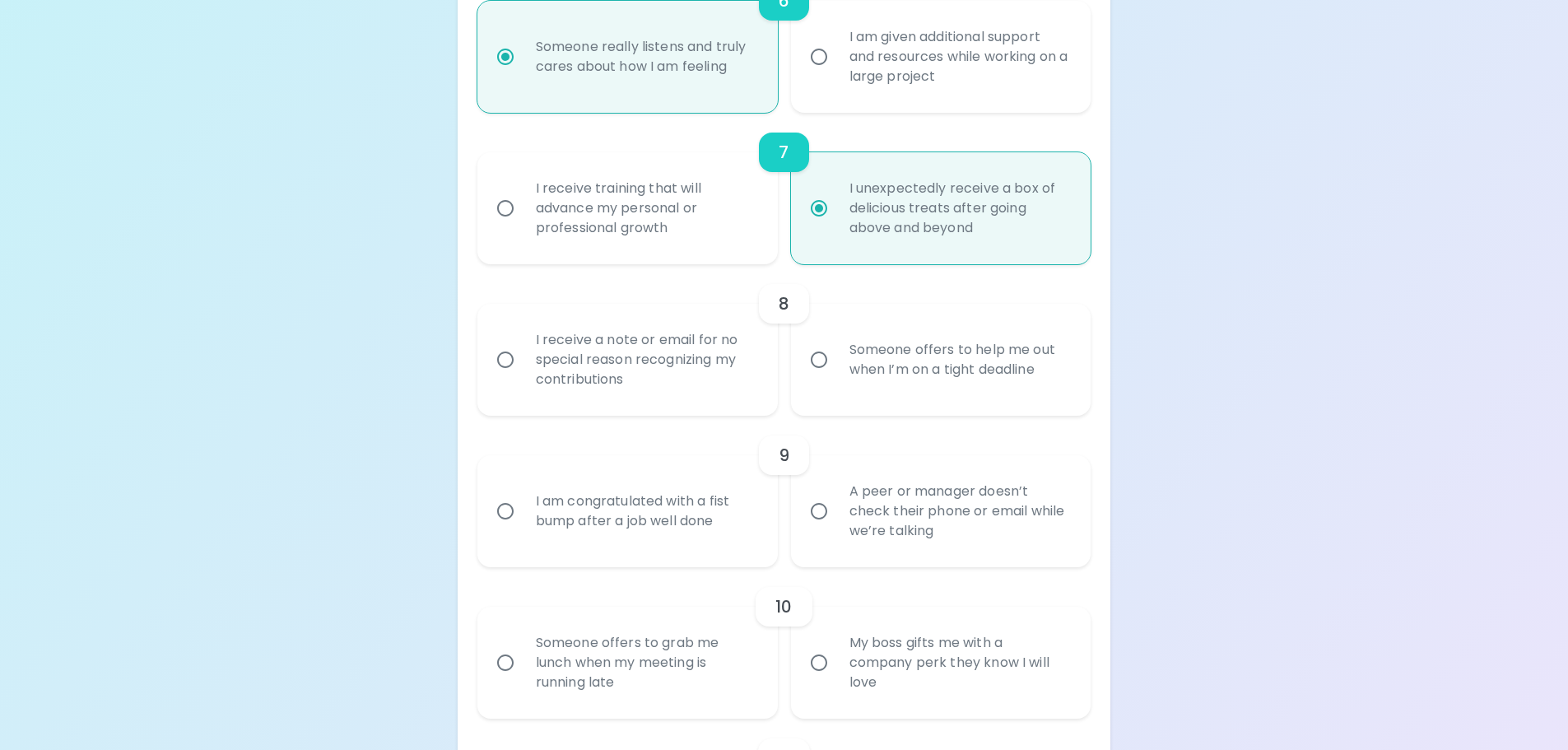
radio input "false"
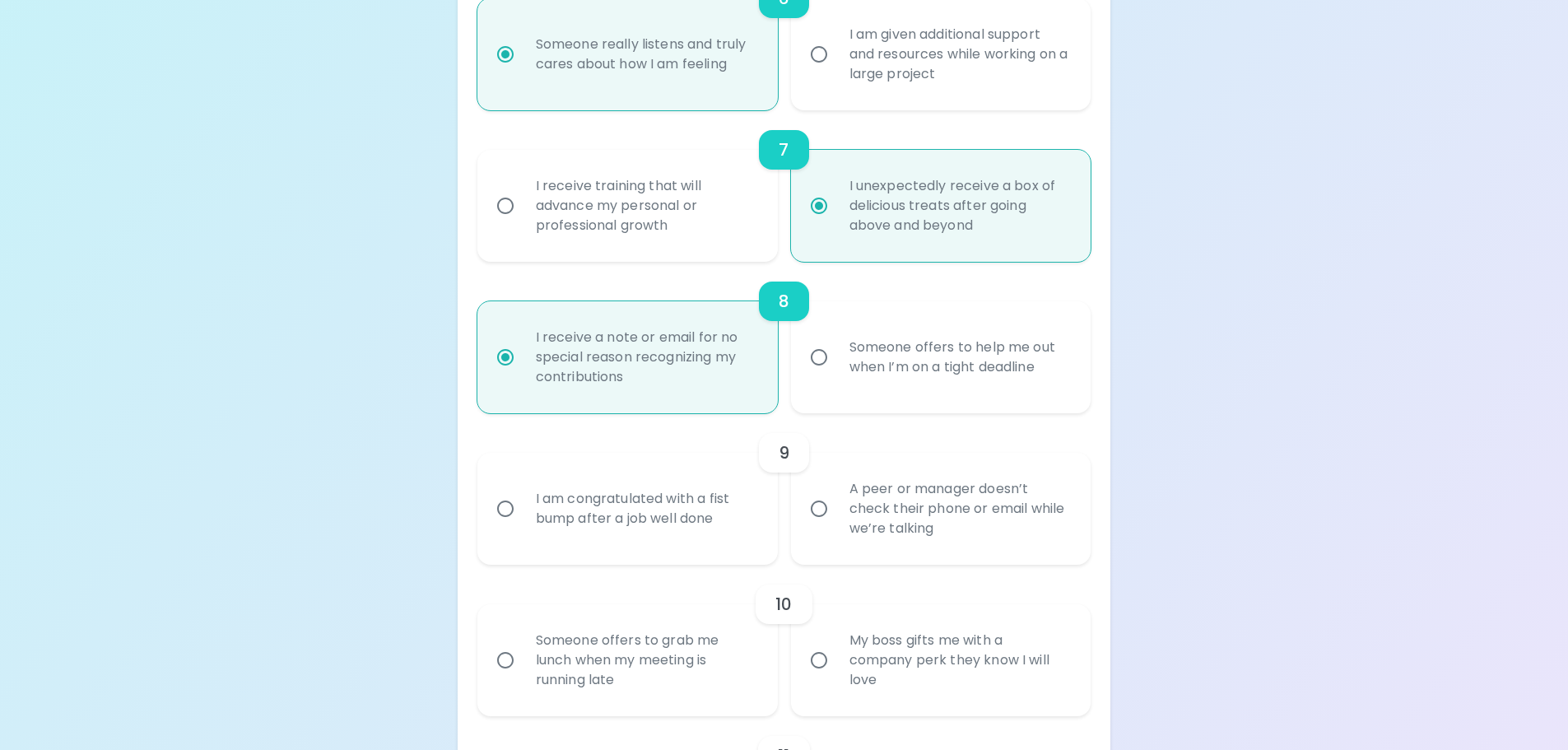
scroll to position [1322, 0]
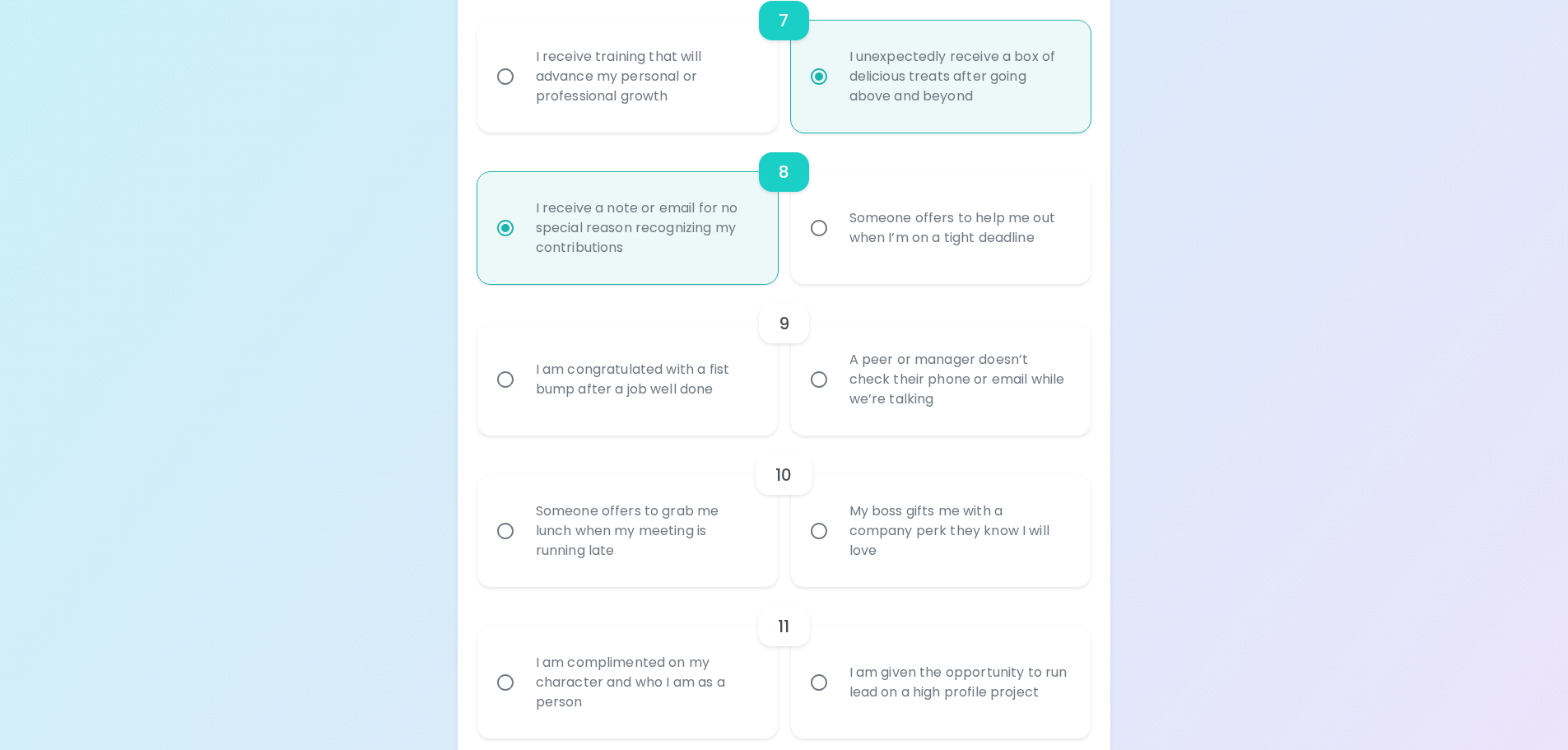
radio input "true"
drag, startPoint x: 700, startPoint y: 368, endPoint x: 576, endPoint y: 388, distance: 125.6
click at [576, 388] on div "I am congratulated with a fist bump after a job well done" at bounding box center [645, 380] width 246 height 79
copy div "a fist bump"
click at [601, 378] on div "I am congratulated with a fist bump after a job well done" at bounding box center [645, 380] width 246 height 79
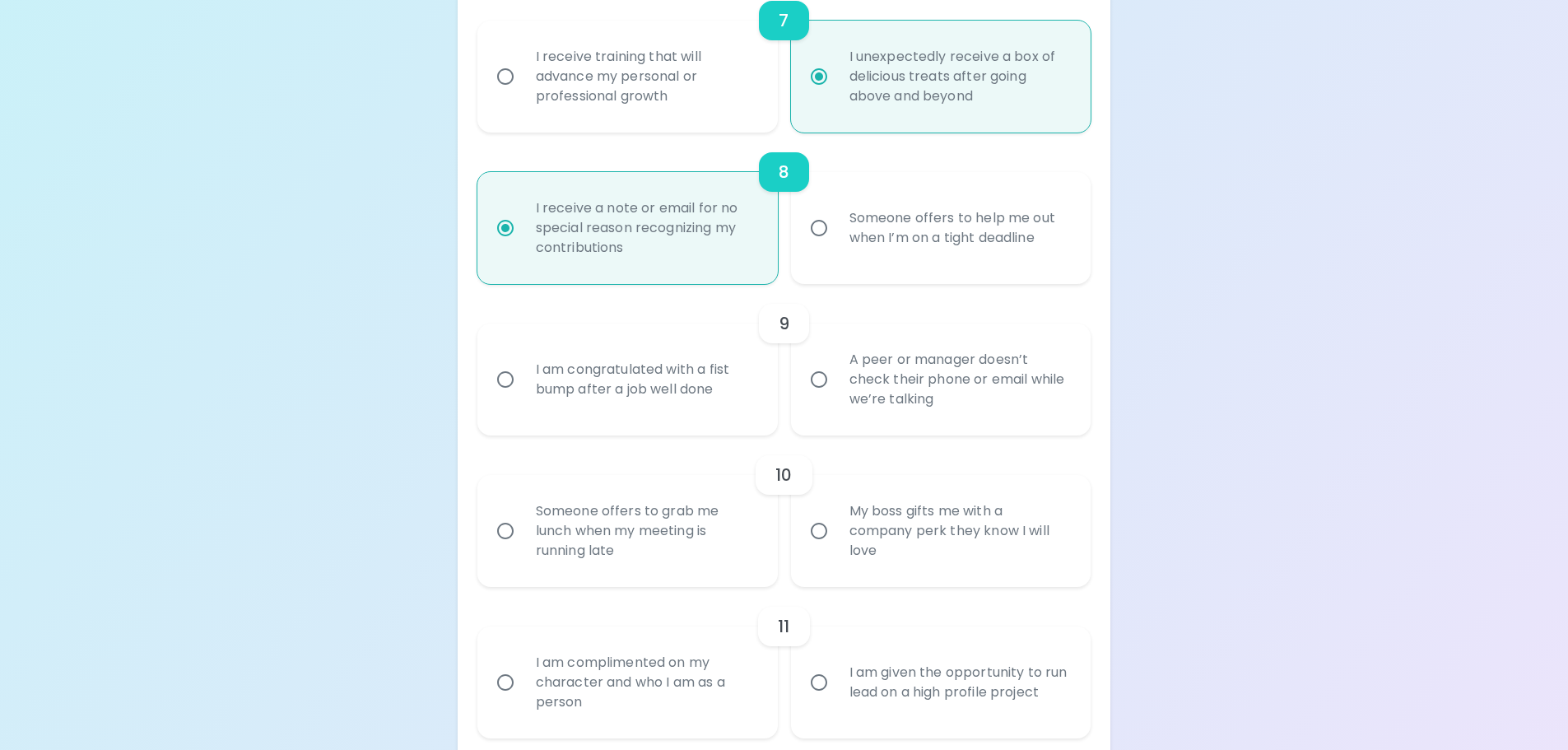
click at [523, 378] on input "I am congratulated with a fist bump after a job well done" at bounding box center [505, 380] width 35 height 35
radio input "false"
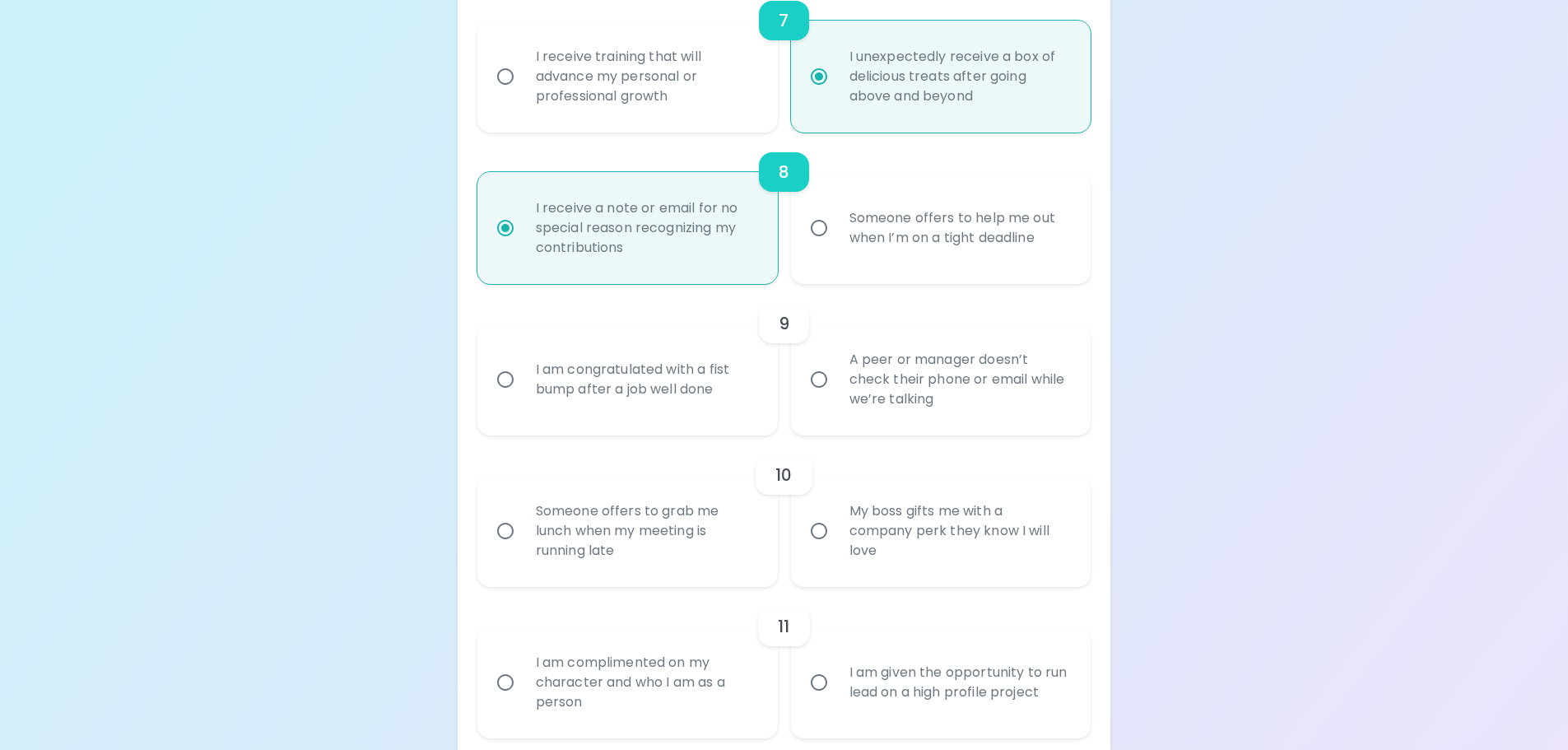
radio input "false"
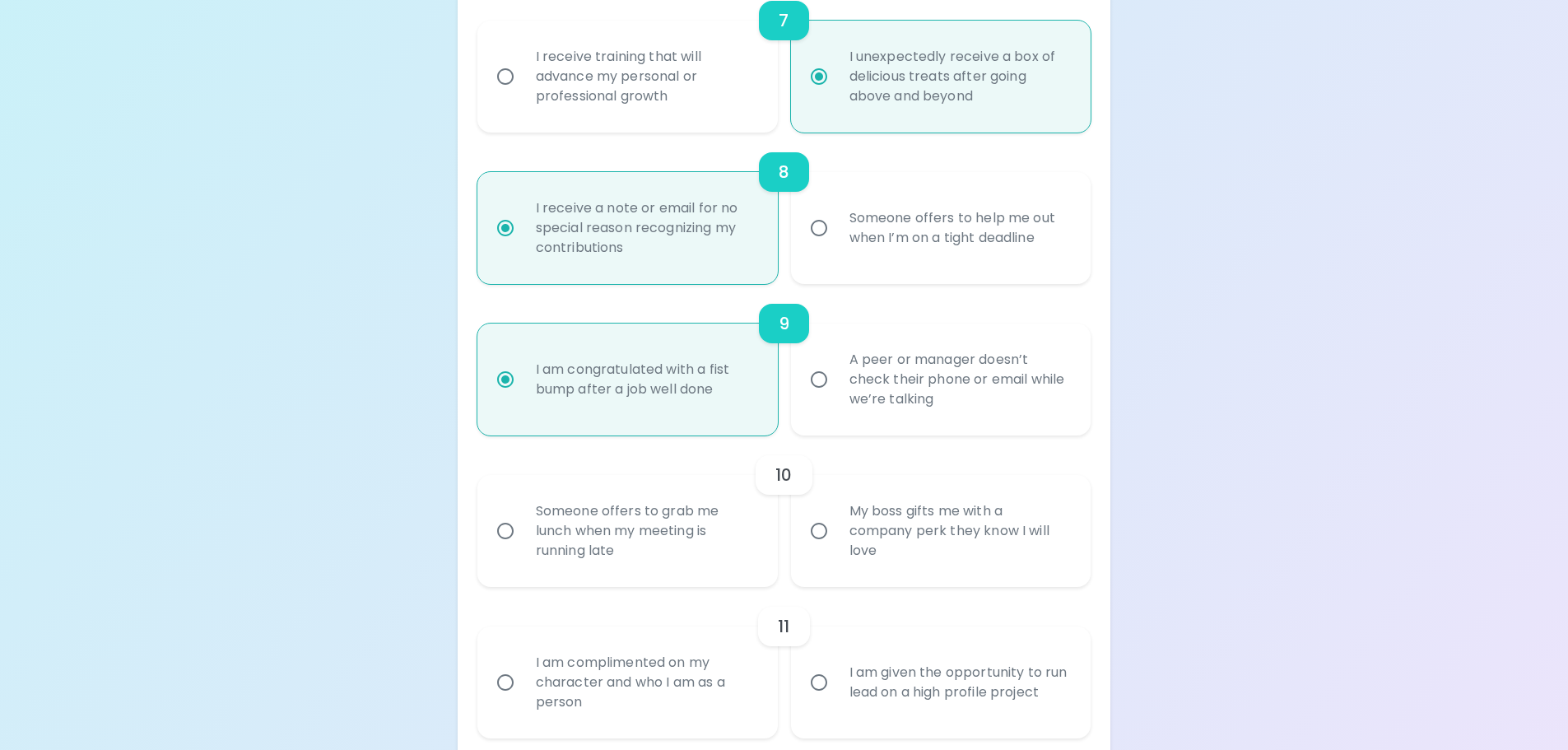
scroll to position [1455, 0]
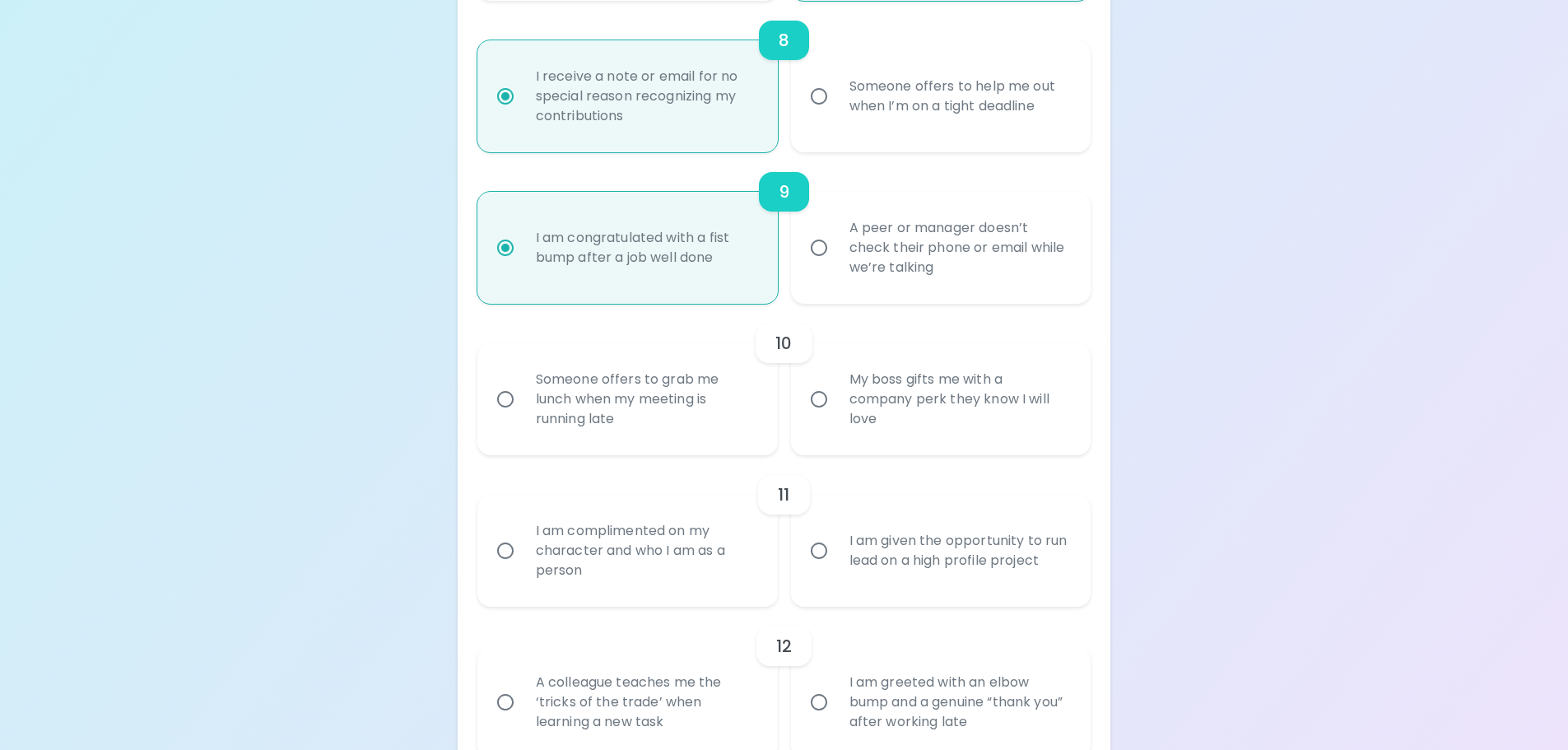
radio input "true"
click at [975, 255] on div "A peer or manager doesn’t check their phone or email while we’re talking" at bounding box center [959, 247] width 246 height 99
click at [837, 255] on input "A peer or manager doesn’t check their phone or email while we’re talking" at bounding box center [819, 248] width 35 height 35
radio input "false"
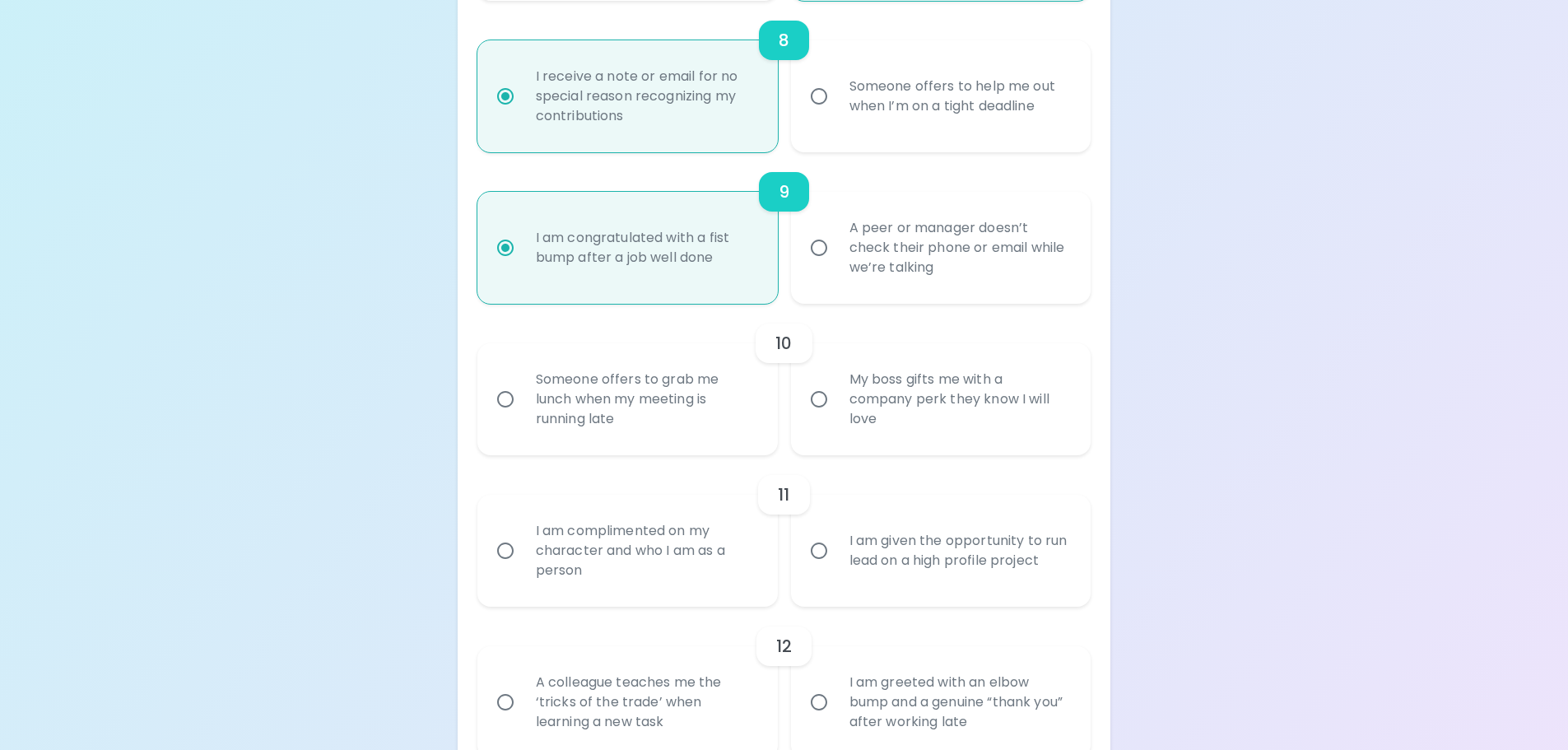
radio input "false"
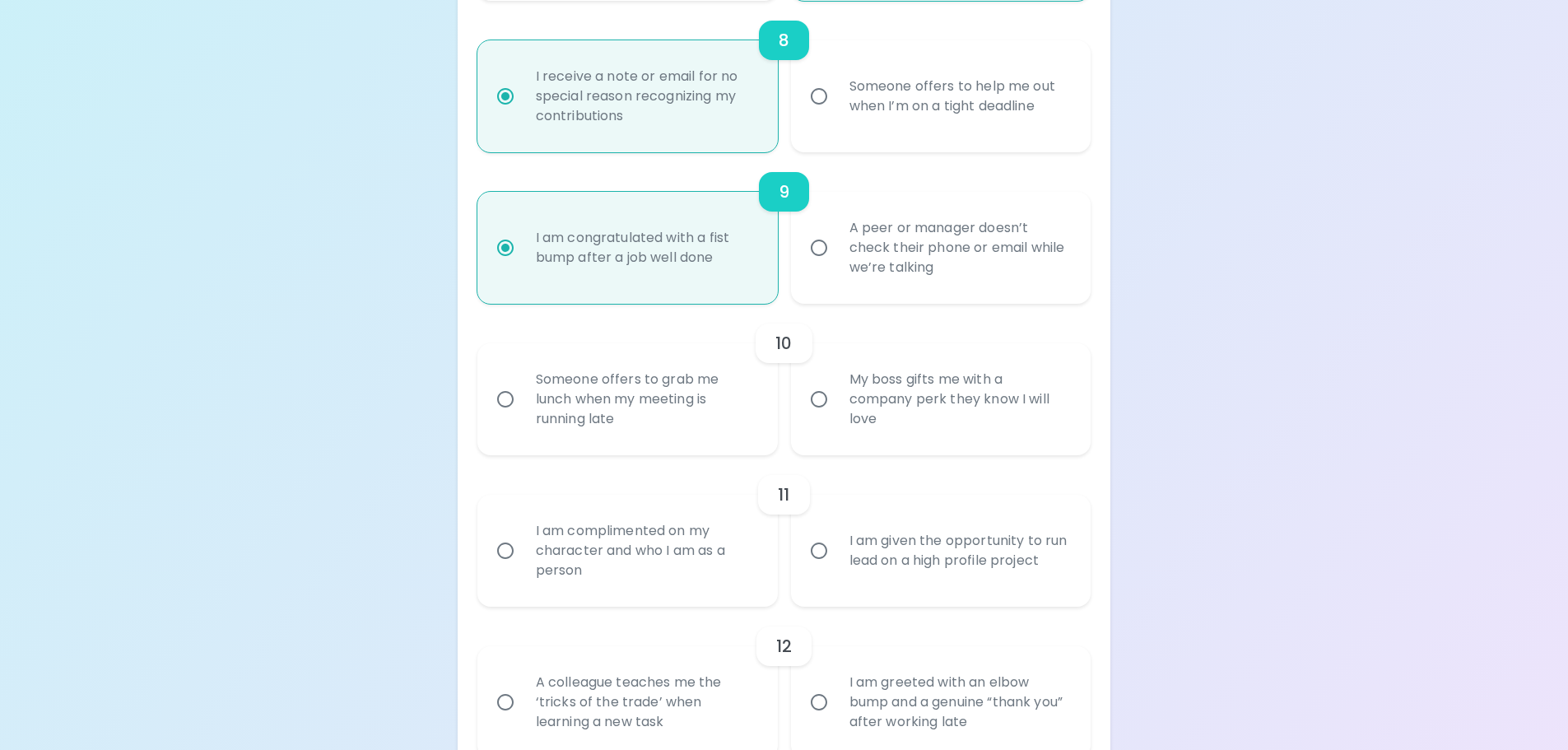
radio input "true"
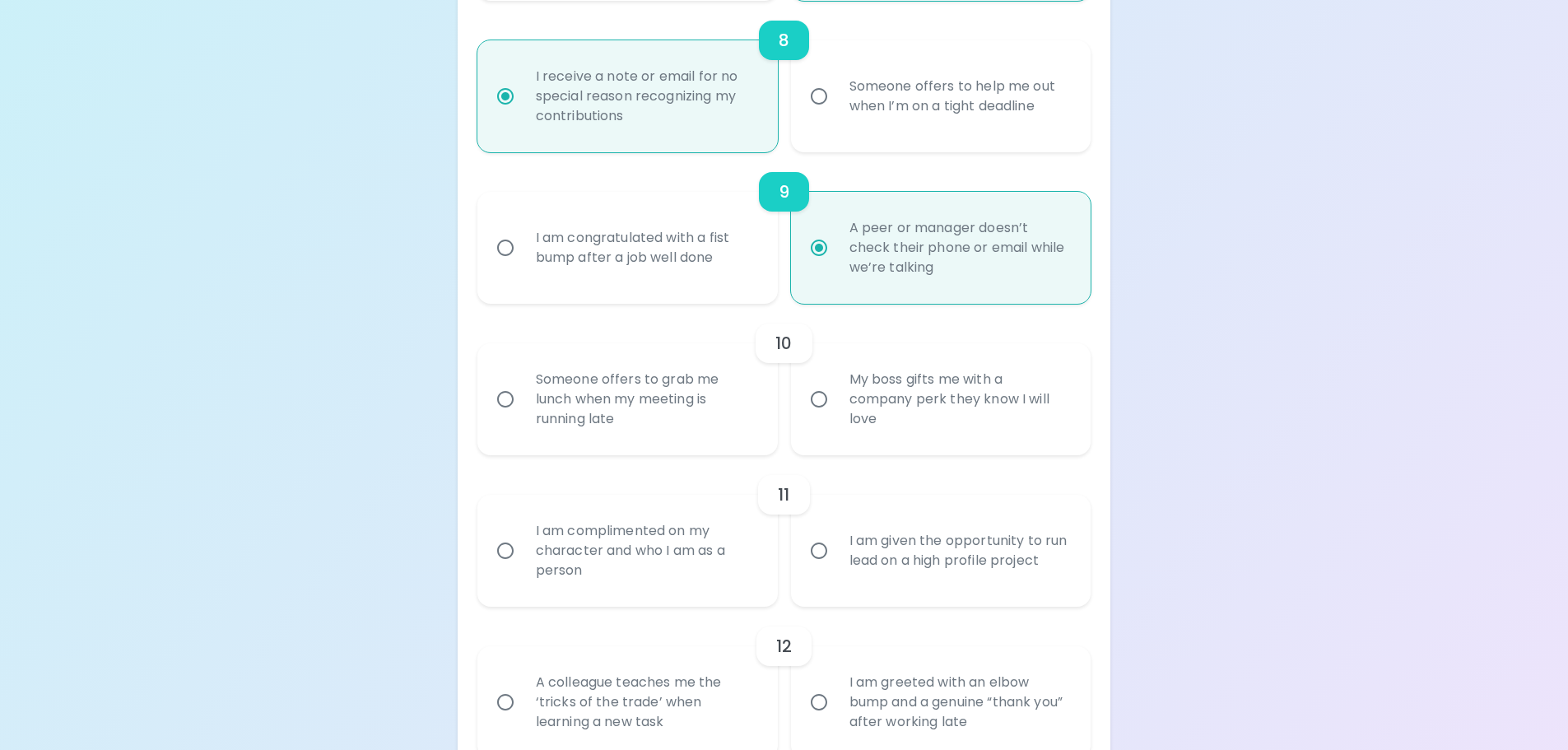
radio input "true"
drag, startPoint x: 949, startPoint y: 419, endPoint x: 911, endPoint y: 397, distance: 43.9
click at [911, 397] on div "My boss gifts me with a company perk they know I will love" at bounding box center [959, 399] width 246 height 99
click at [875, 392] on div "My boss gifts me with a company perk they know I will love" at bounding box center [959, 399] width 246 height 99
click at [837, 392] on input "My boss gifts me with a company perk they know I will love" at bounding box center [819, 399] width 35 height 35
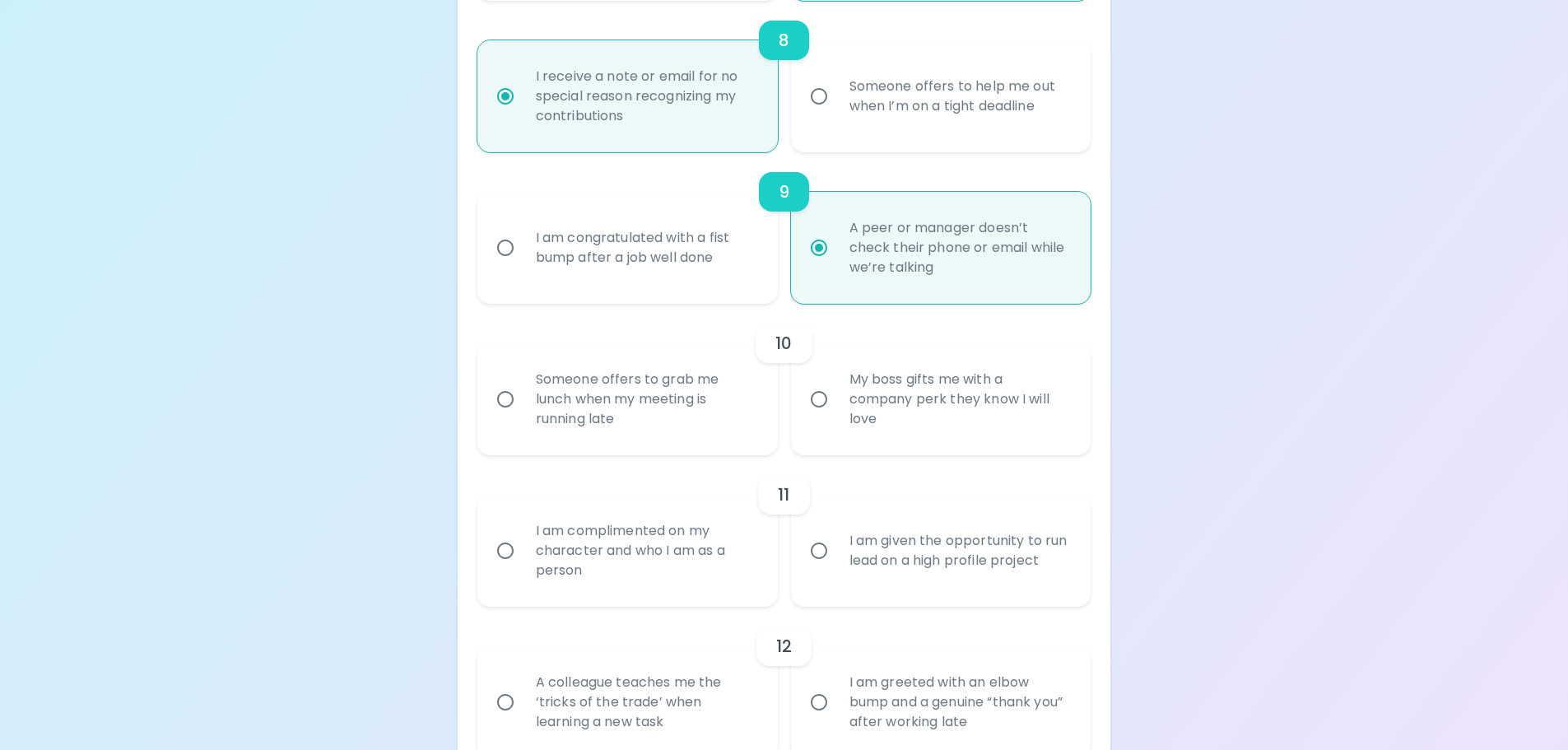
radio input "false"
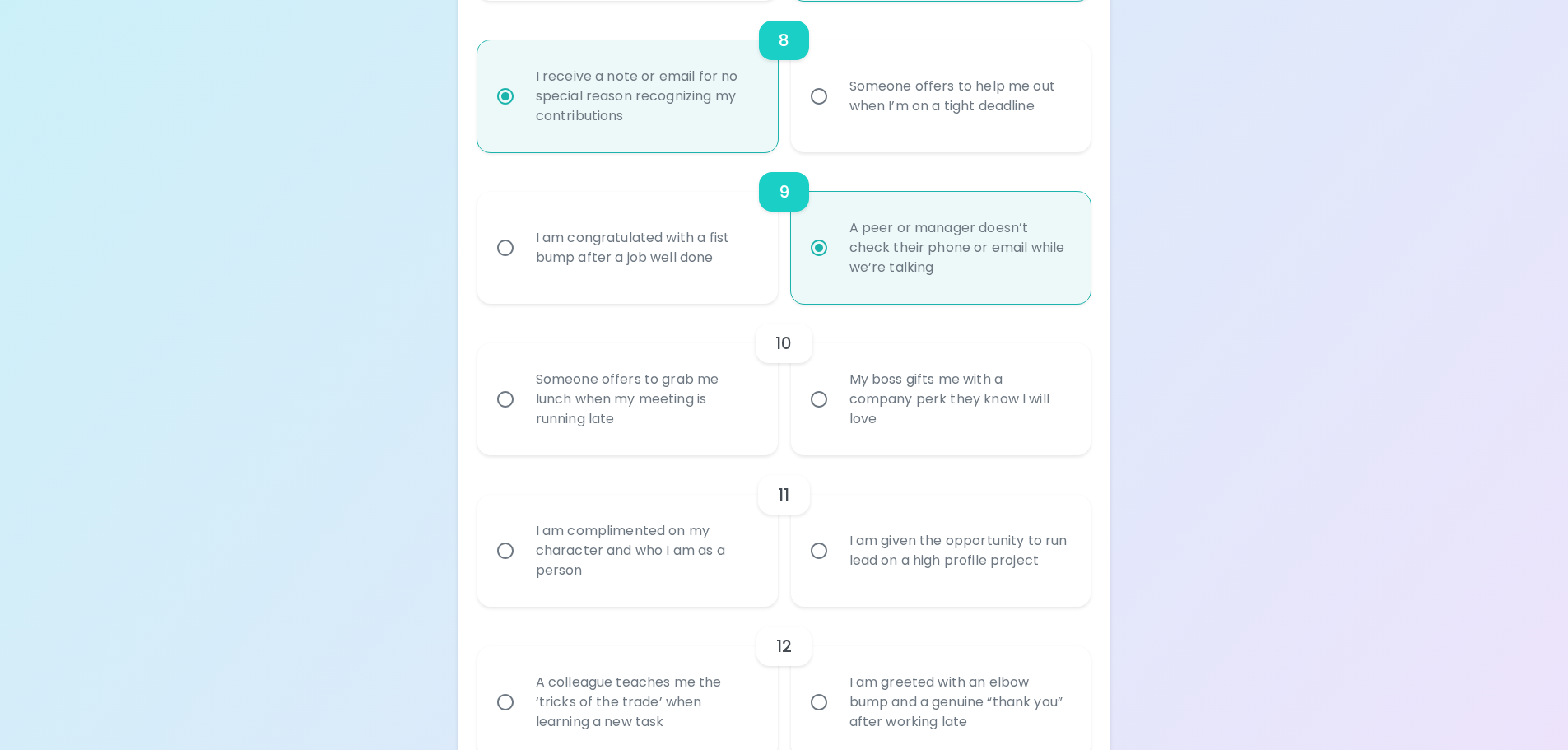
radio input "false"
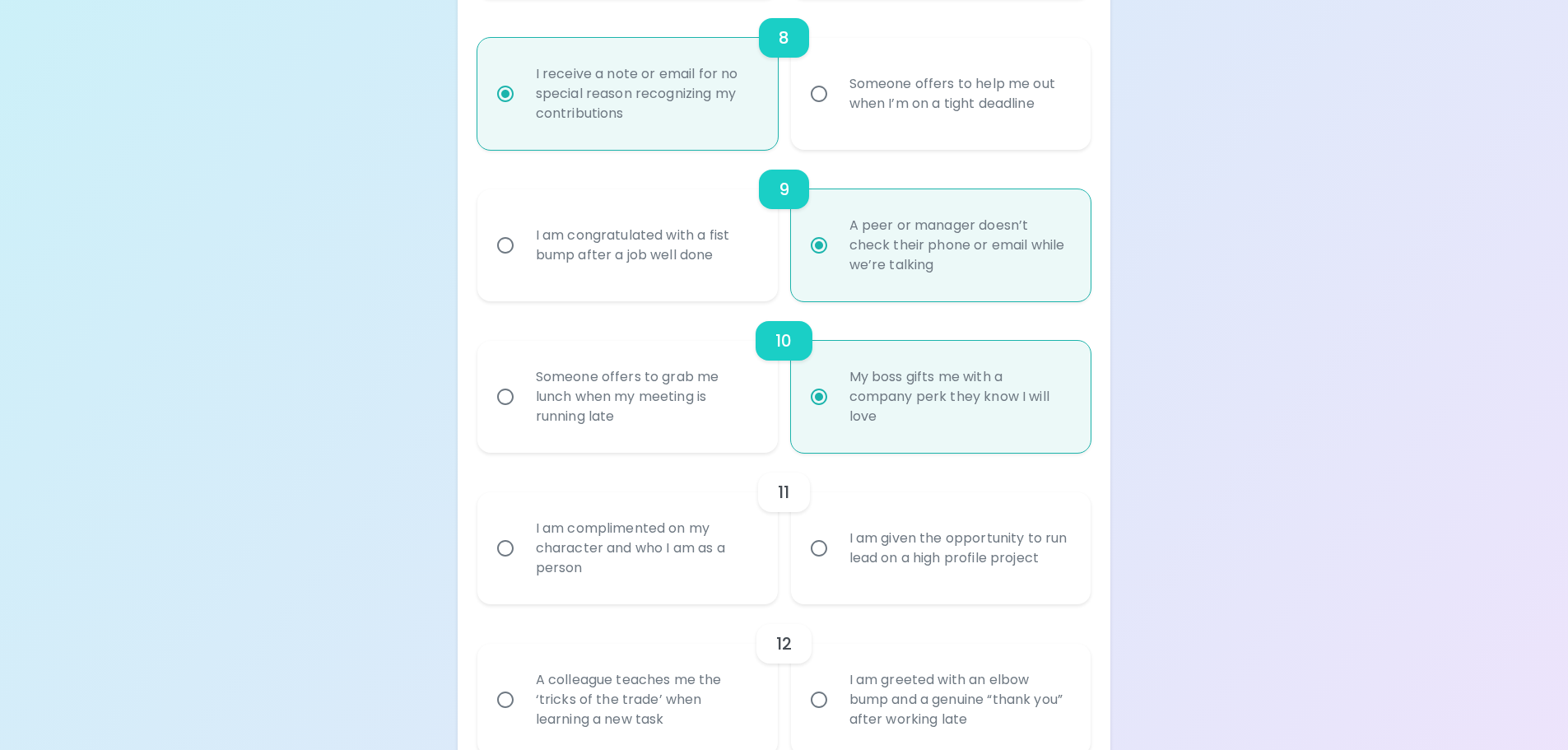
scroll to position [1586, 0]
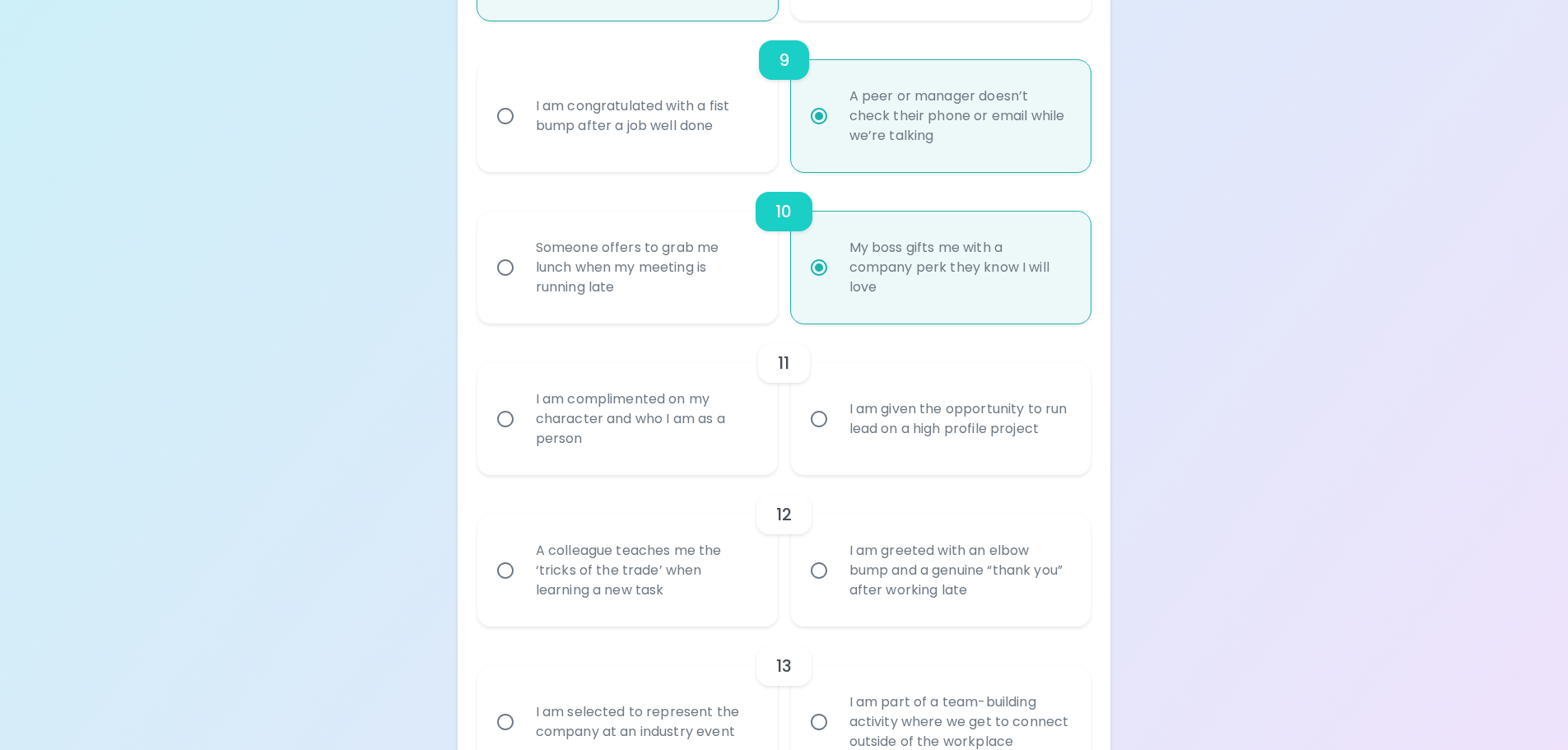
radio input "true"
drag, startPoint x: 849, startPoint y: 265, endPoint x: 946, endPoint y: 274, distance: 97.4
click at [946, 274] on div "My boss gifts me with a company perk they know I will love" at bounding box center [959, 268] width 246 height 99
copy div "company perk"
click at [657, 419] on div "I am complimented on my character and who I am as a person" at bounding box center [645, 419] width 246 height 99
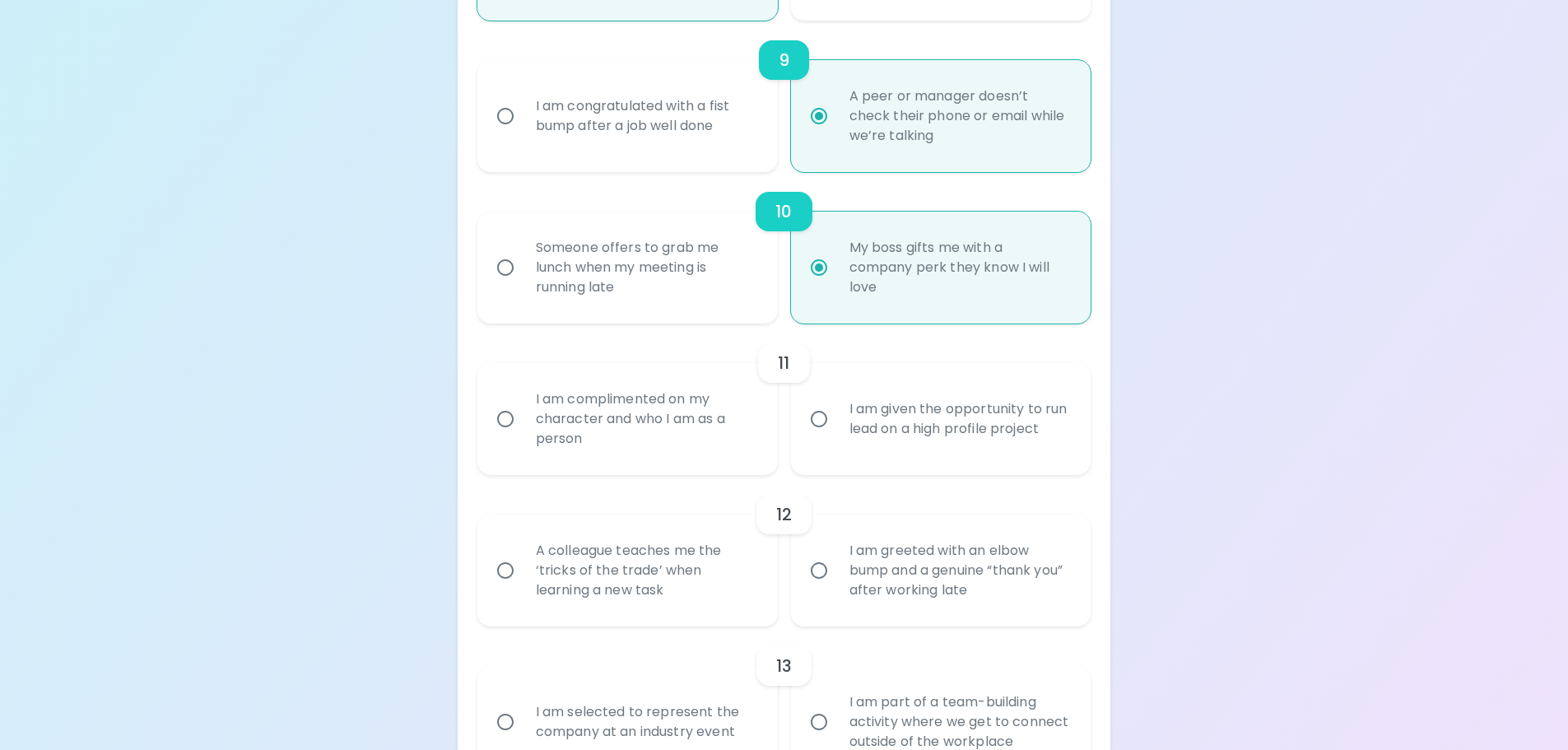
click at [523, 419] on input "I am complimented on my character and who I am as a person" at bounding box center [505, 419] width 35 height 35
radio input "false"
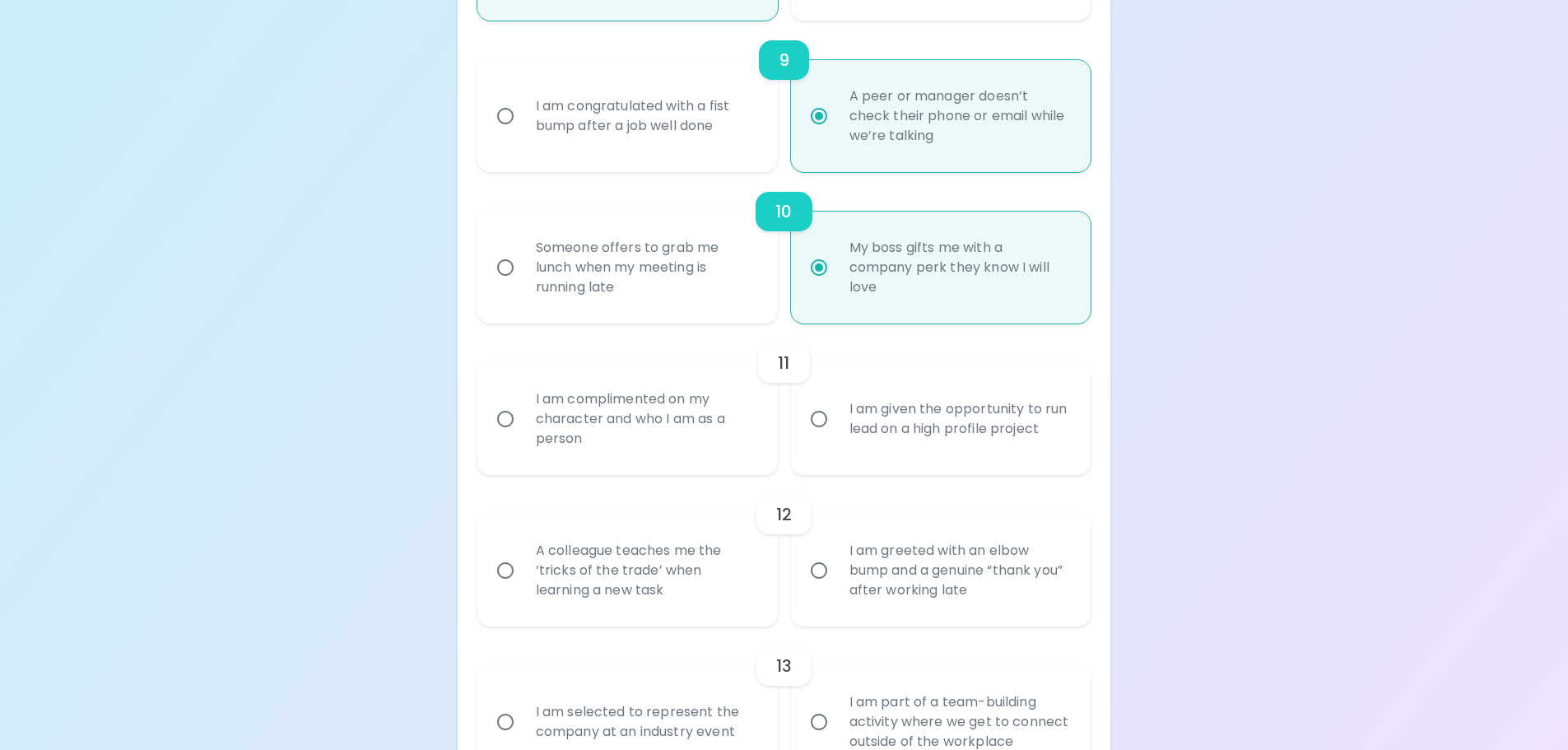
radio input "false"
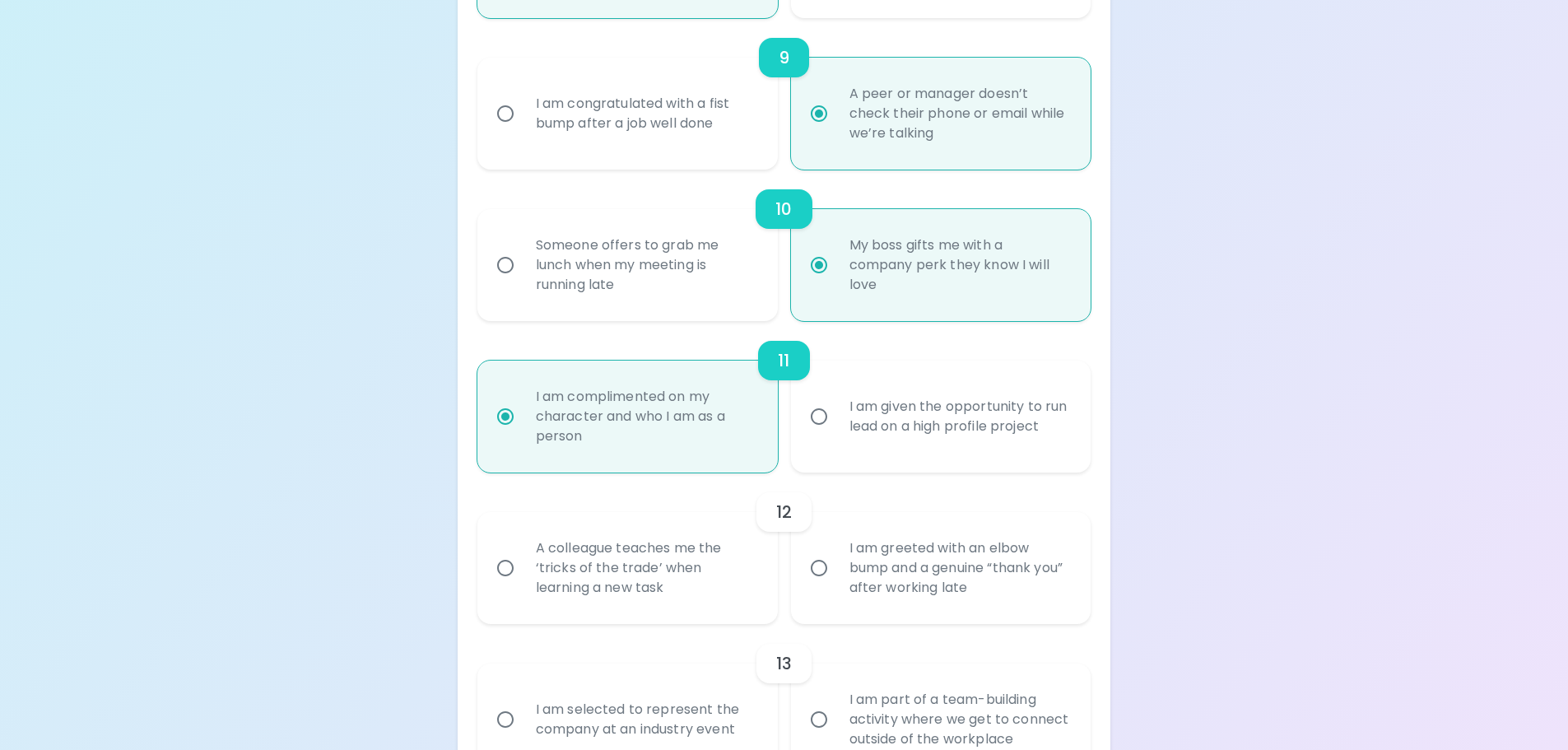
scroll to position [1717, 0]
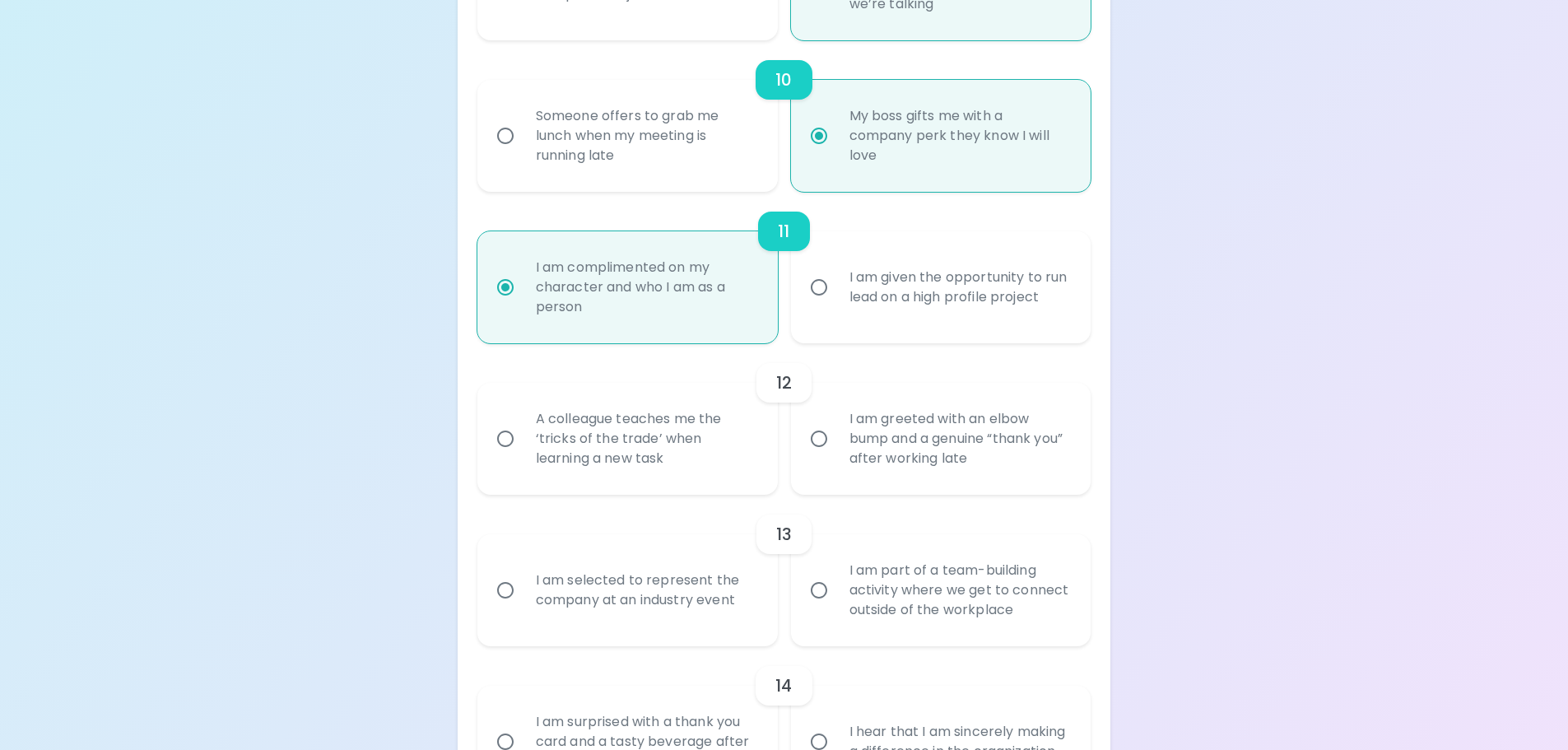
radio input "true"
drag, startPoint x: 661, startPoint y: 441, endPoint x: 535, endPoint y: 440, distance: 126.0
click at [535, 440] on div "A colleague teaches me the ‘tricks of the trade’ when learning a new task" at bounding box center [645, 439] width 246 height 99
copy div "‘tricks of the trade’"
drag, startPoint x: 843, startPoint y: 422, endPoint x: 1008, endPoint y: 460, distance: 169.3
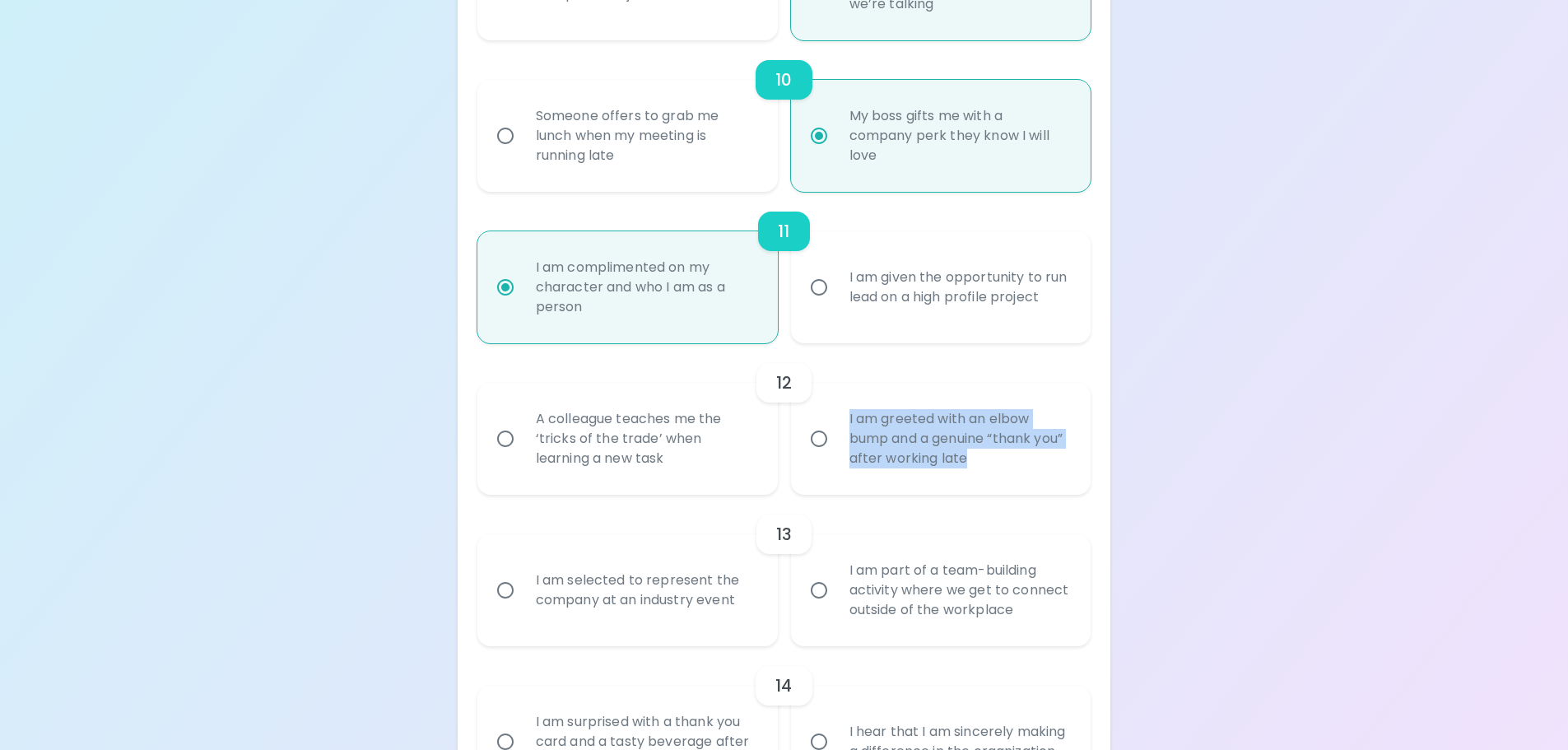
click at [1008, 460] on div "I am greeted with an elbow bump and a genuine “thank you” after working late" at bounding box center [959, 439] width 246 height 99
copy div "I am greeted with an elbow bump and a genuine “thank you” after working late"
click at [533, 436] on div "A colleague teaches me the ‘tricks of the trade’ when learning a new task" at bounding box center [645, 439] width 246 height 99
click at [523, 436] on input "A colleague teaches me the ‘tricks of the trade’ when learning a new task" at bounding box center [505, 439] width 35 height 35
radio input "false"
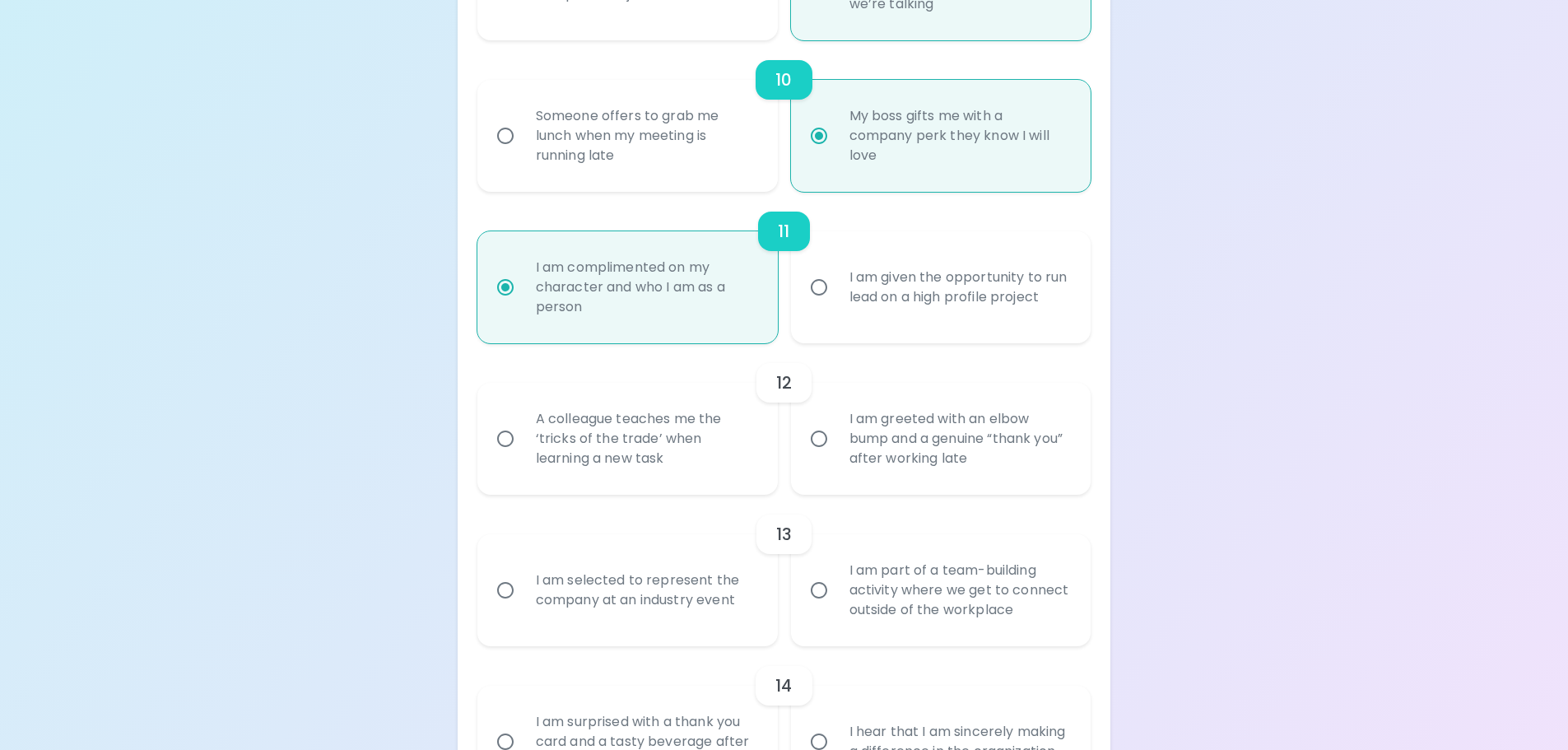
radio input "false"
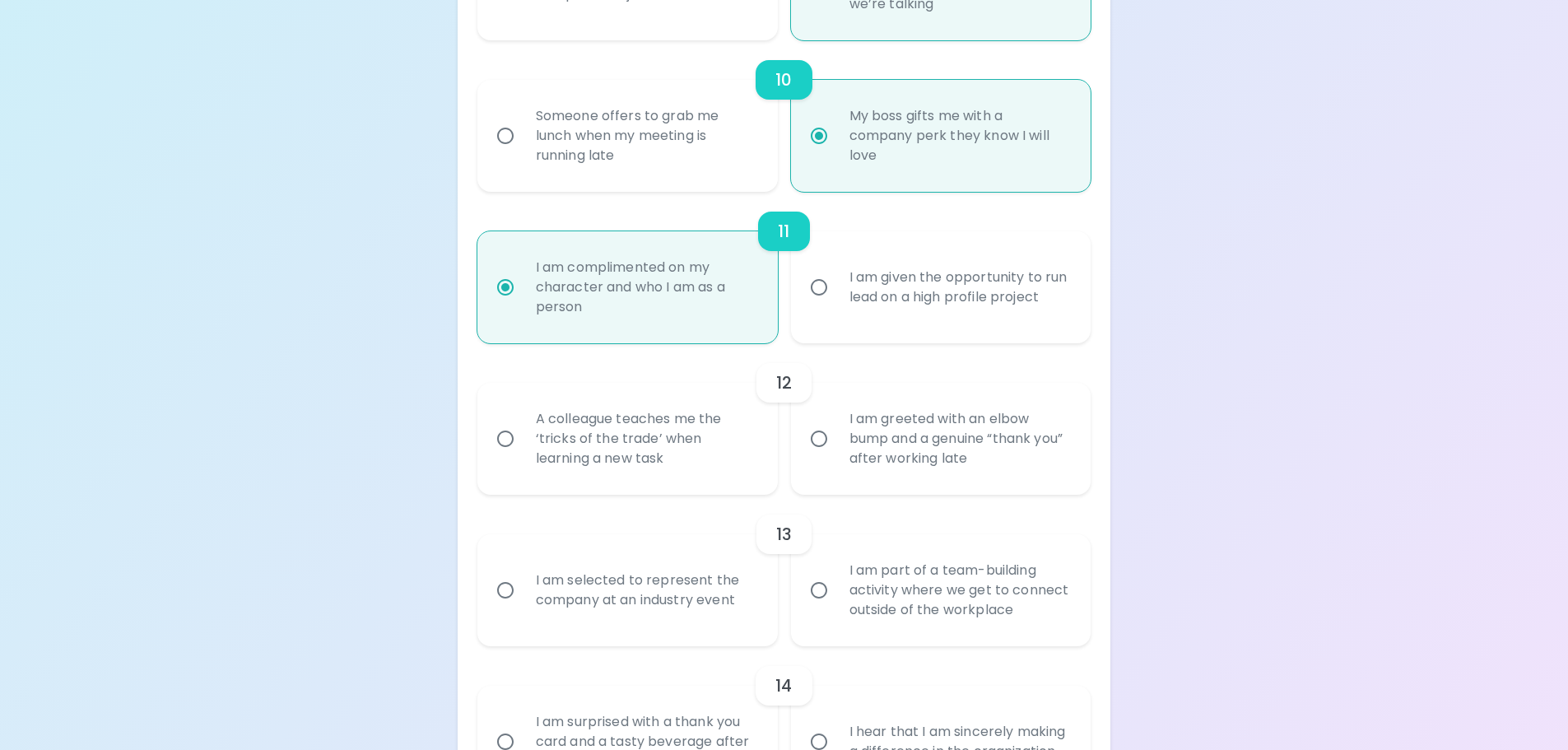
radio input "false"
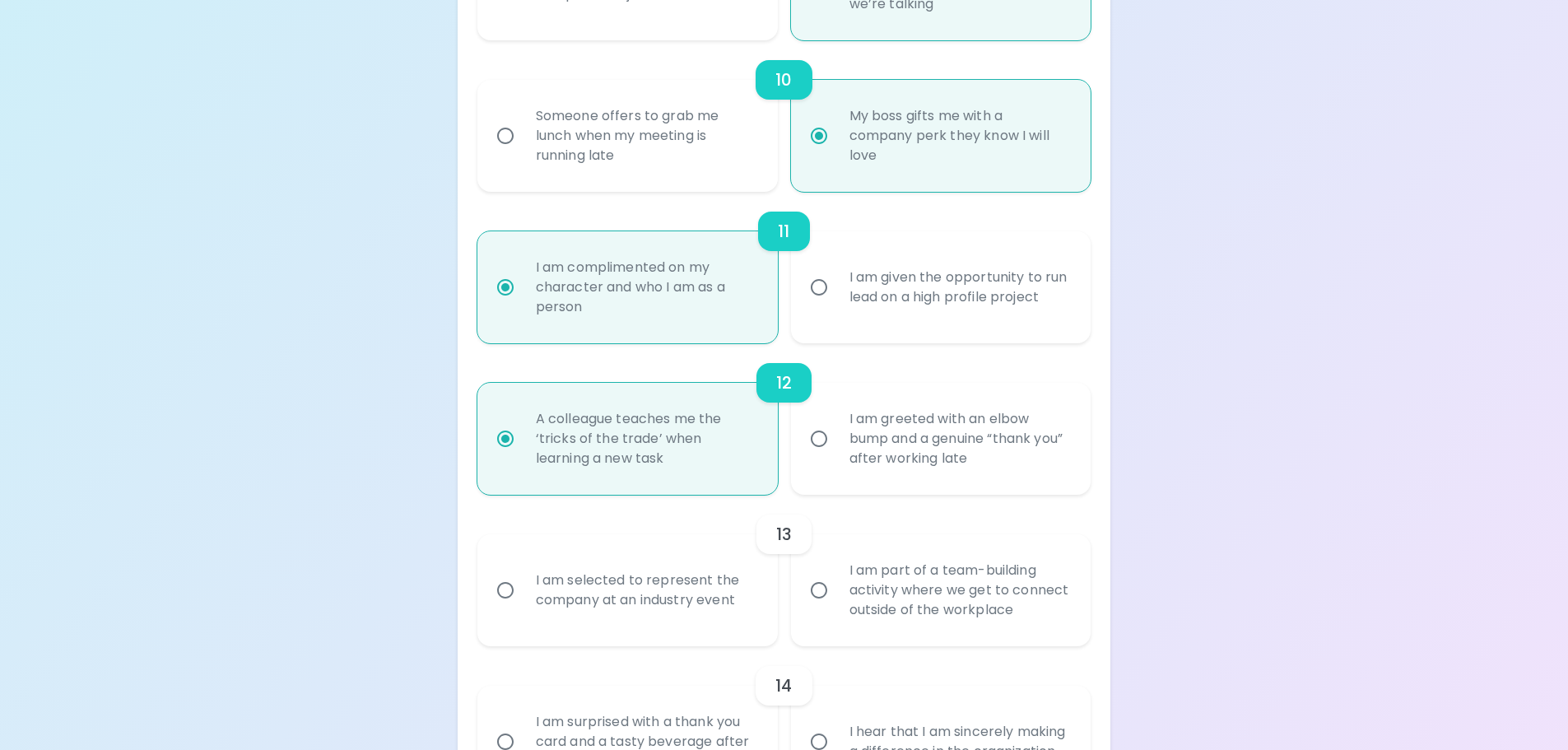
scroll to position [1850, 0]
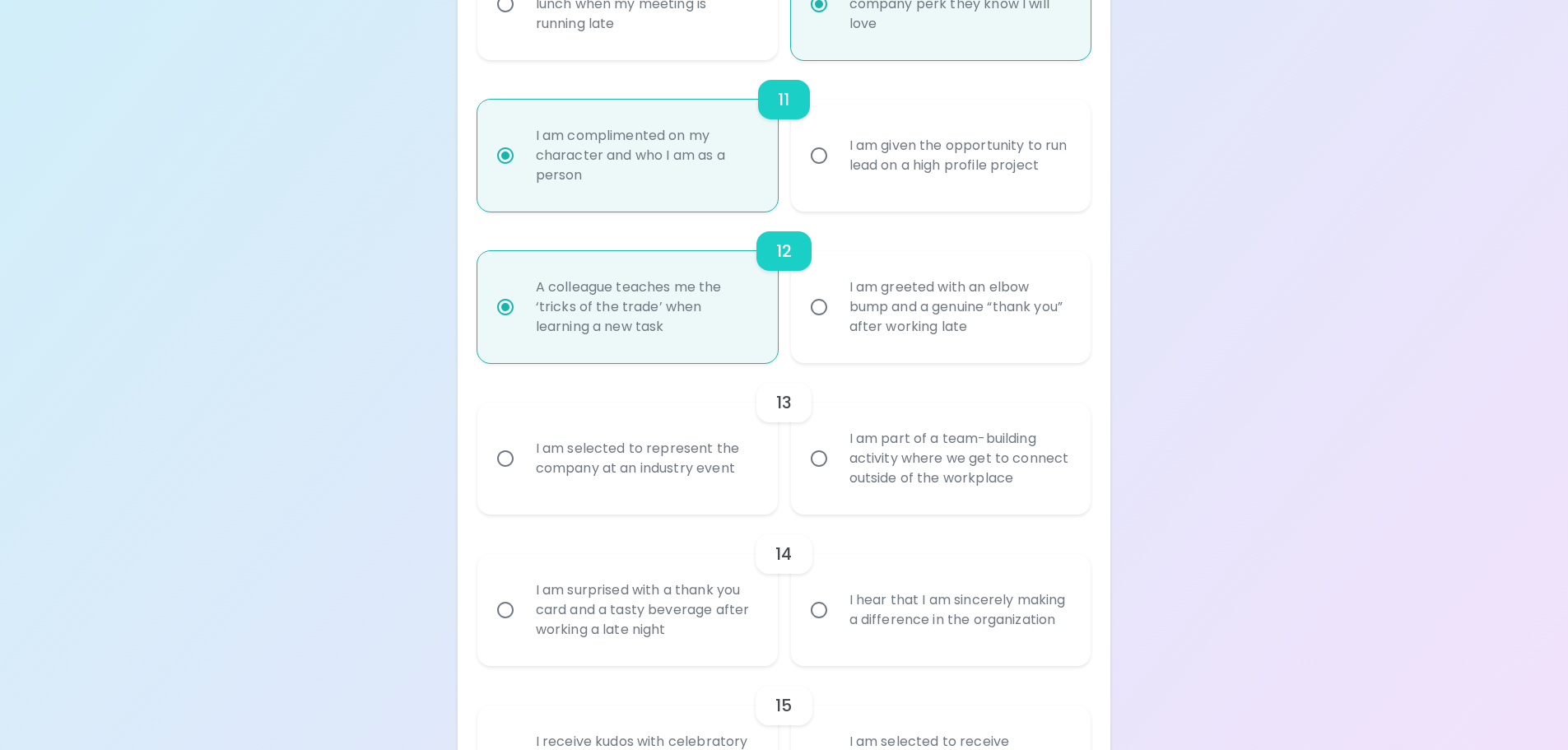
radio input "true"
drag, startPoint x: 543, startPoint y: 284, endPoint x: 759, endPoint y: 326, distance: 220.0
click at [759, 326] on div "A colleague teaches me the ‘tricks of the trade’ when learning a new task" at bounding box center [645, 307] width 246 height 99
drag, startPoint x: 852, startPoint y: 433, endPoint x: 999, endPoint y: 465, distance: 150.4
click at [1002, 464] on div "I am part of a team-building activity where we get to connect outside of the wo…" at bounding box center [959, 458] width 246 height 99
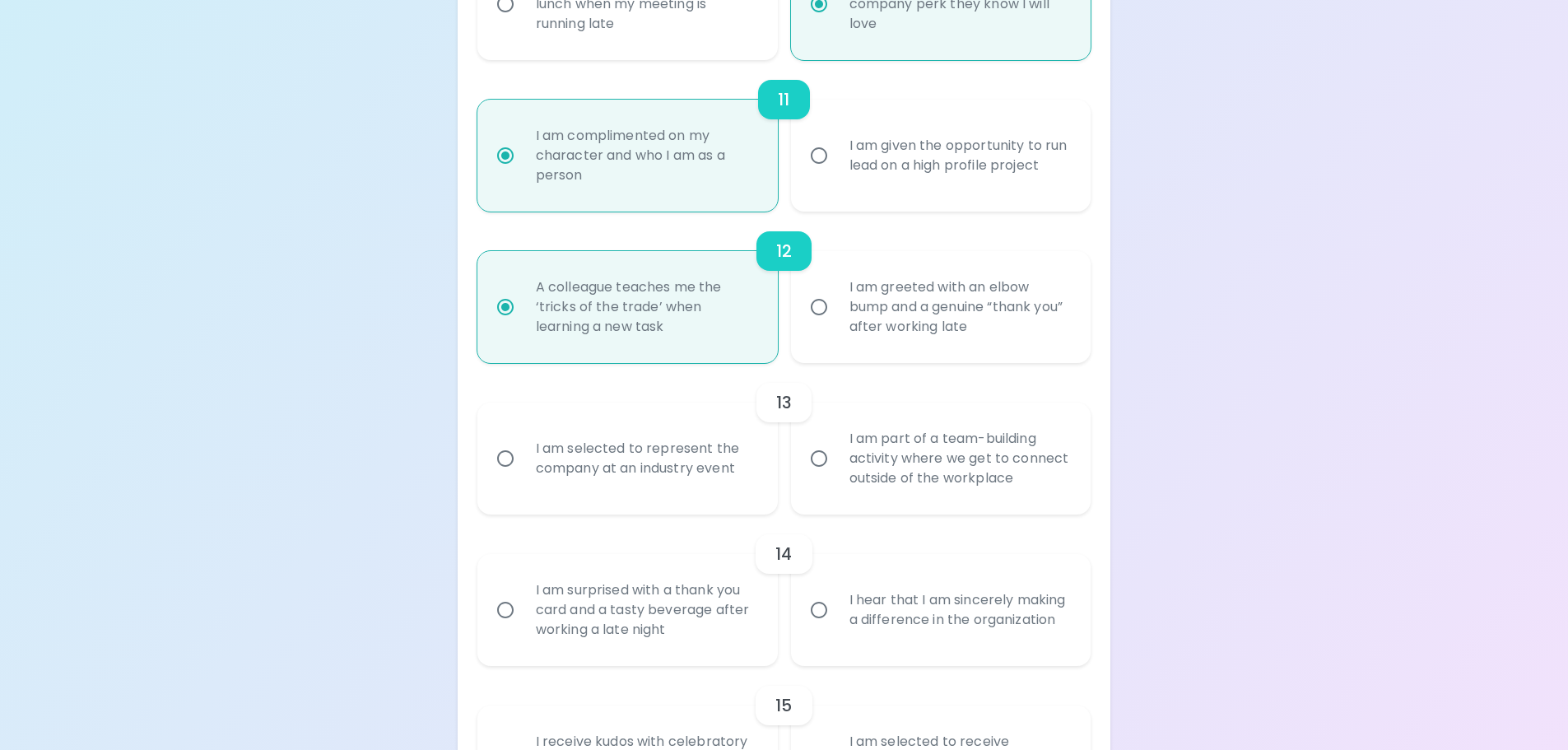
click at [1008, 470] on div "I am part of a team-building activity where we get to connect outside of the wo…" at bounding box center [959, 458] width 246 height 99
click at [837, 470] on input "I am part of a team-building activity where we get to connect outside of the wo…" at bounding box center [819, 459] width 35 height 35
radio input "false"
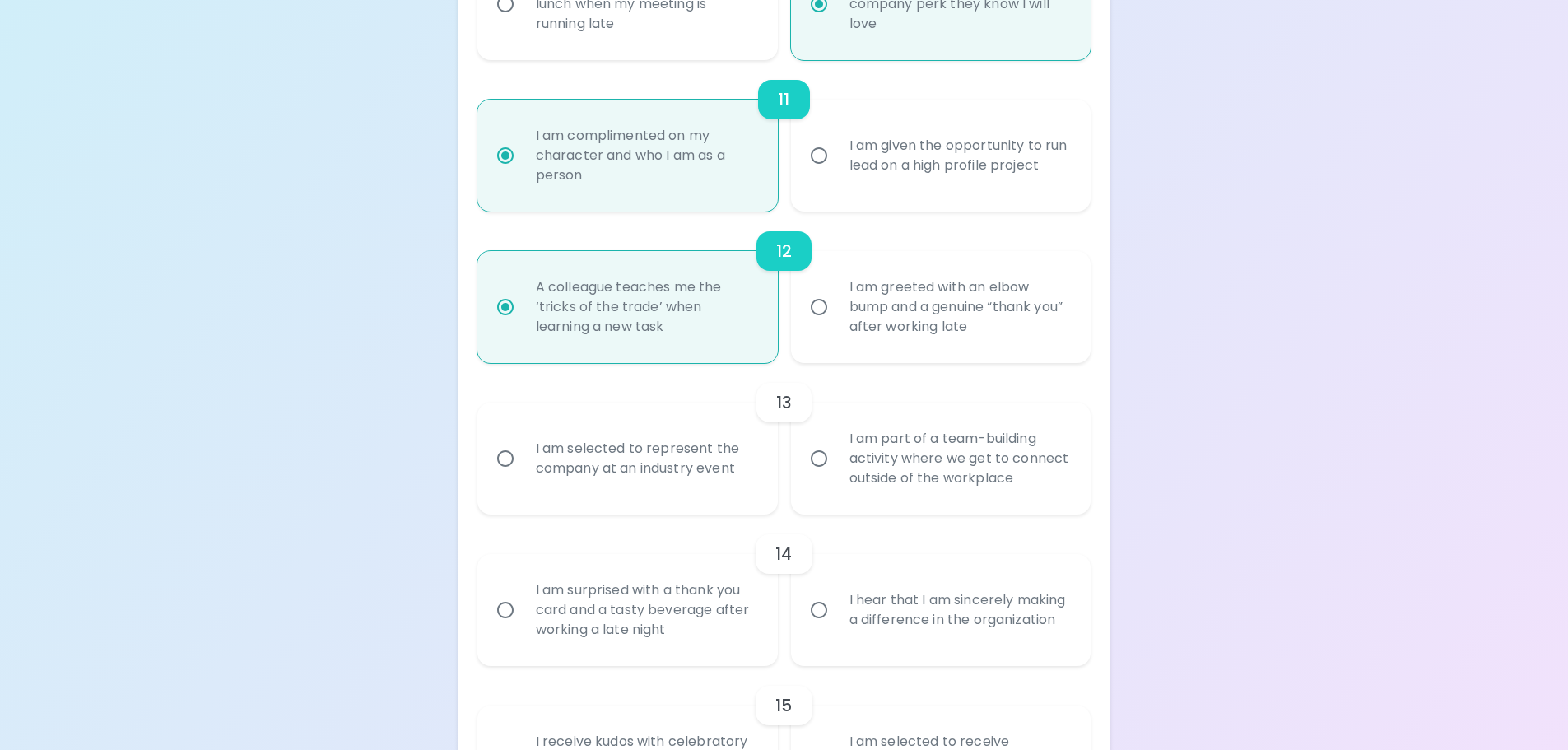
radio input "false"
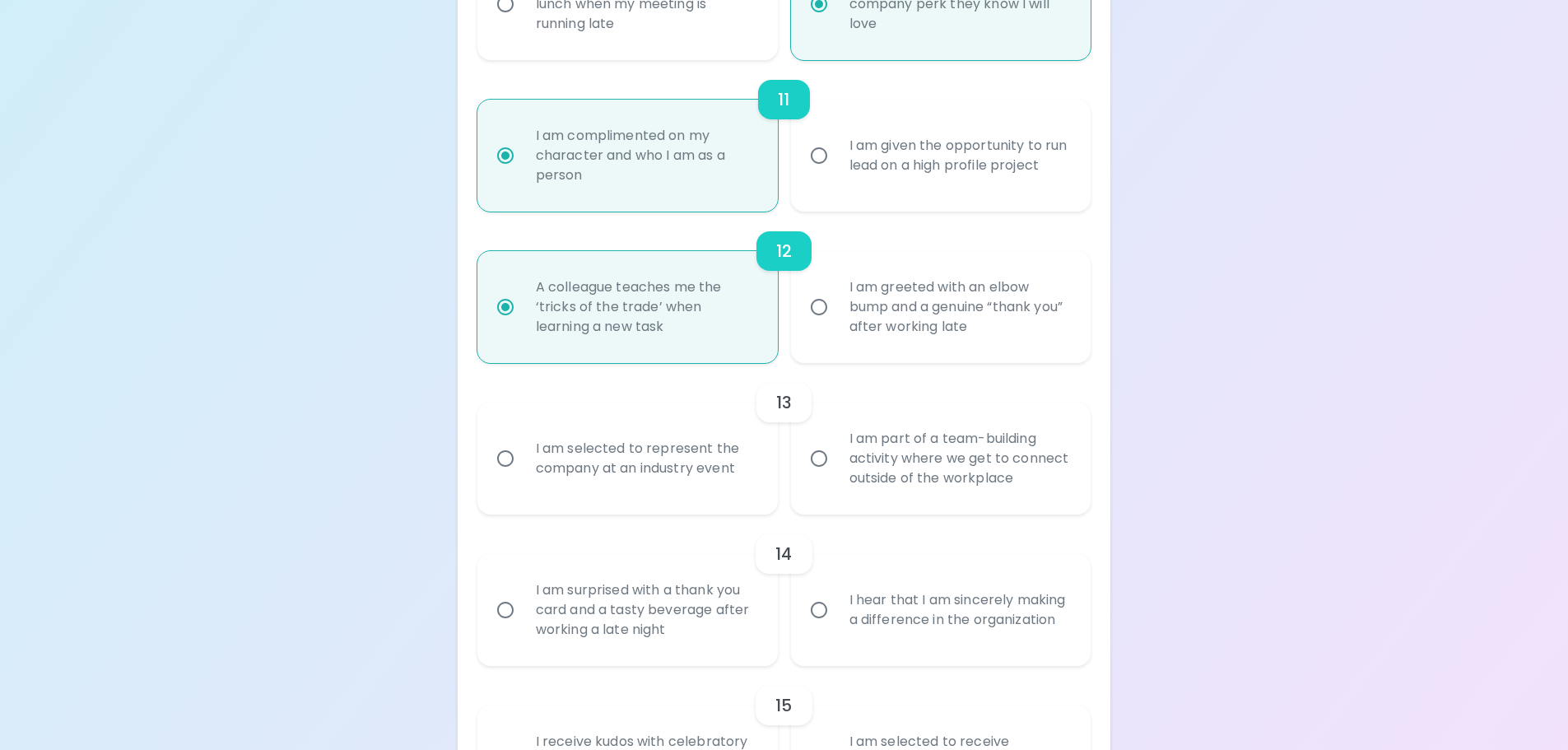
radio input "false"
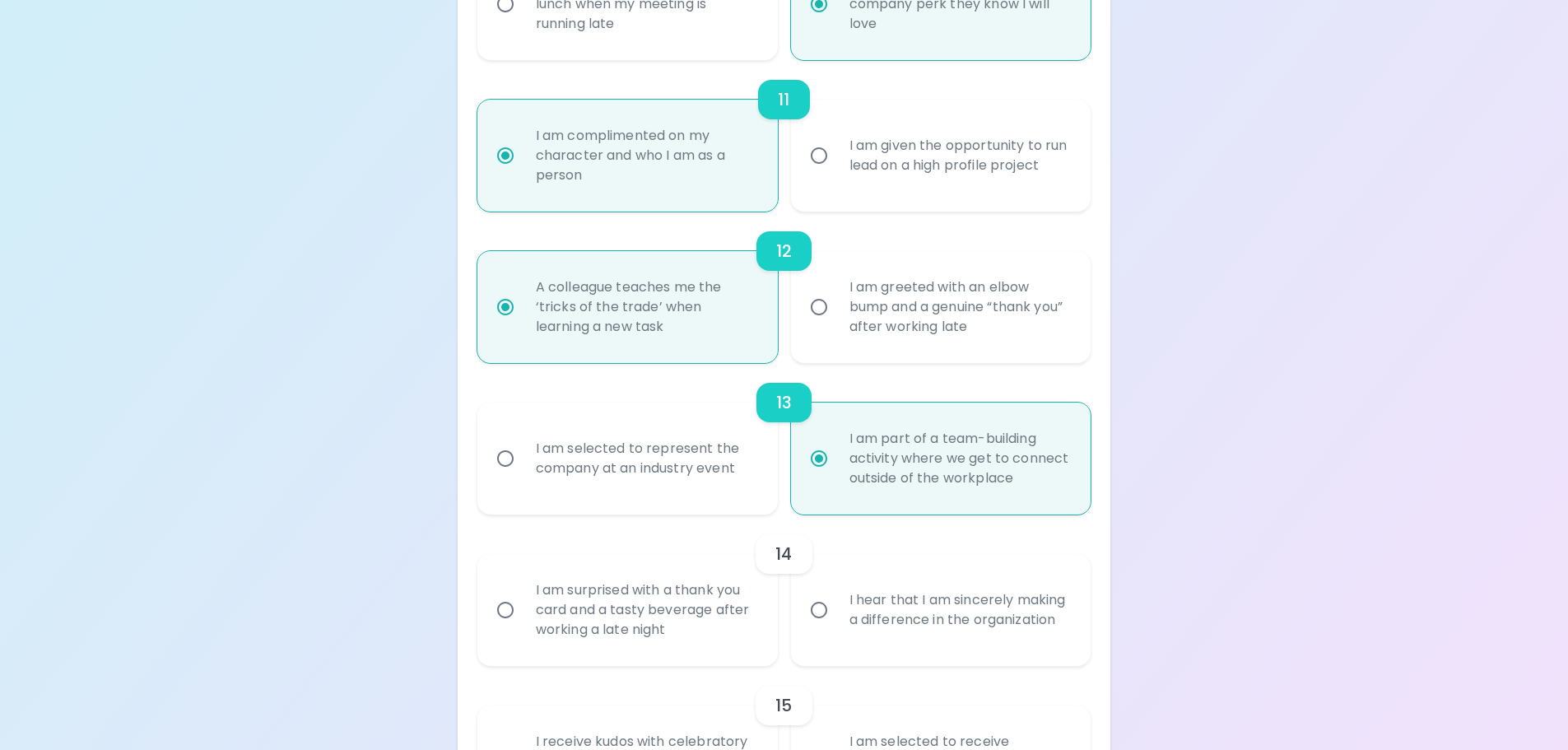
scroll to position [1981, 0]
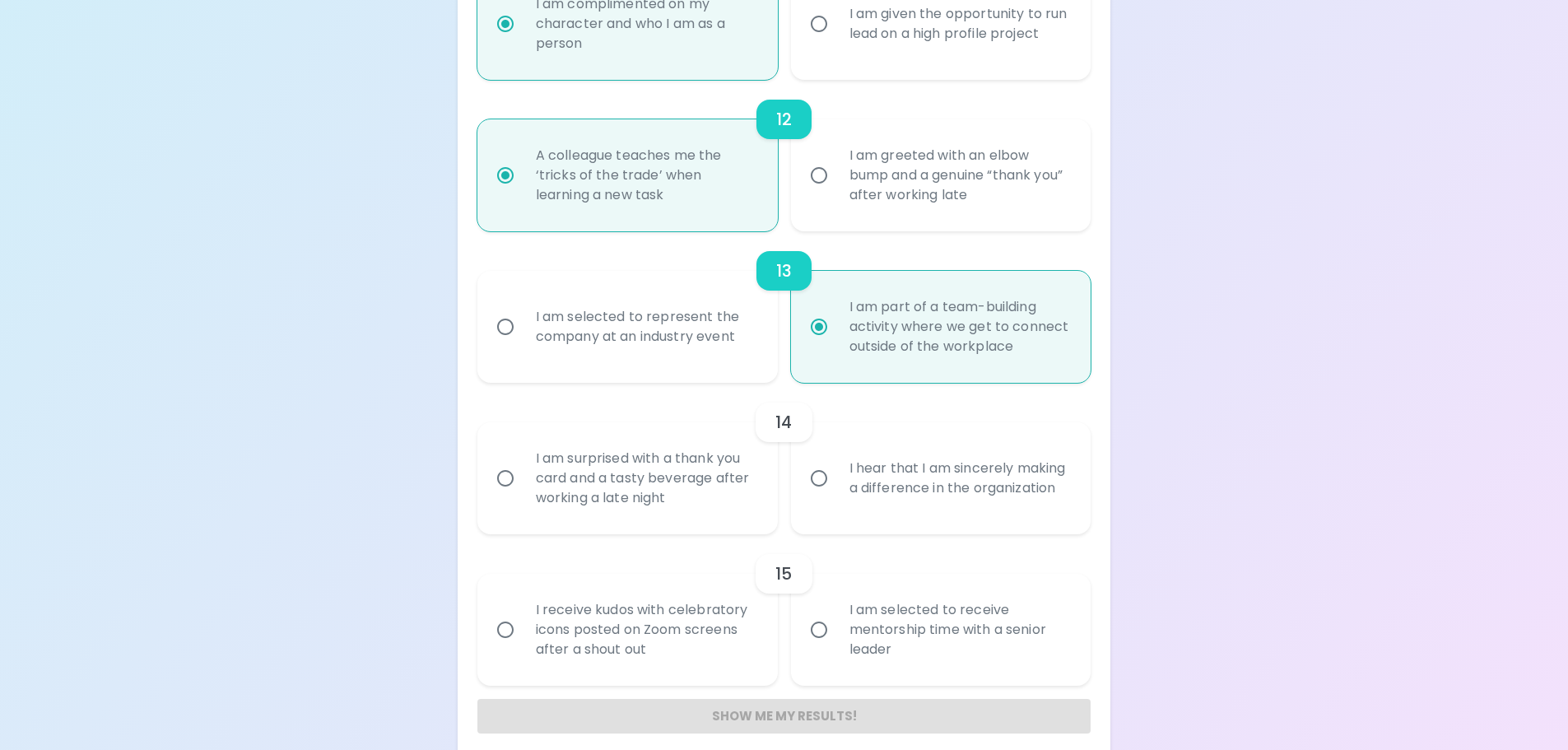
radio input "true"
drag, startPoint x: 1036, startPoint y: 354, endPoint x: 823, endPoint y: 264, distance: 231.2
click at [839, 297] on div "I am part of a team-building activity where we get to connect outside of the wo…" at bounding box center [959, 327] width 246 height 99
click at [1024, 481] on div "I hear that I am sincerely making a difference in the organization" at bounding box center [959, 478] width 246 height 79
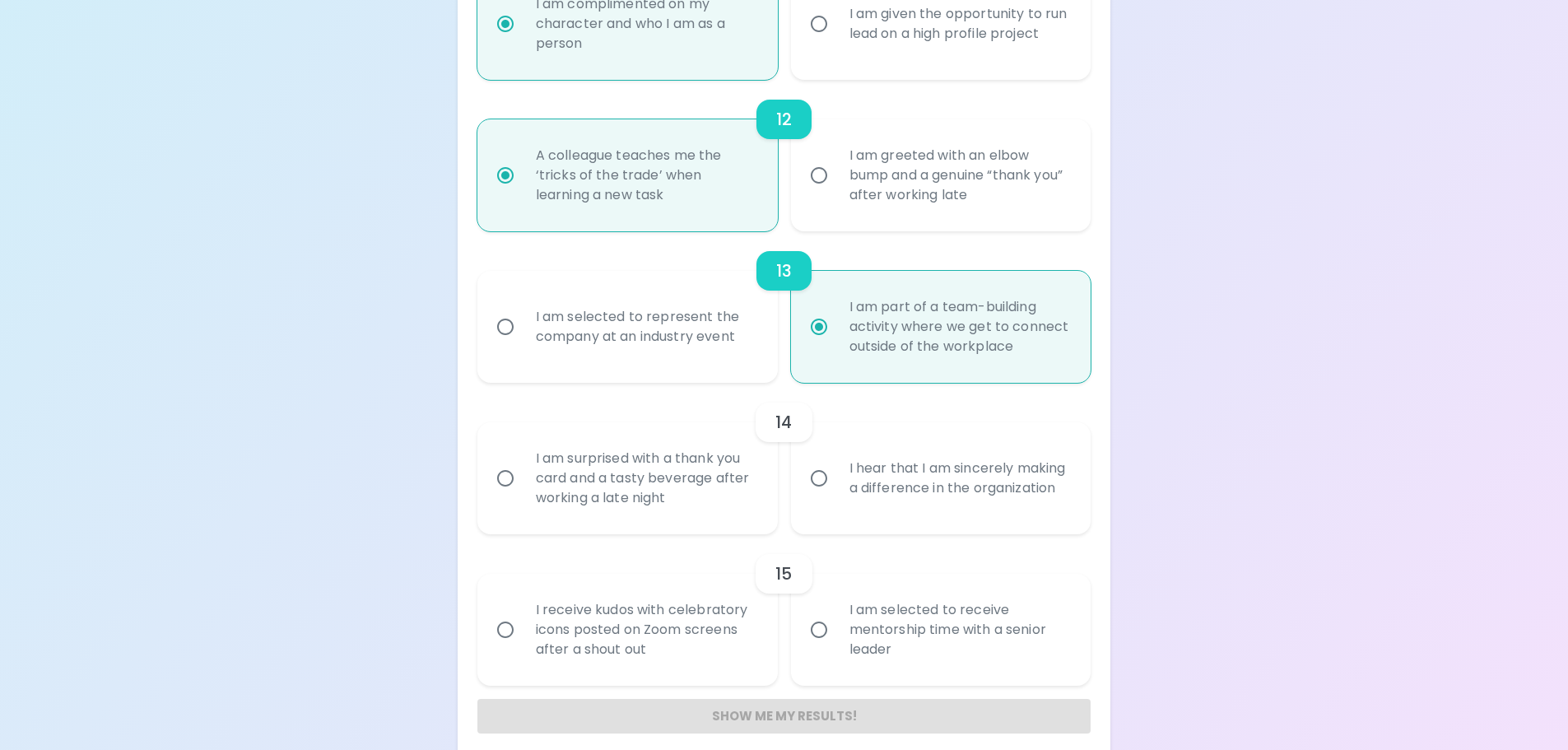
click at [837, 481] on input "I hear that I am sincerely making a difference in the organization" at bounding box center [819, 478] width 35 height 35
radio input "false"
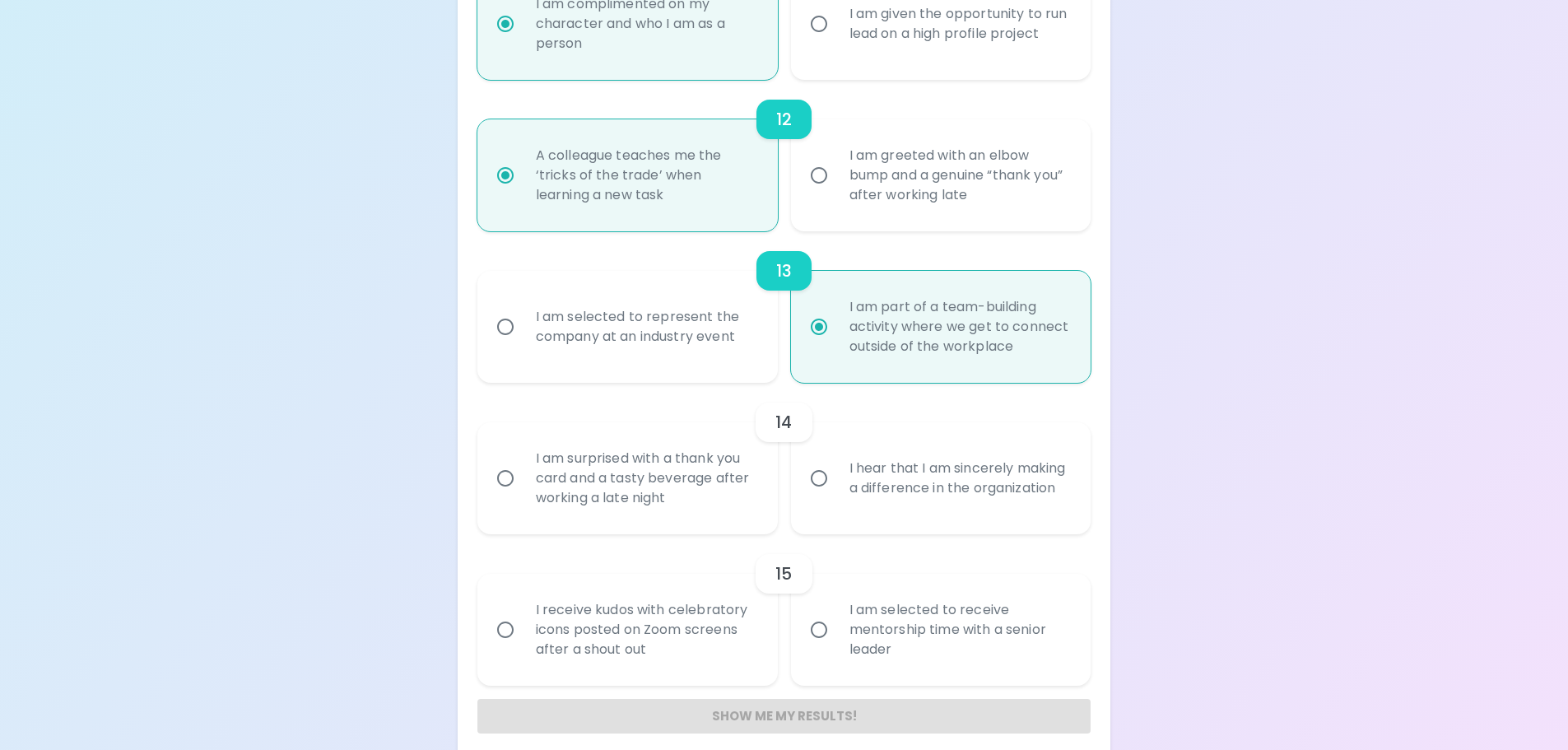
radio input "false"
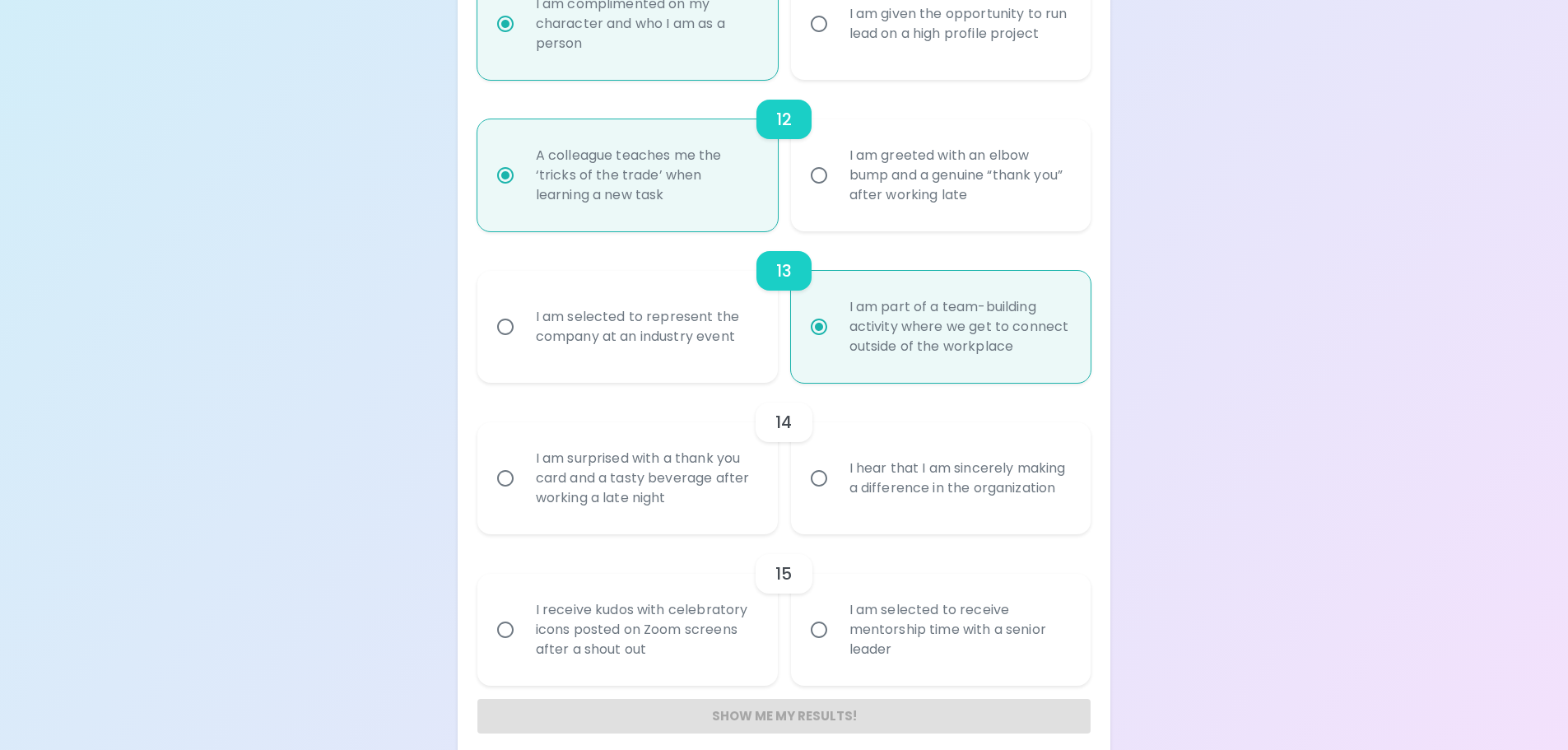
radio input "false"
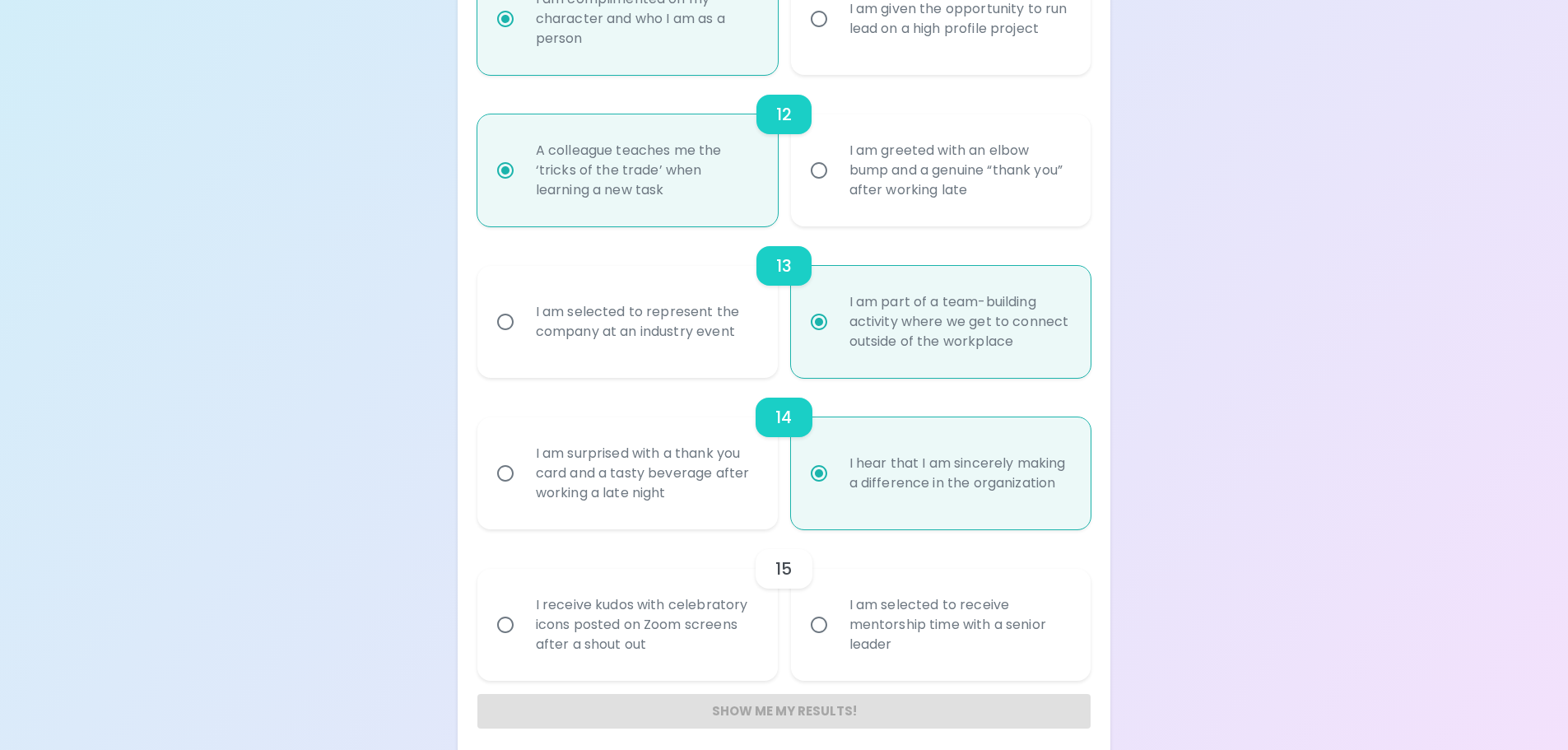
scroll to position [1998, 0]
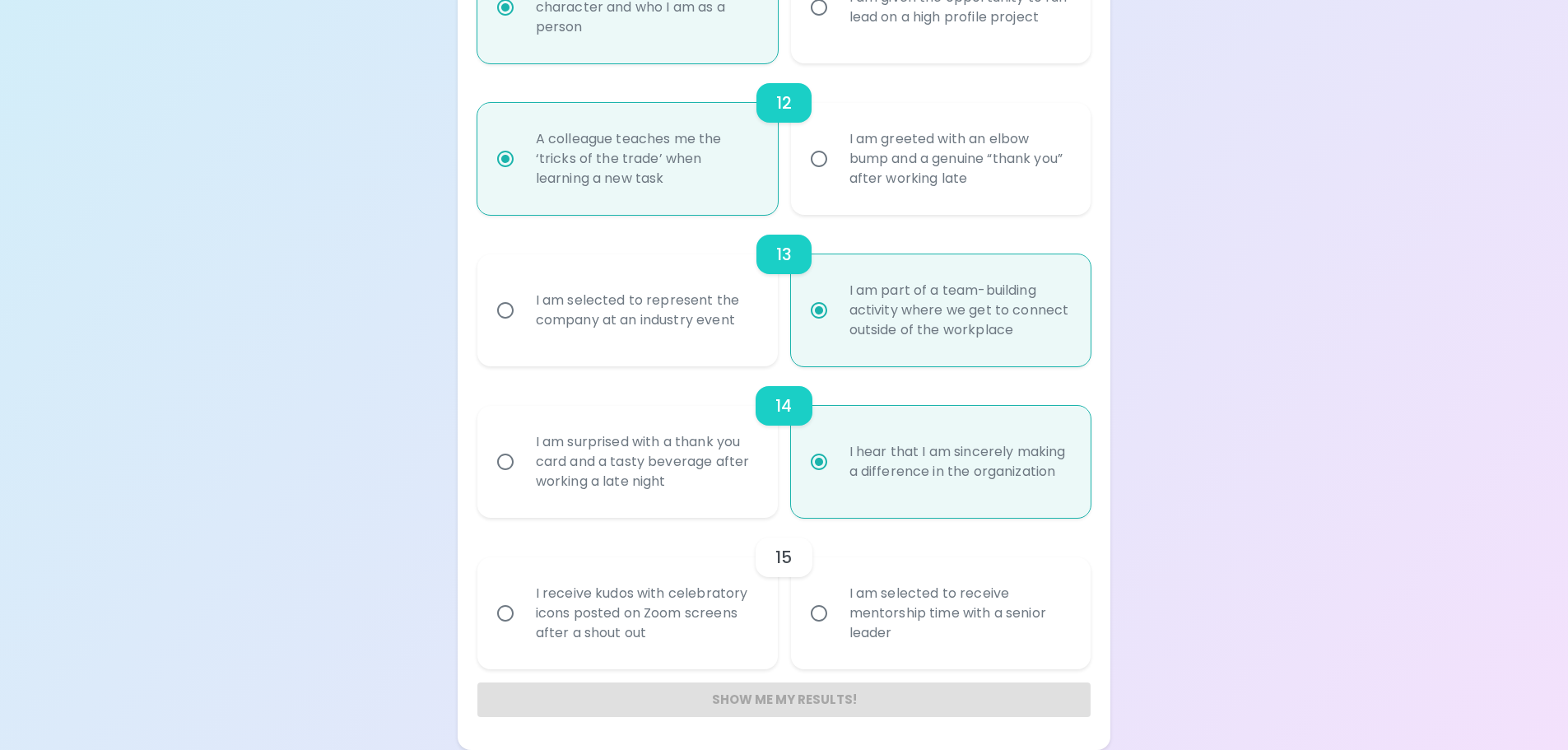
radio input "true"
drag, startPoint x: 847, startPoint y: 443, endPoint x: 988, endPoint y: 484, distance: 146.8
click at [988, 484] on div "I hear that I am sincerely making a difference in the organization" at bounding box center [959, 462] width 246 height 79
drag, startPoint x: 848, startPoint y: 611, endPoint x: 956, endPoint y: 617, distance: 108.2
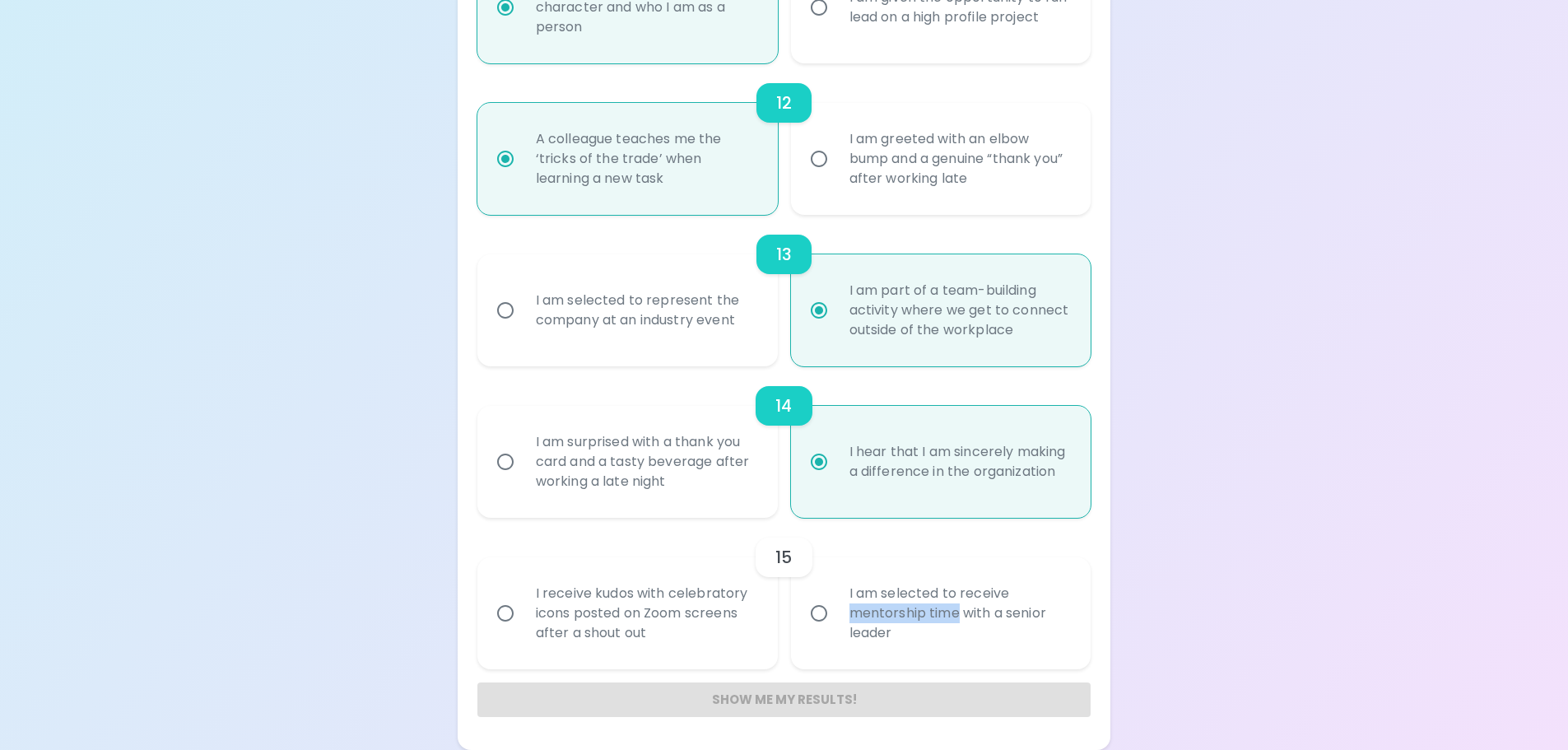
click at [956, 617] on div "I am selected to receive mentorship time with a senior leader" at bounding box center [959, 614] width 246 height 99
drag, startPoint x: 857, startPoint y: 593, endPoint x: 949, endPoint y: 629, distance: 98.8
click at [949, 629] on div "I am selected to receive mentorship time with a senior leader" at bounding box center [959, 614] width 246 height 99
click at [697, 608] on div "I receive kudos with celebratory icons posted on Zoom screens after a shout out" at bounding box center [645, 614] width 246 height 99
click at [523, 608] on input "I receive kudos with celebratory icons posted on Zoom screens after a shout out" at bounding box center [505, 614] width 35 height 35
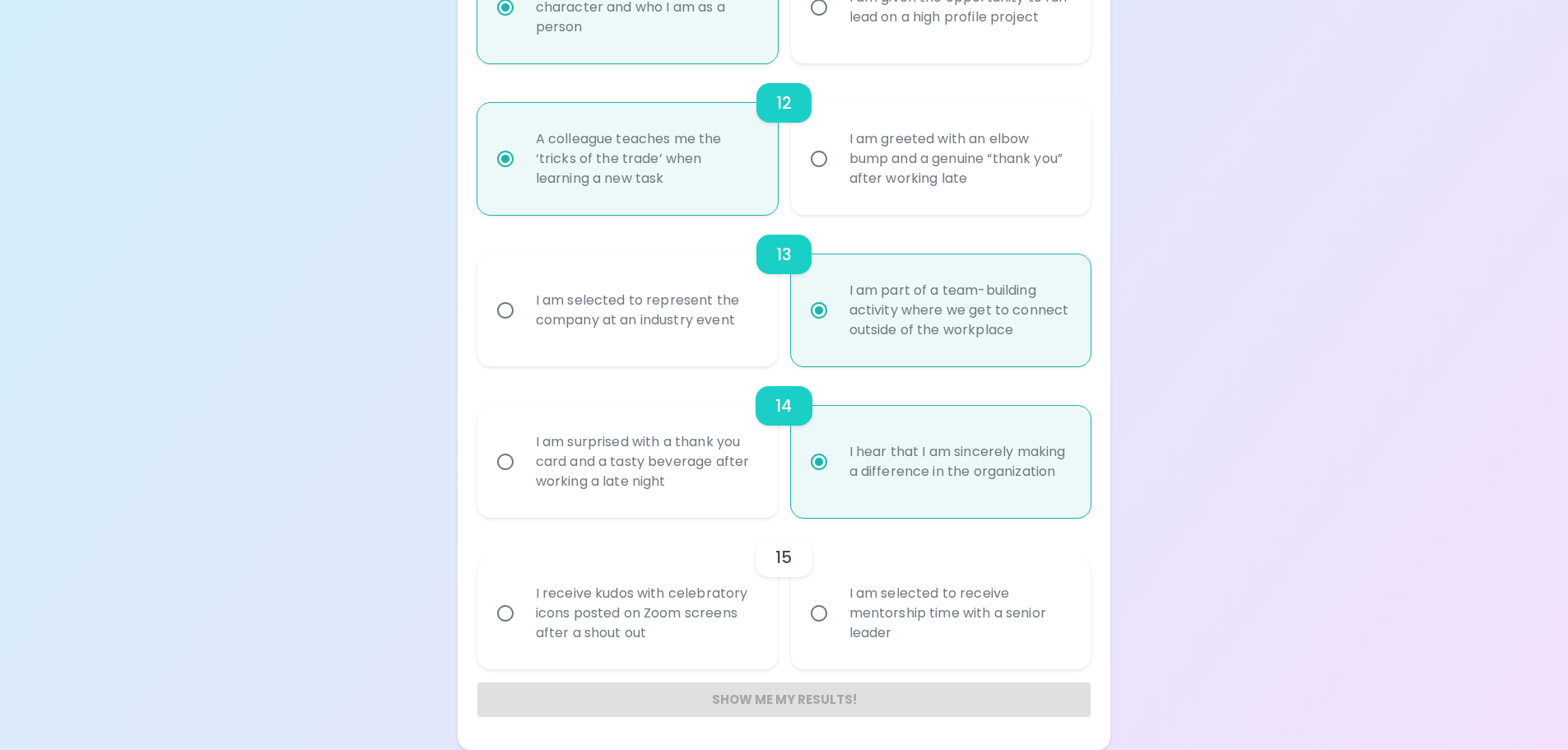
radio input "false"
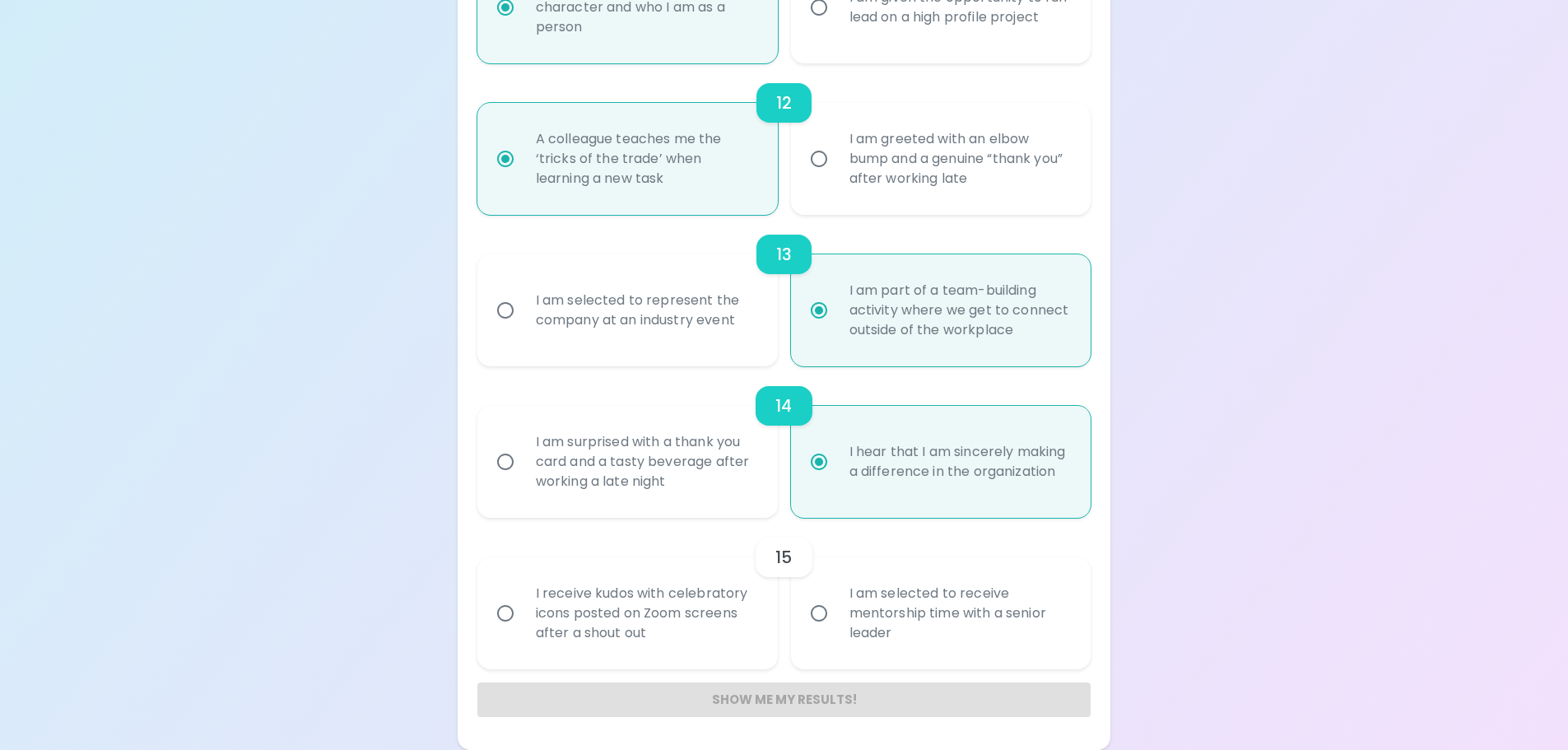
radio input "false"
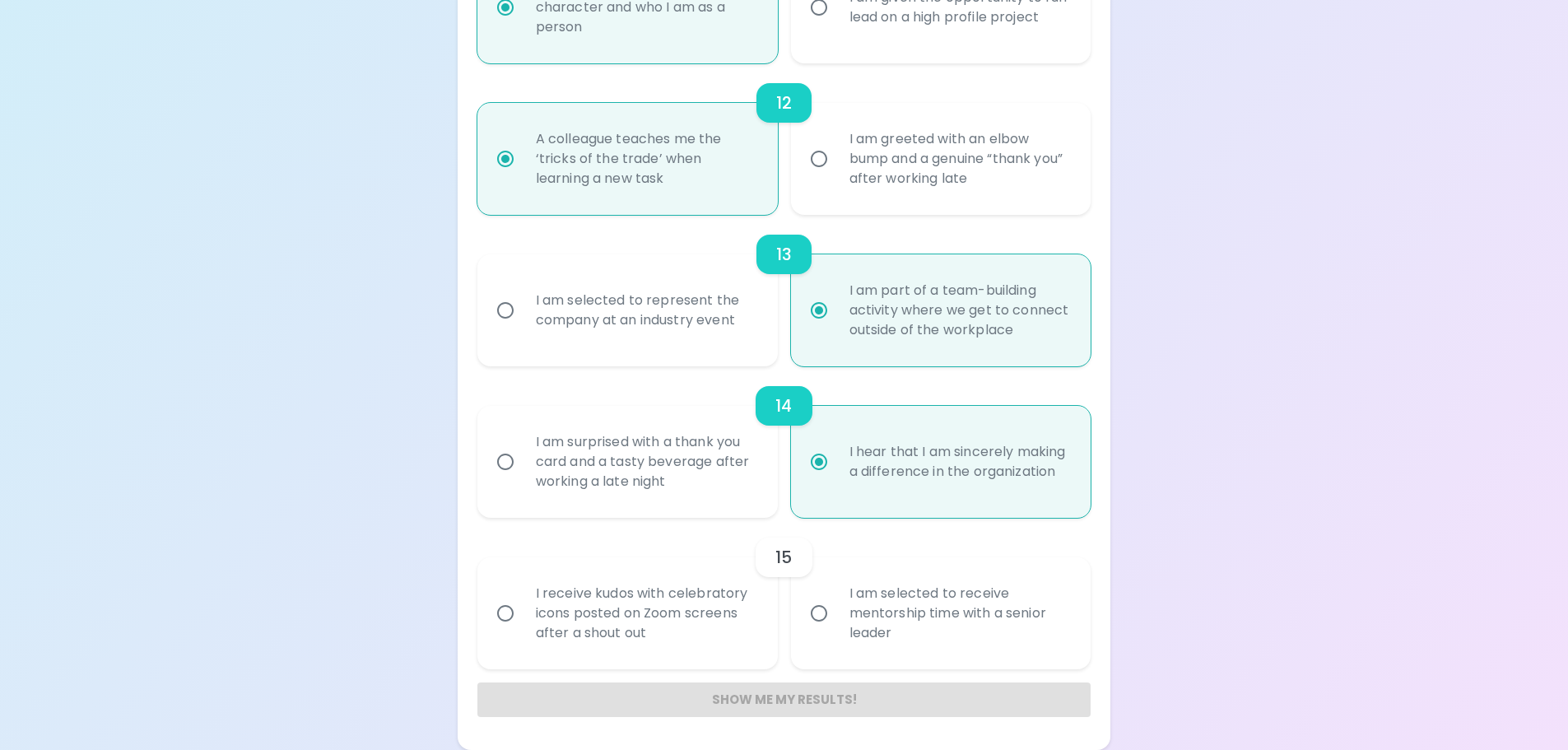
radio input "false"
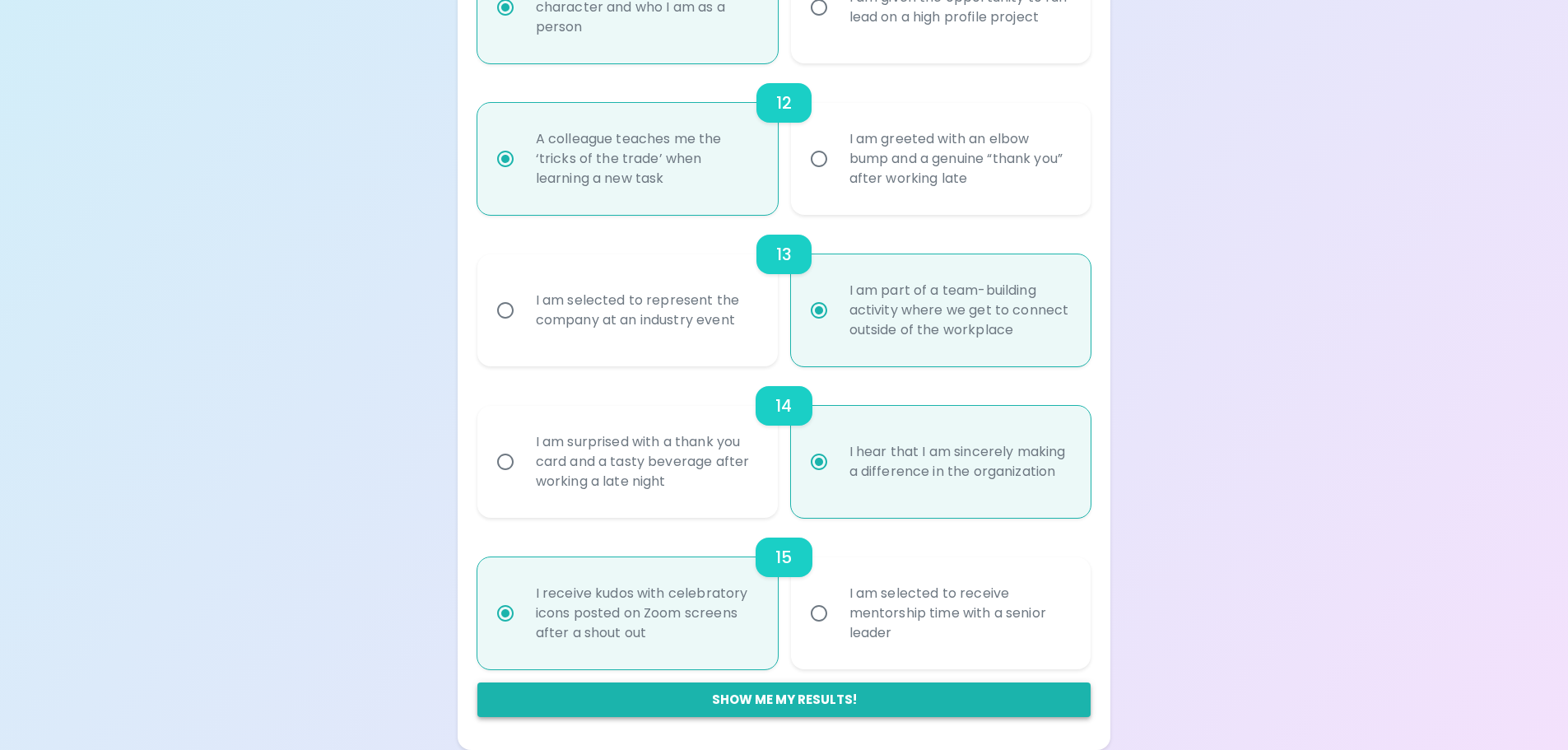
radio input "true"
click at [752, 700] on button "Show me my results!" at bounding box center [784, 700] width 614 height 35
radio input "false"
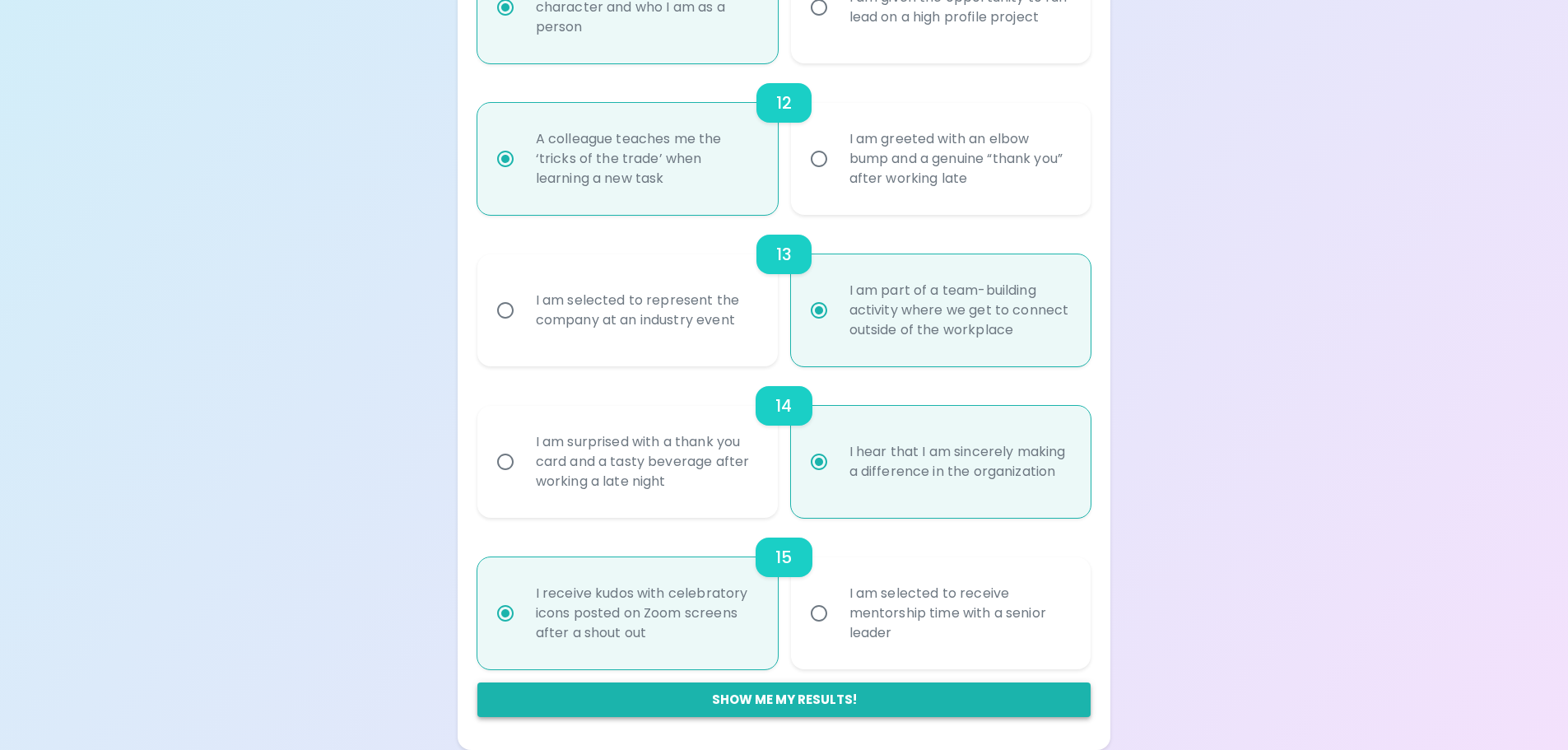
radio input "false"
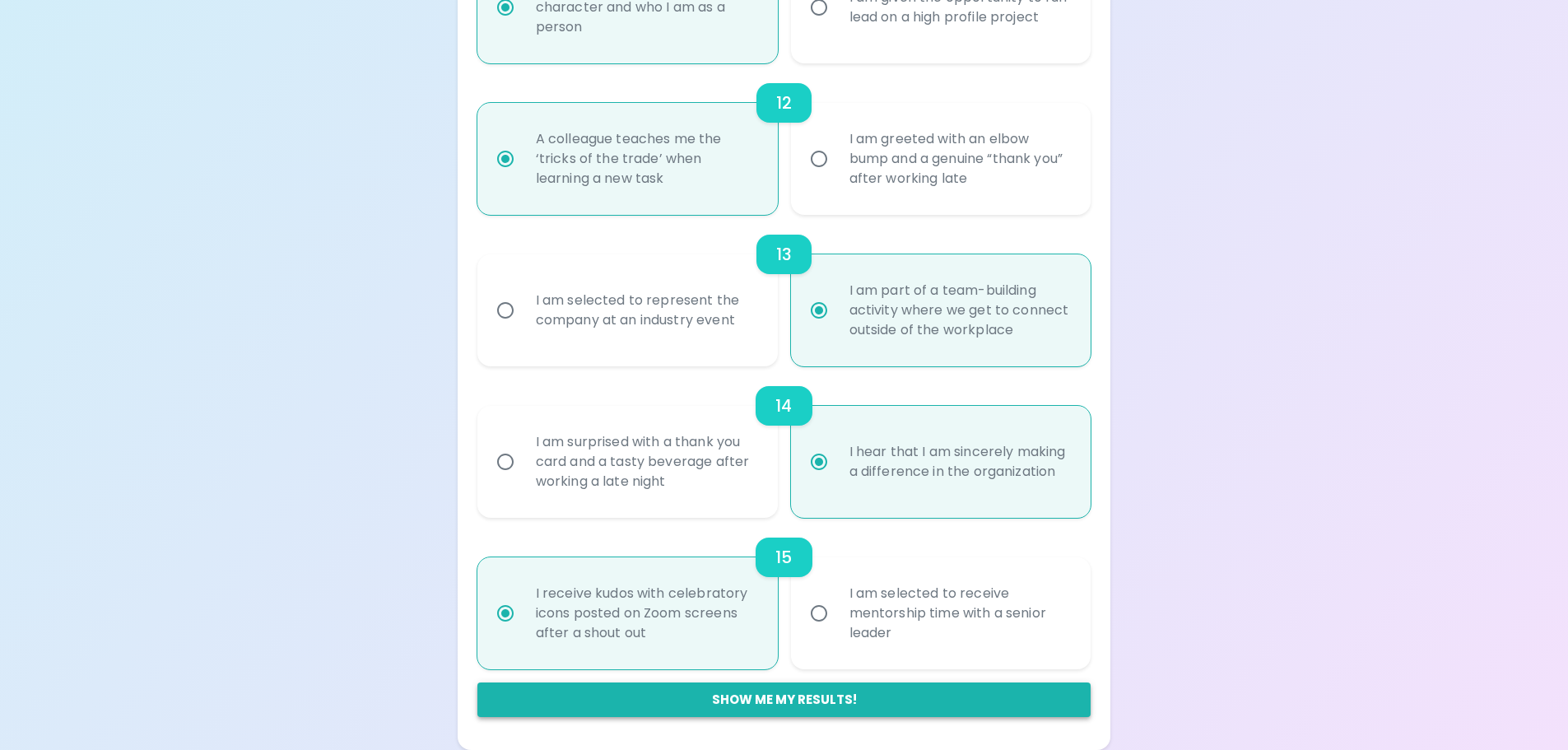
radio input "false"
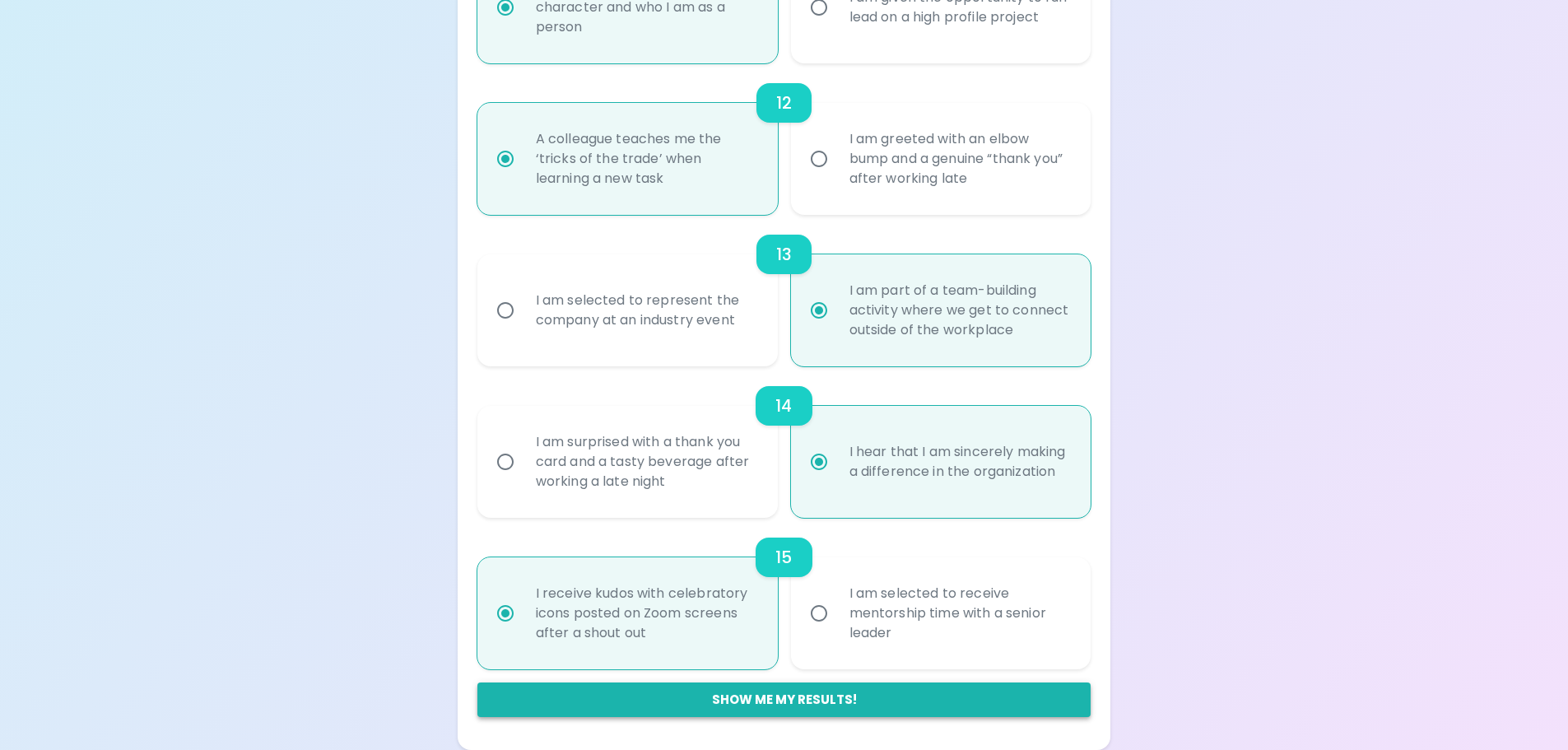
radio input "false"
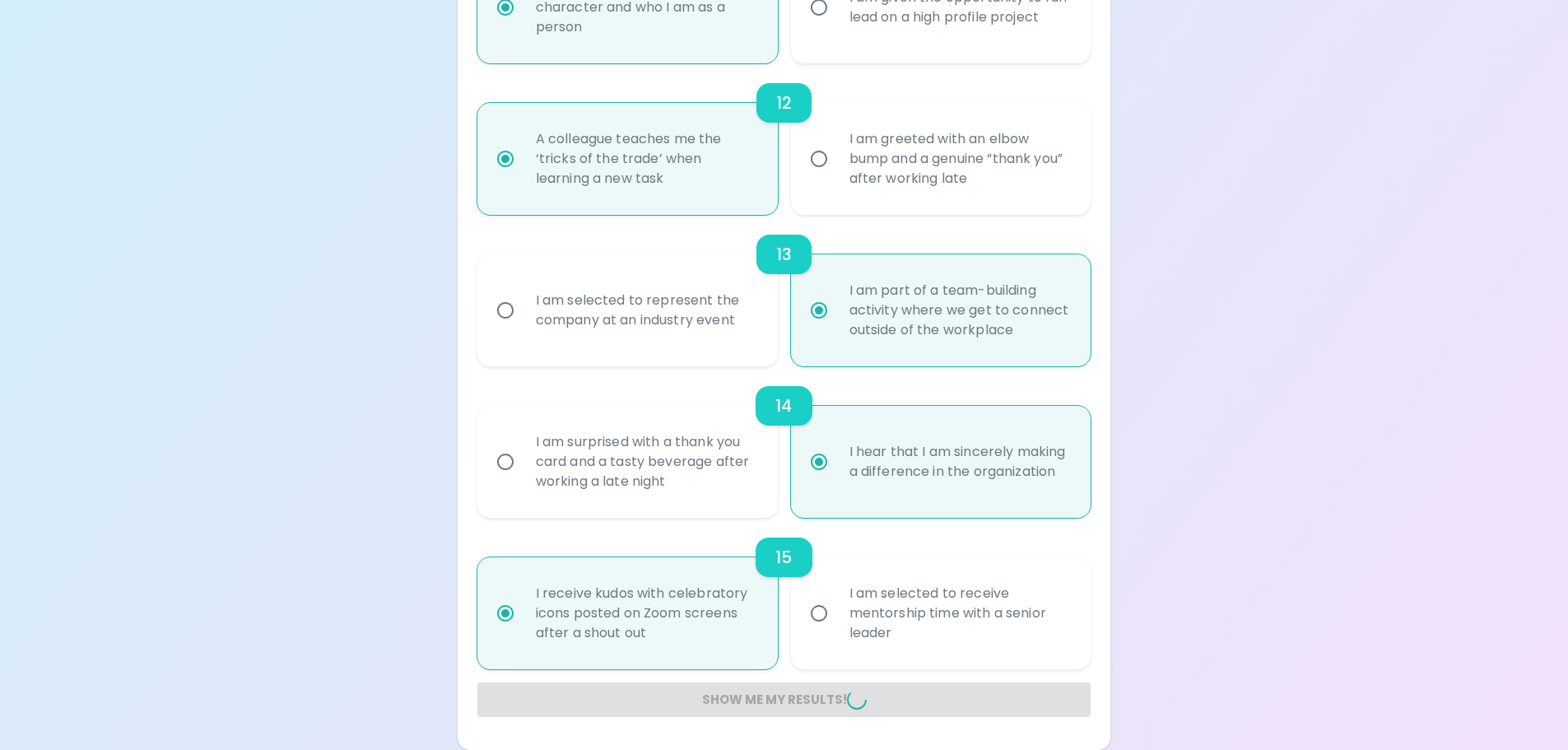
radio input "false"
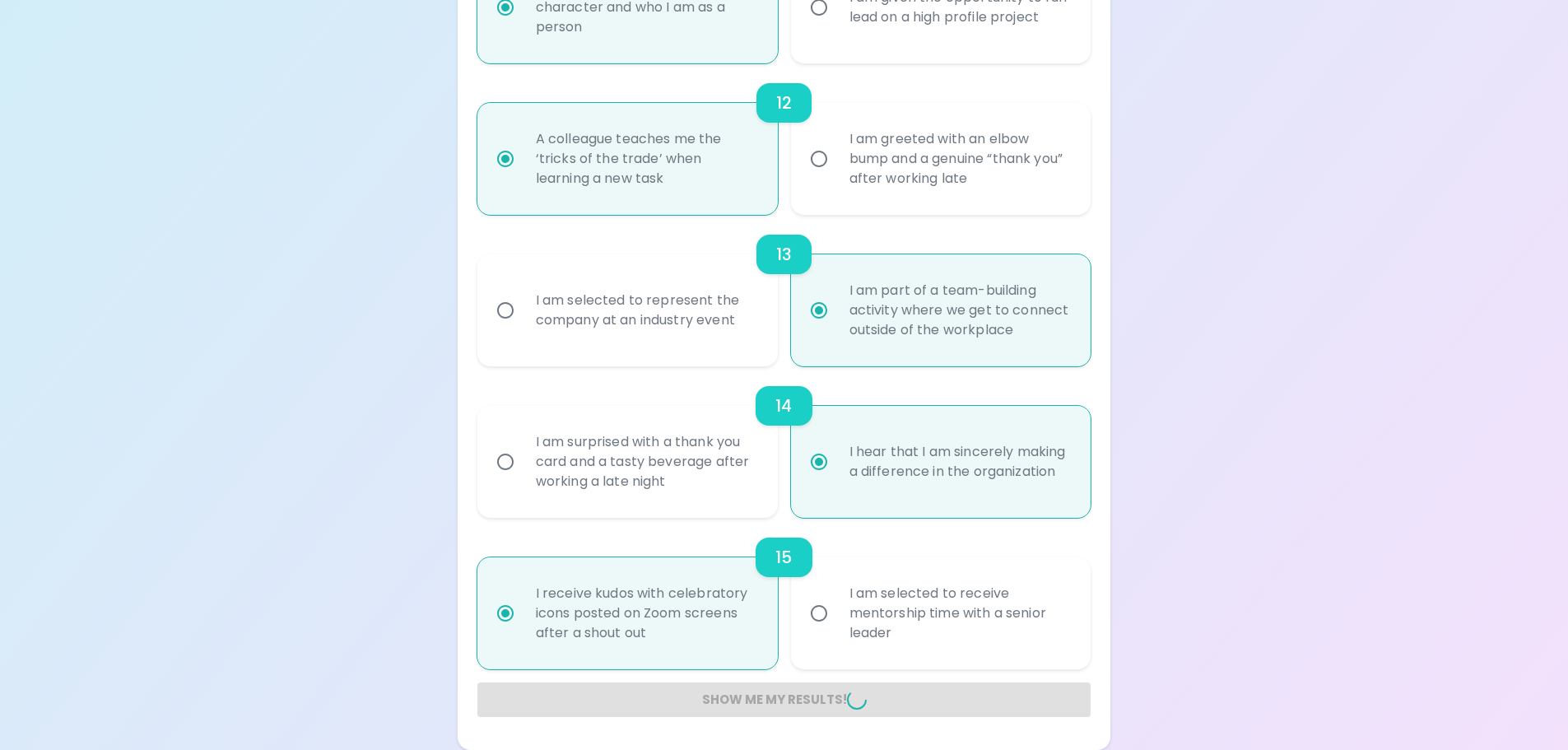
radio input "false"
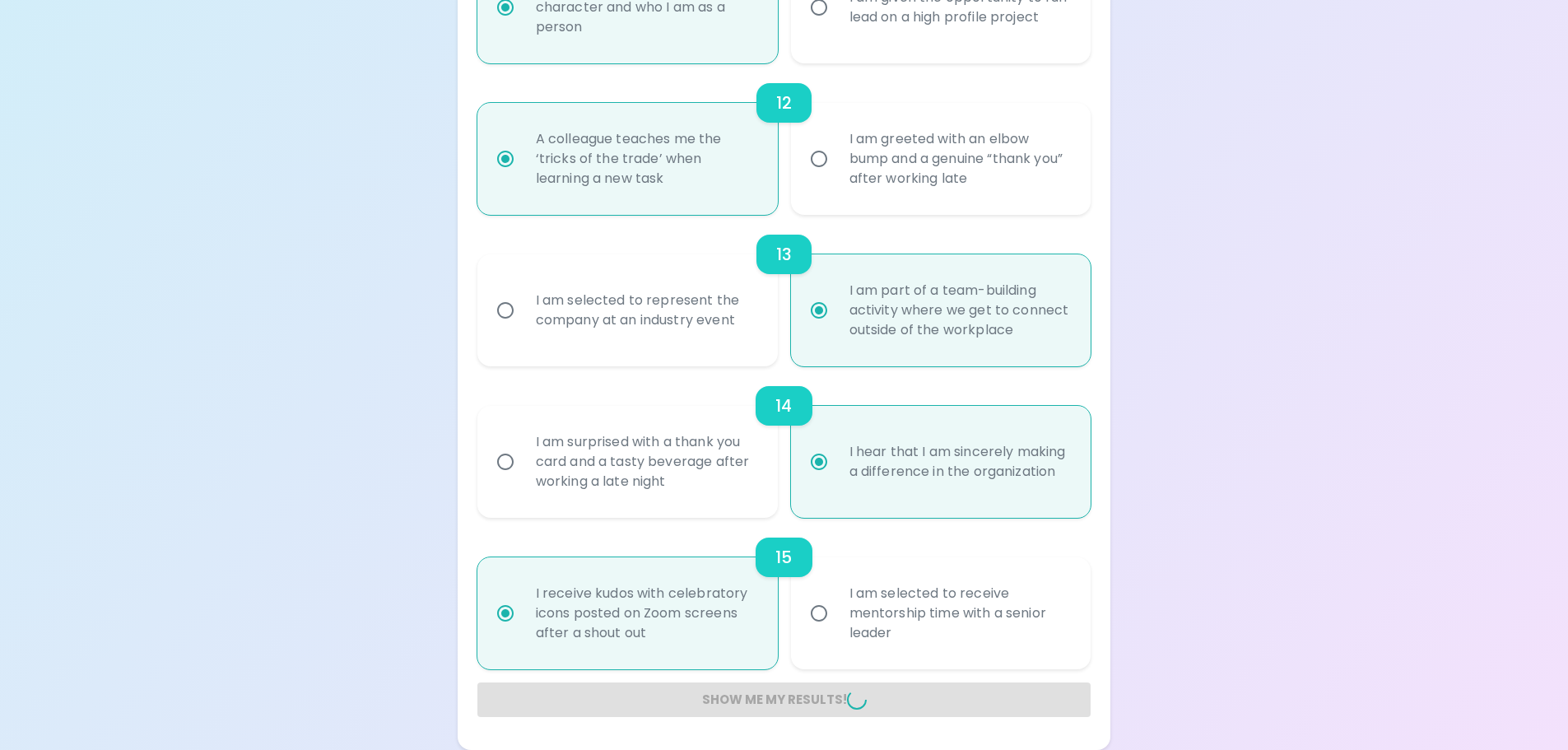
radio input "false"
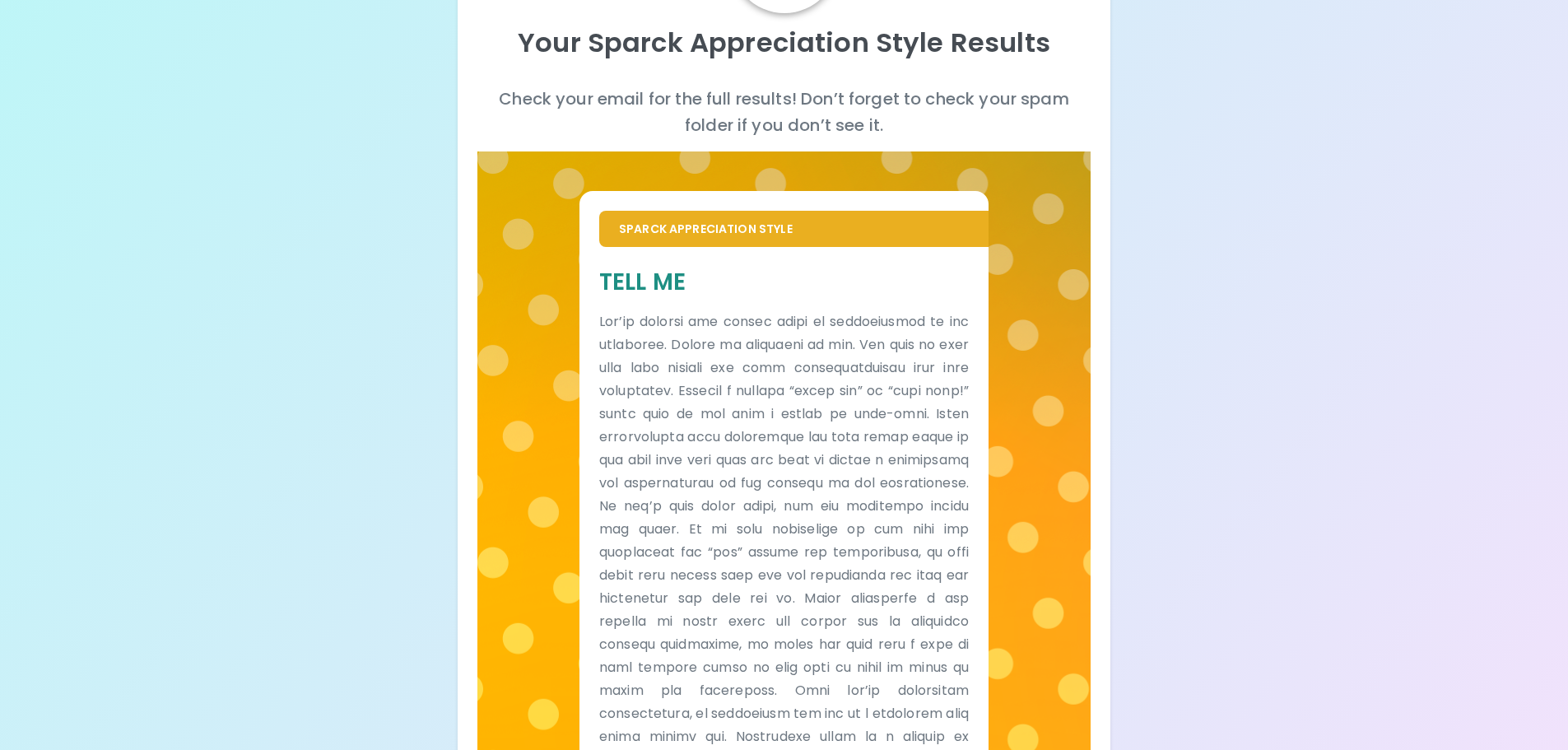
scroll to position [146, 0]
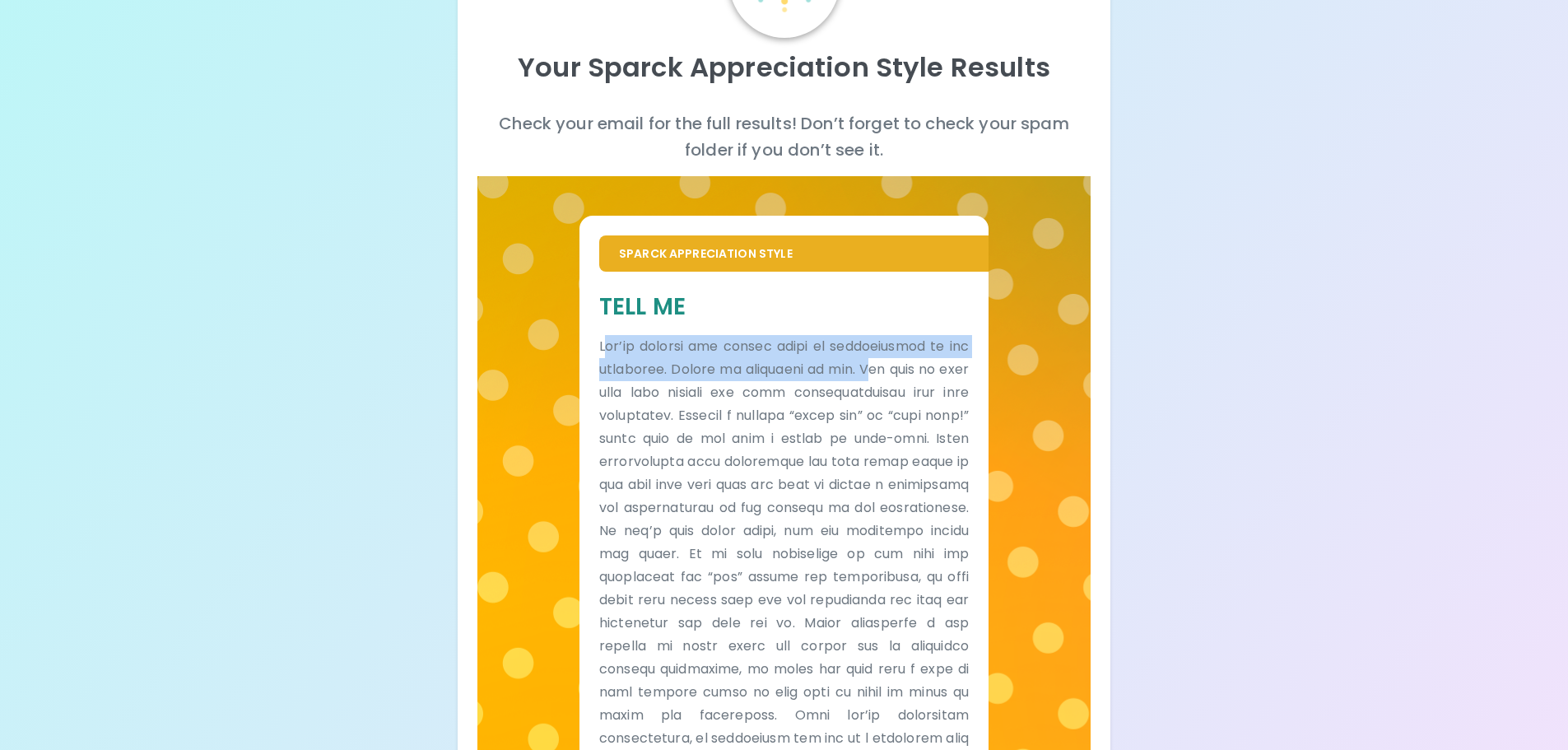
drag, startPoint x: 604, startPoint y: 339, endPoint x: 876, endPoint y: 387, distance: 276.2
click at [908, 361] on p at bounding box center [784, 589] width 370 height 507
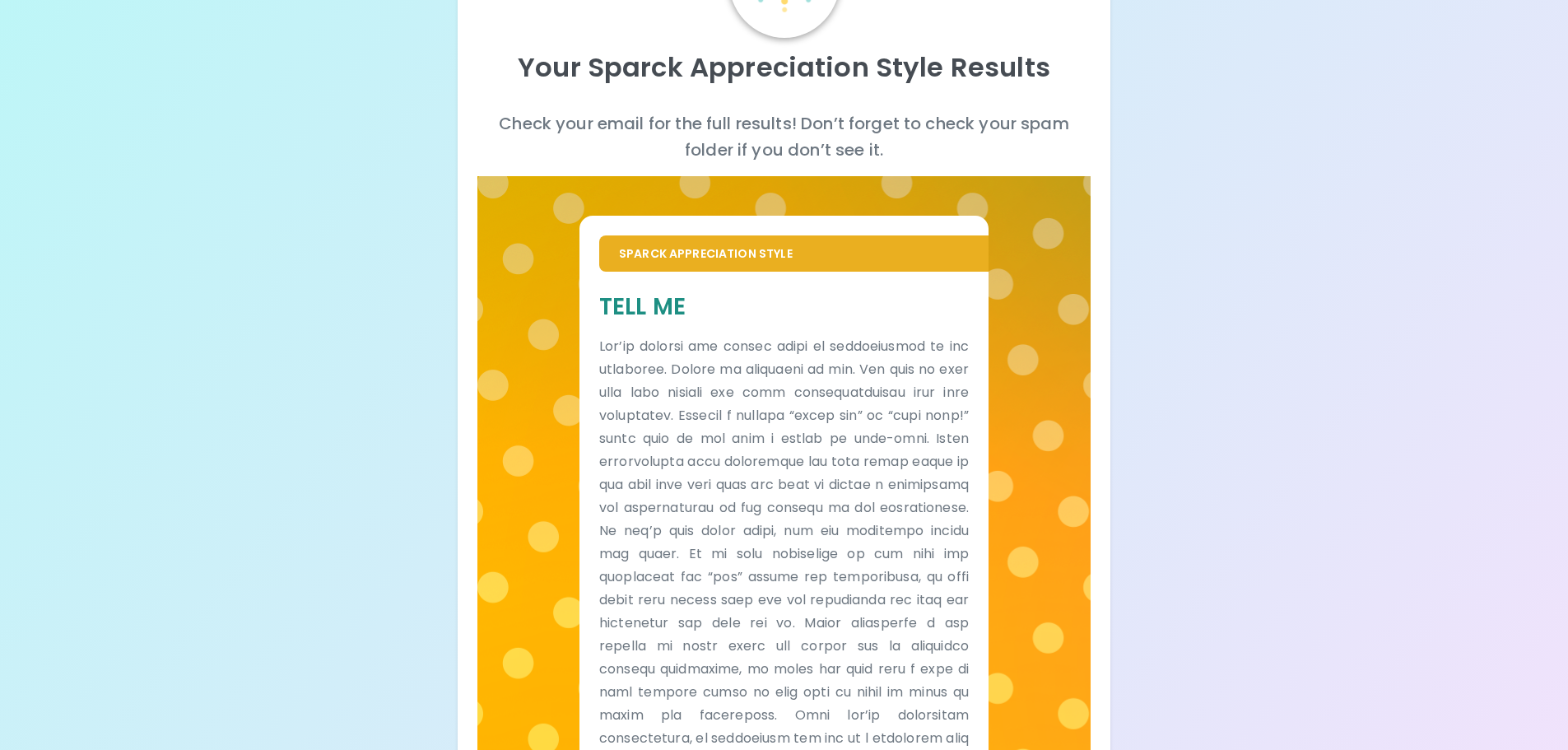
click at [827, 422] on p at bounding box center [784, 589] width 370 height 507
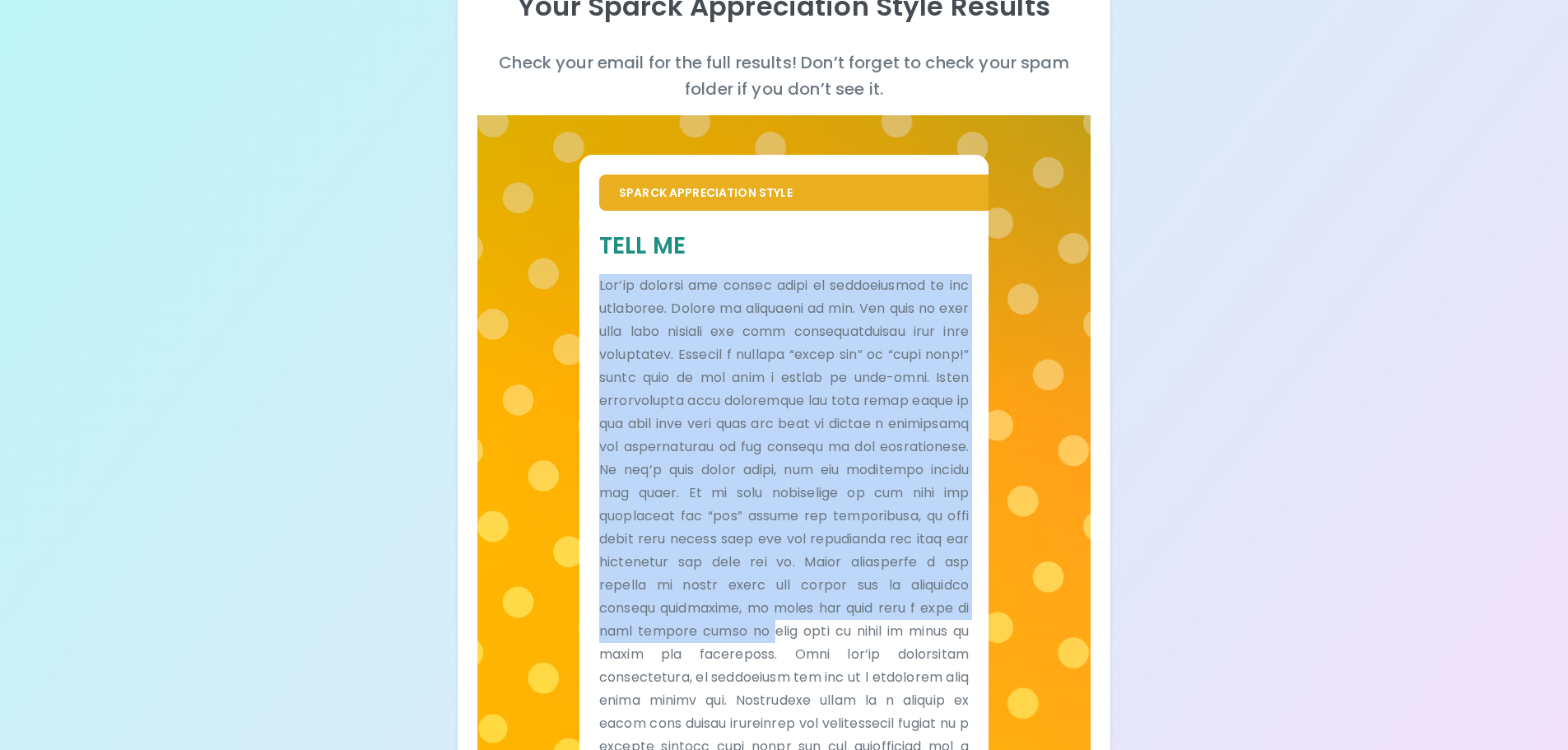
scroll to position [310, 0]
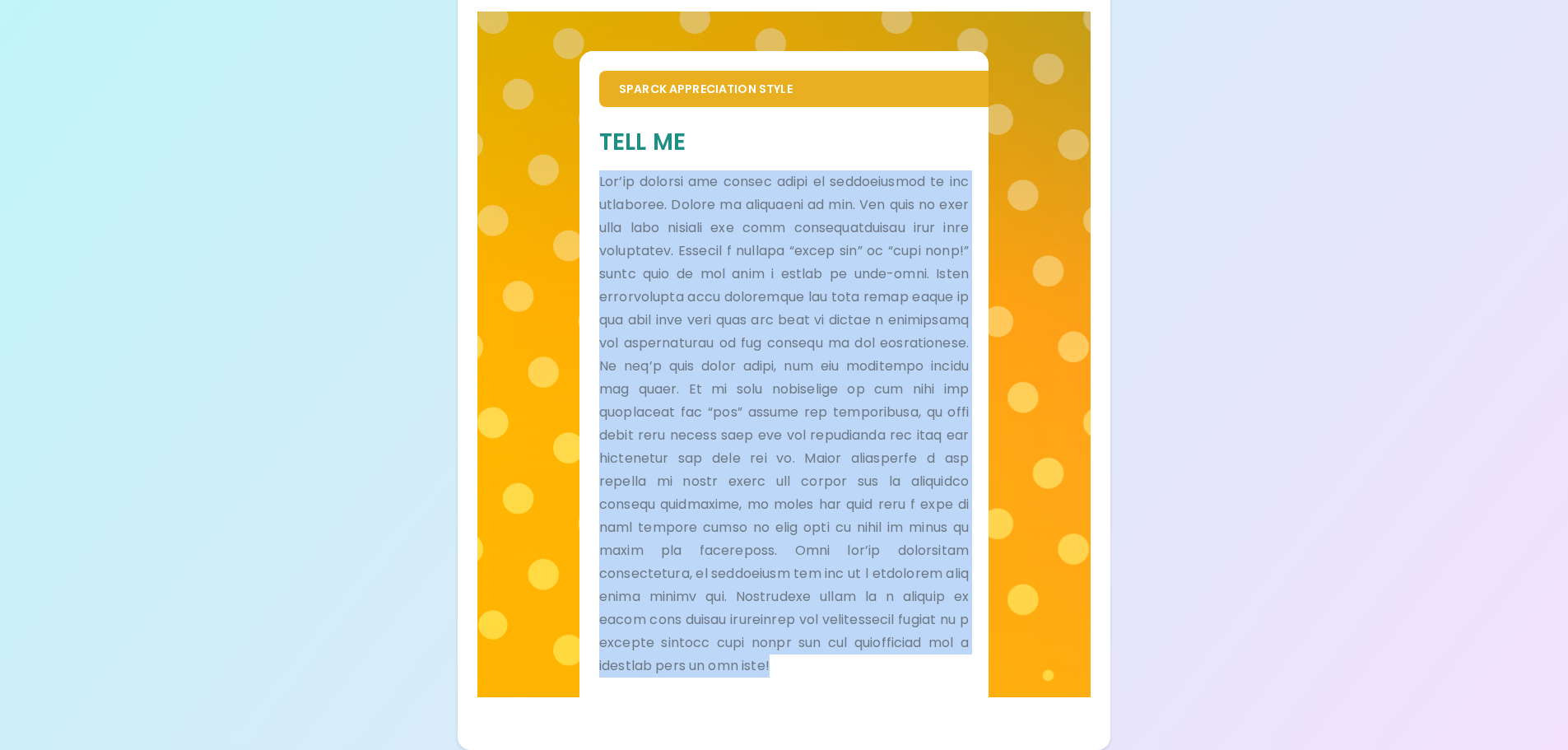
drag, startPoint x: 602, startPoint y: 345, endPoint x: 978, endPoint y: 686, distance: 507.6
click at [978, 688] on div "Tell Me" at bounding box center [784, 402] width 409 height 591
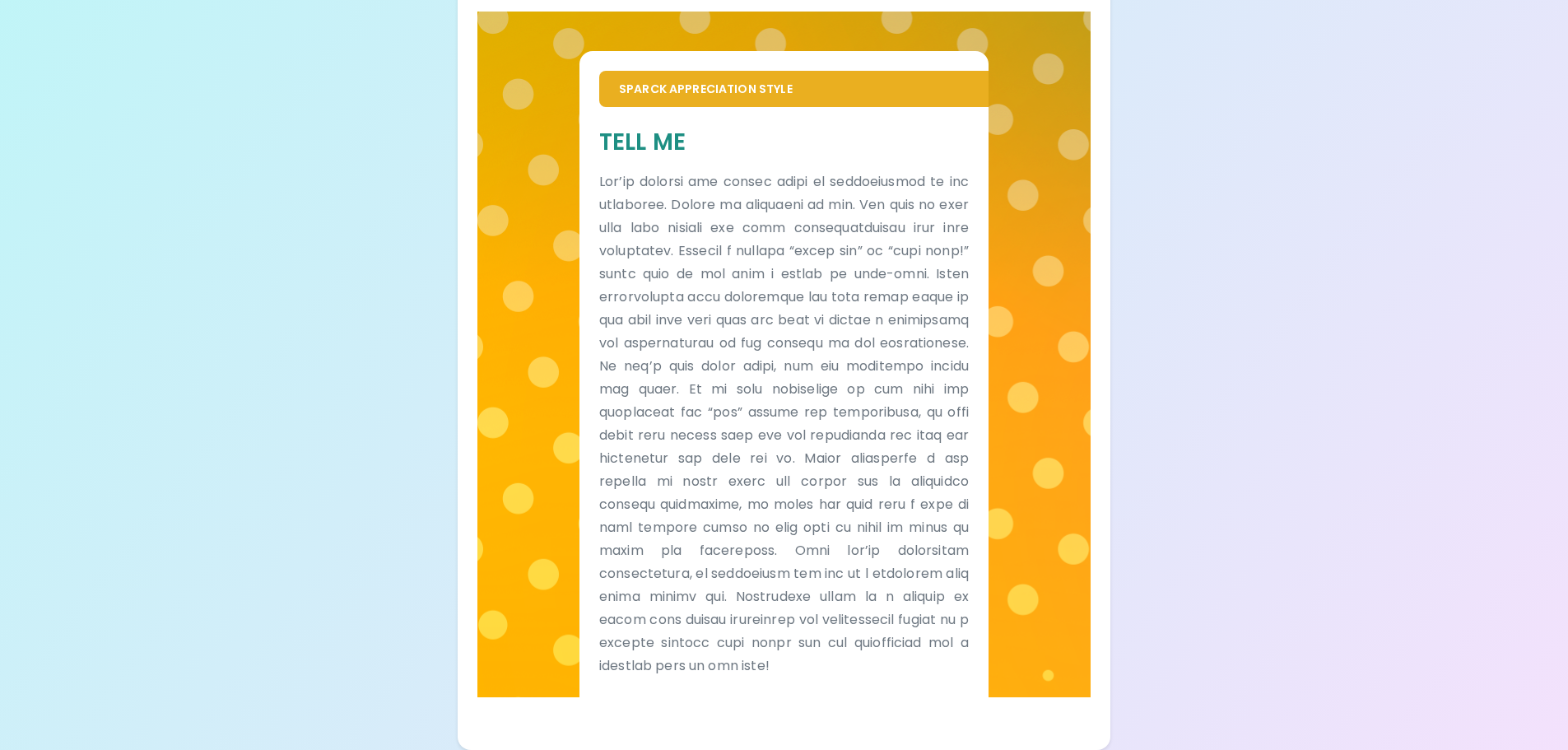
click at [1333, 135] on div "Your Sparck Appreciation Style Results Check your email for the full results! D…" at bounding box center [784, 220] width 1568 height 1061
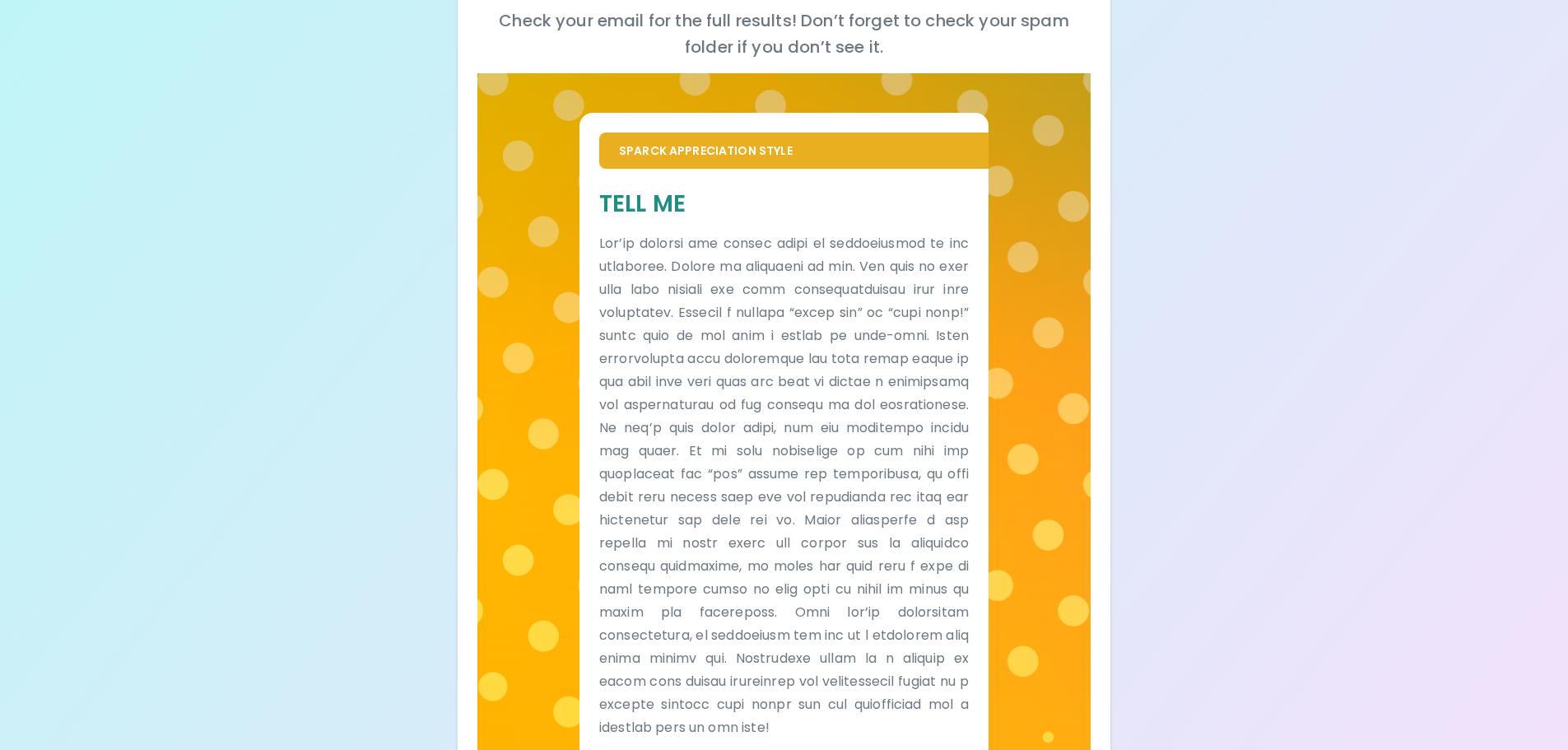
scroll to position [244, 0]
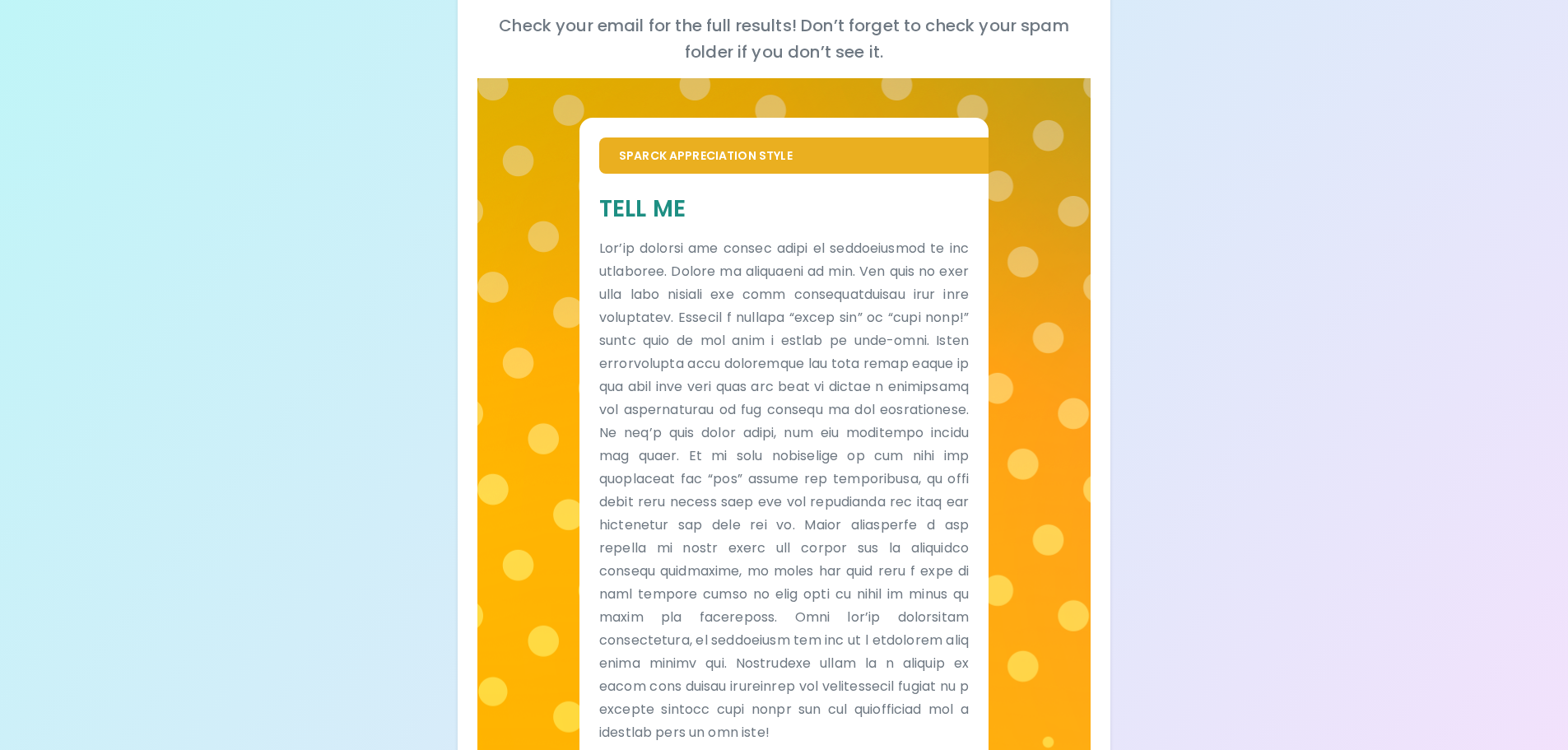
click at [1334, 369] on div "Your Sparck Appreciation Style Results Check your email for the full results! D…" at bounding box center [784, 287] width 1568 height 1061
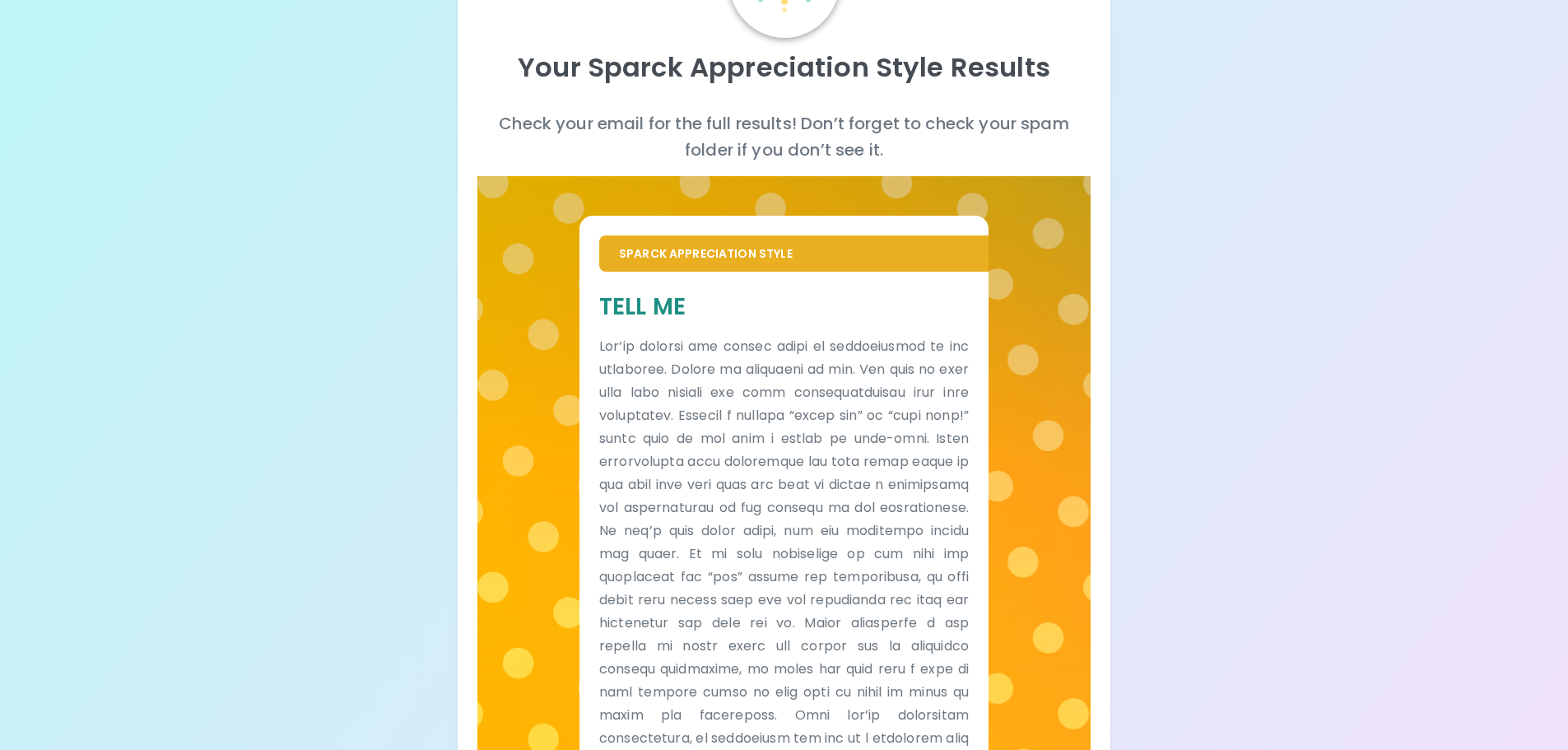
scroll to position [0, 0]
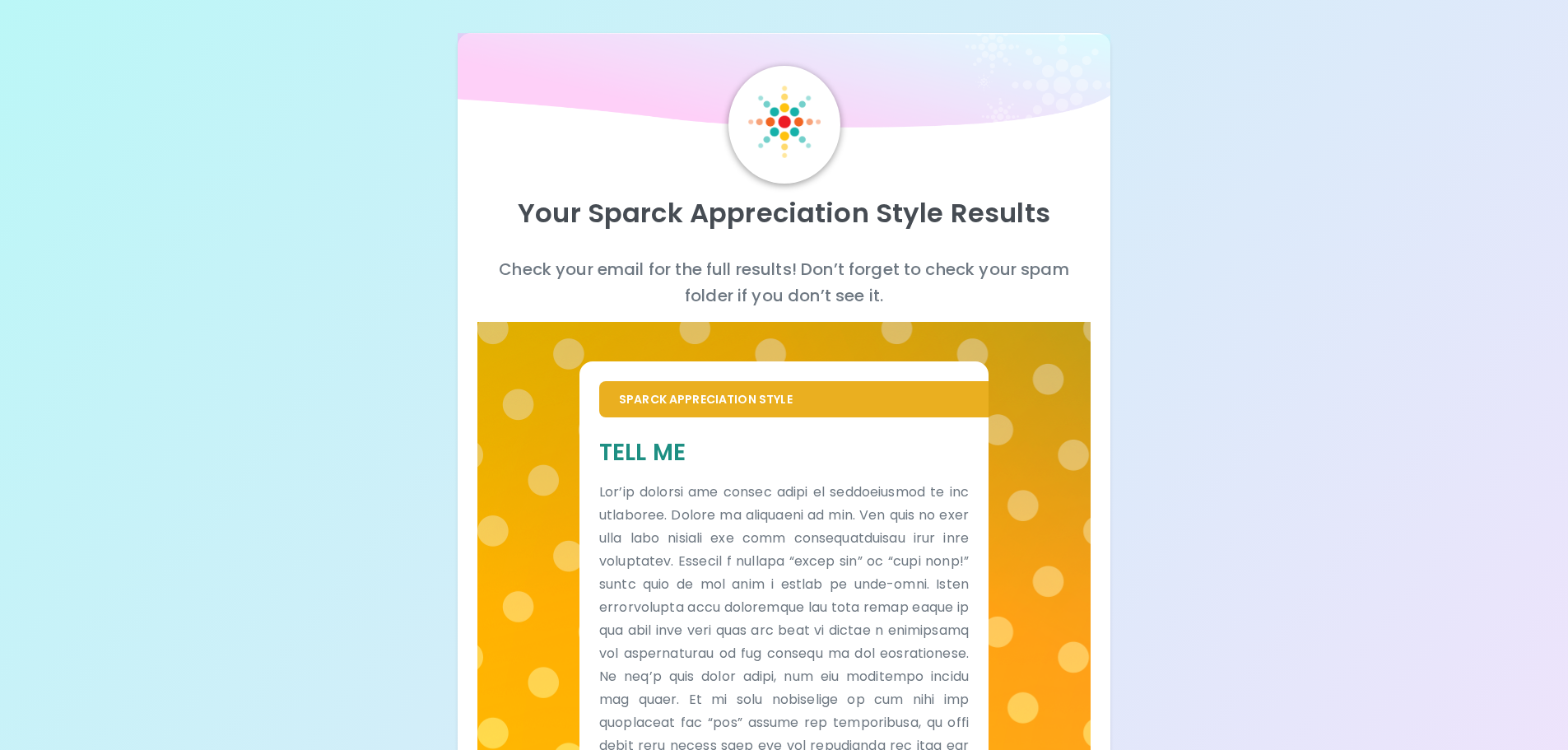
click at [1299, 403] on div "Your Sparck Appreciation Style Results Check your email for the full results! D…" at bounding box center [784, 531] width 1568 height 1061
